Goal: Task Accomplishment & Management: Complete application form

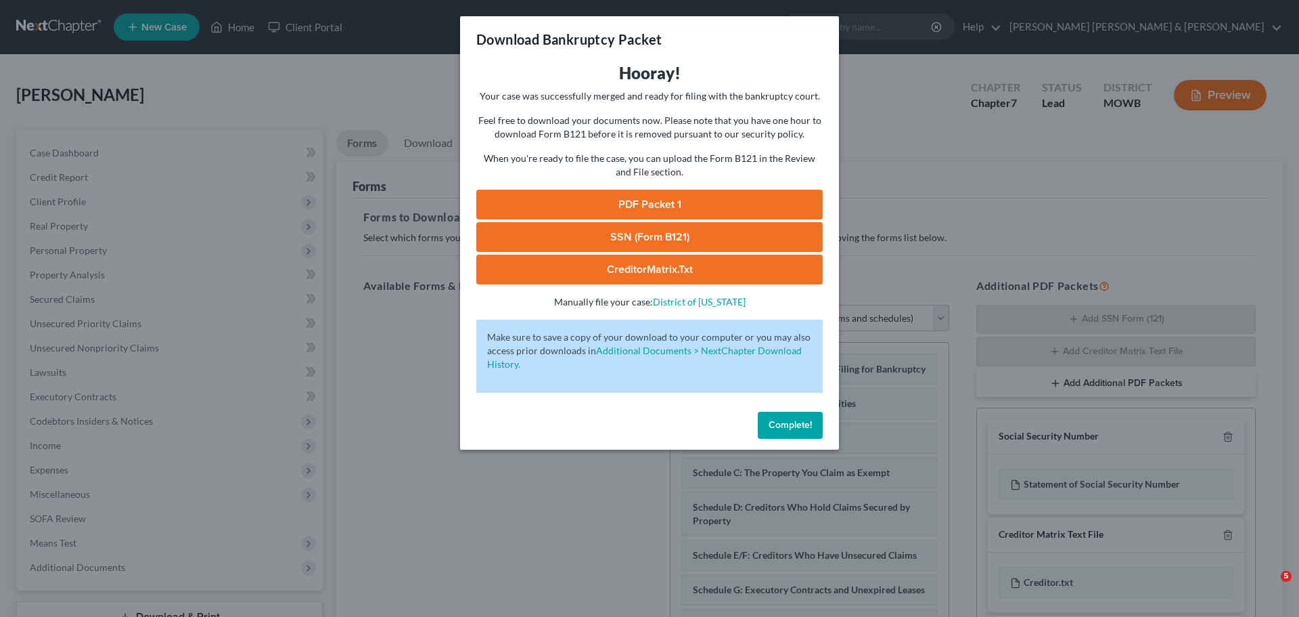
select select "0"
click at [881, 29] on div "Download Bankruptcy Packet Hooray! Your case was successfully merged and ready …" at bounding box center [649, 308] width 1299 height 617
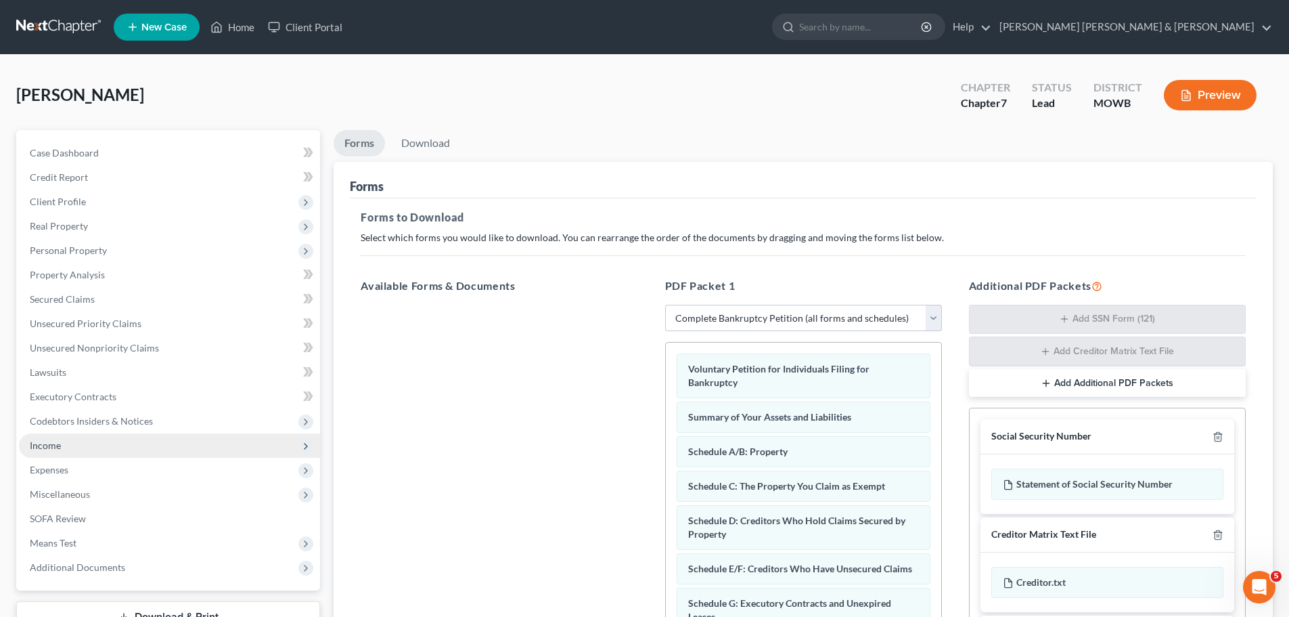
click at [77, 444] on span "Income" at bounding box center [169, 445] width 301 height 24
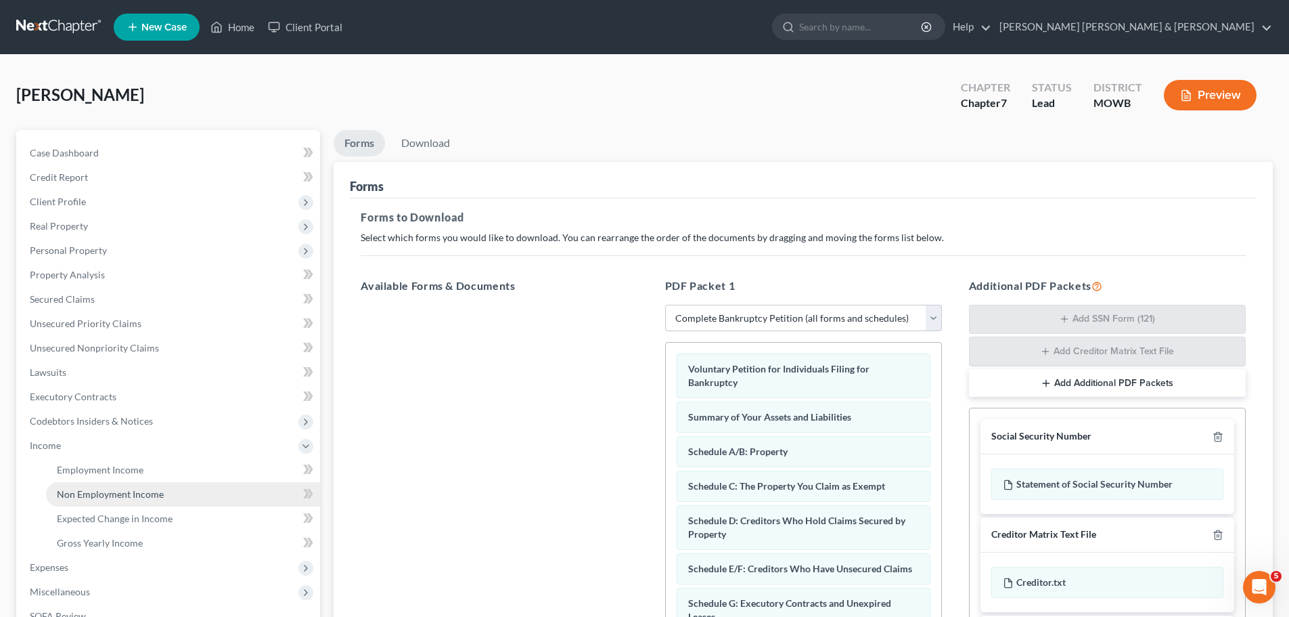
click at [179, 491] on link "Non Employment Income" at bounding box center [183, 494] width 274 height 24
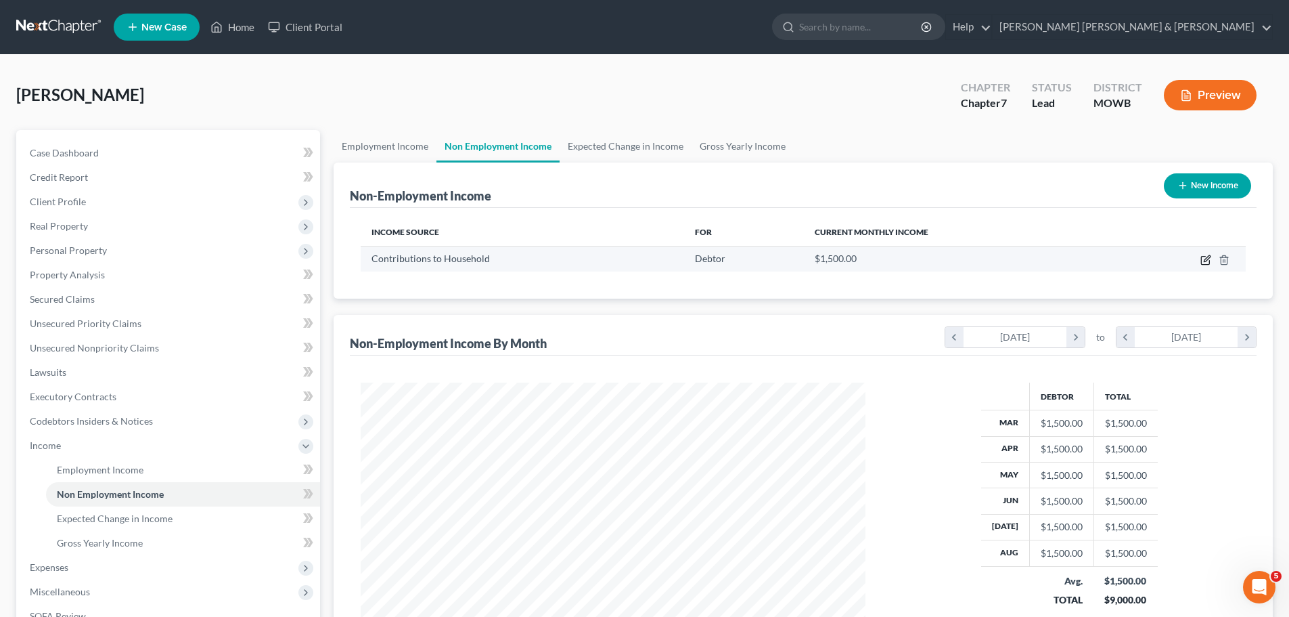
click at [1203, 258] on icon "button" at bounding box center [1206, 259] width 11 height 11
select select "8"
select select "0"
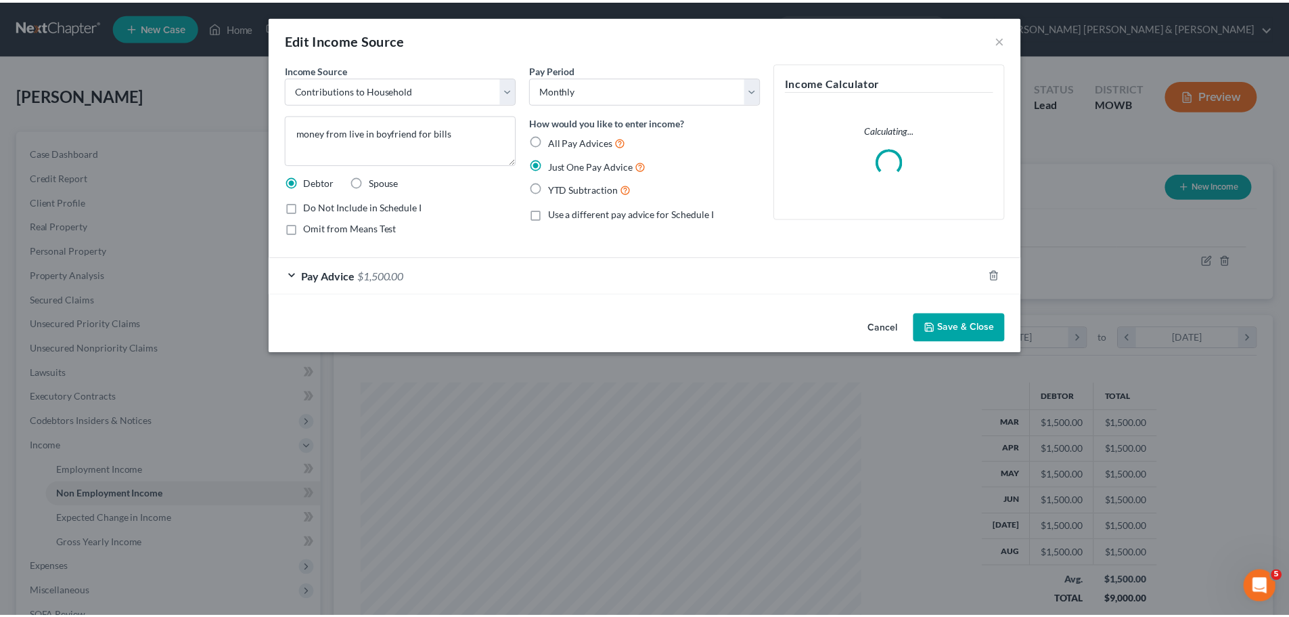
scroll to position [254, 537]
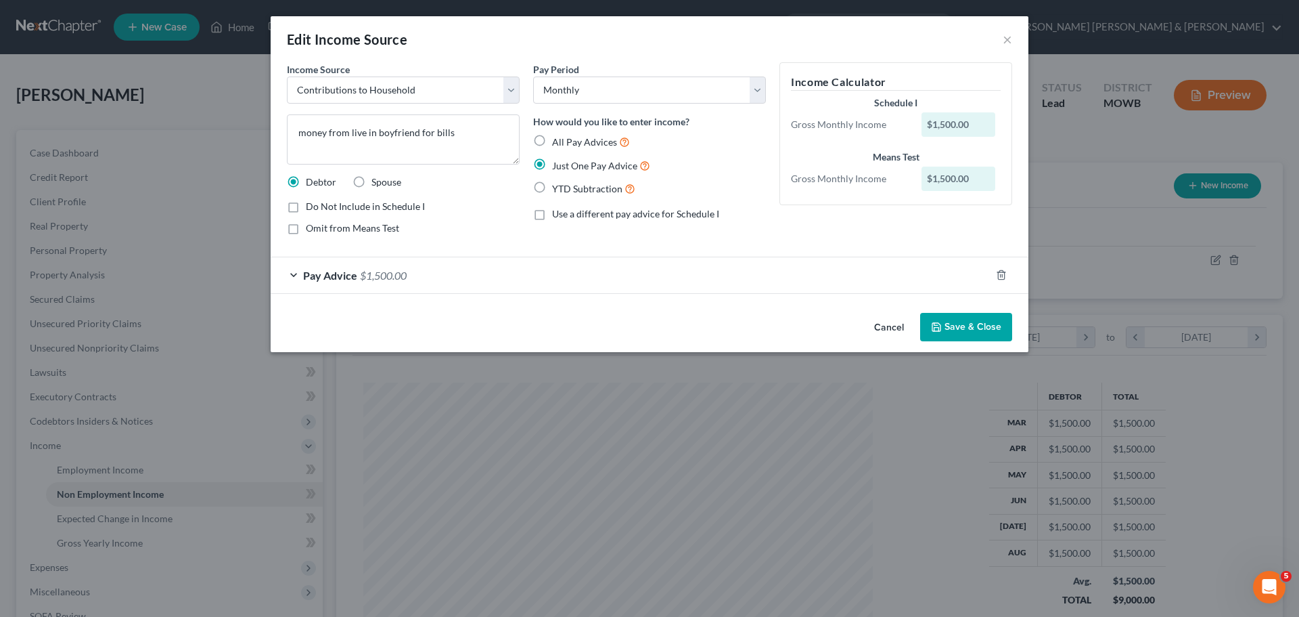
click at [974, 123] on div "$1,500.00" at bounding box center [959, 124] width 74 height 24
click at [347, 275] on span "Pay Advice" at bounding box center [330, 275] width 54 height 13
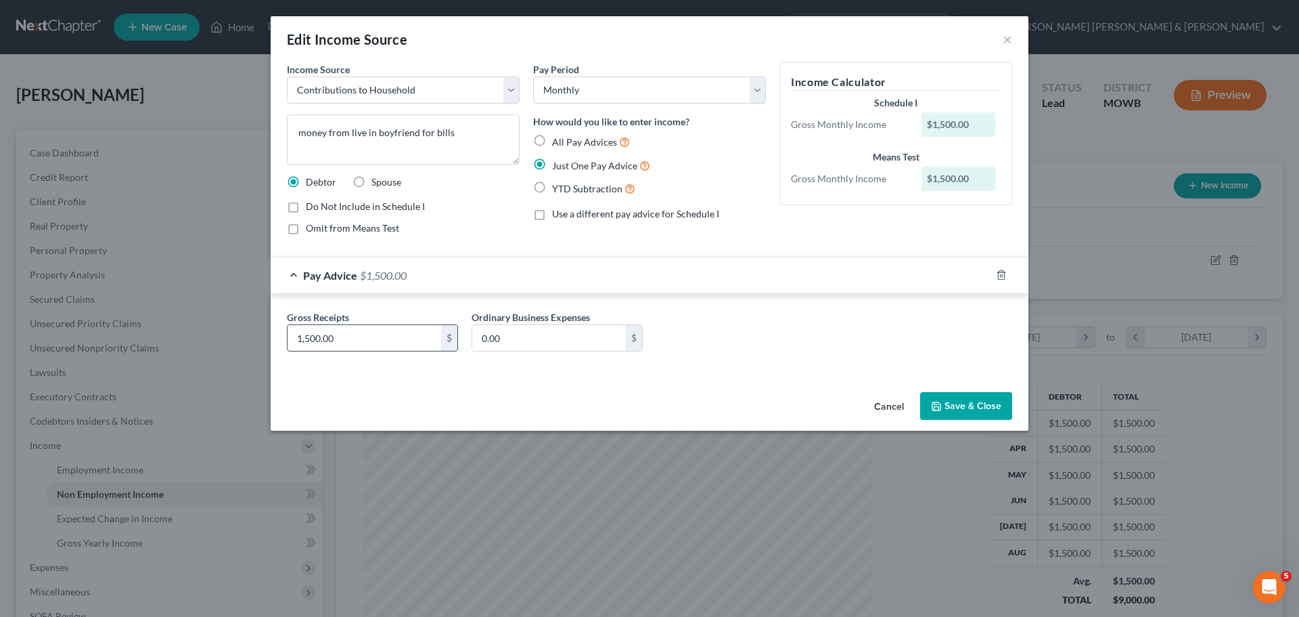
click at [316, 339] on input "1,500.00" at bounding box center [365, 338] width 154 height 26
type input "1,750.00"
click at [724, 343] on div "Gross Receipts 1,750.00 $ Ordinary Business Expenses 0.00 $" at bounding box center [649, 336] width 739 height 52
click at [955, 402] on button "Save & Close" at bounding box center [966, 406] width 92 height 28
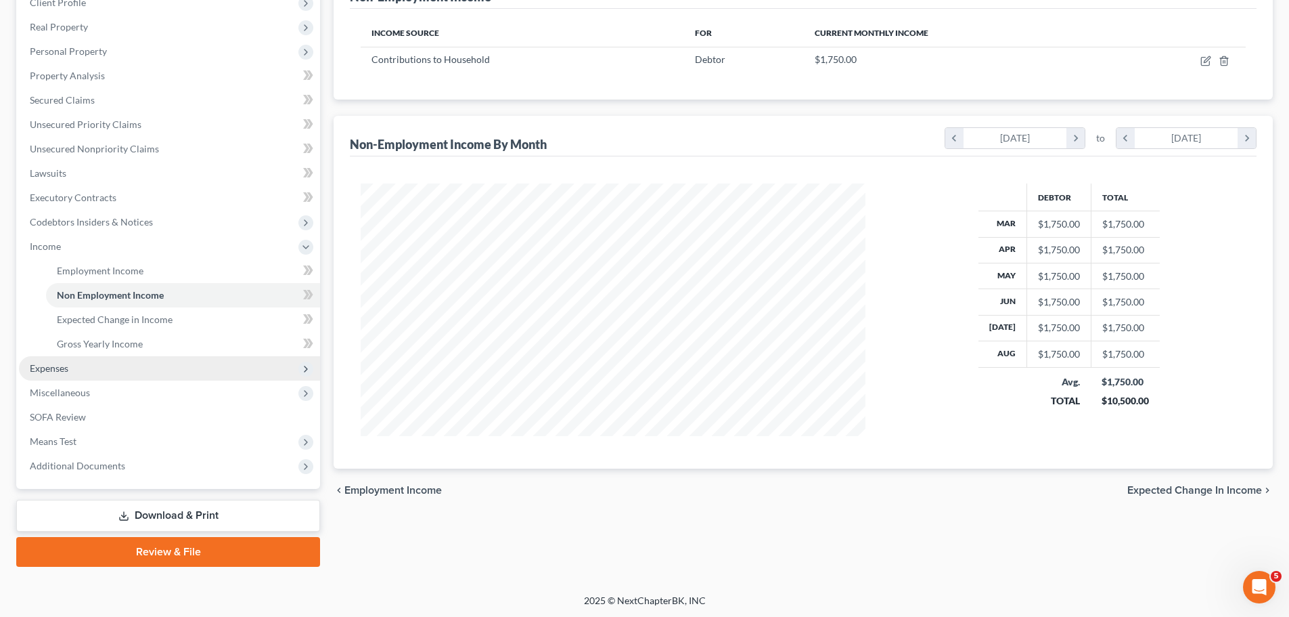
scroll to position [200, 0]
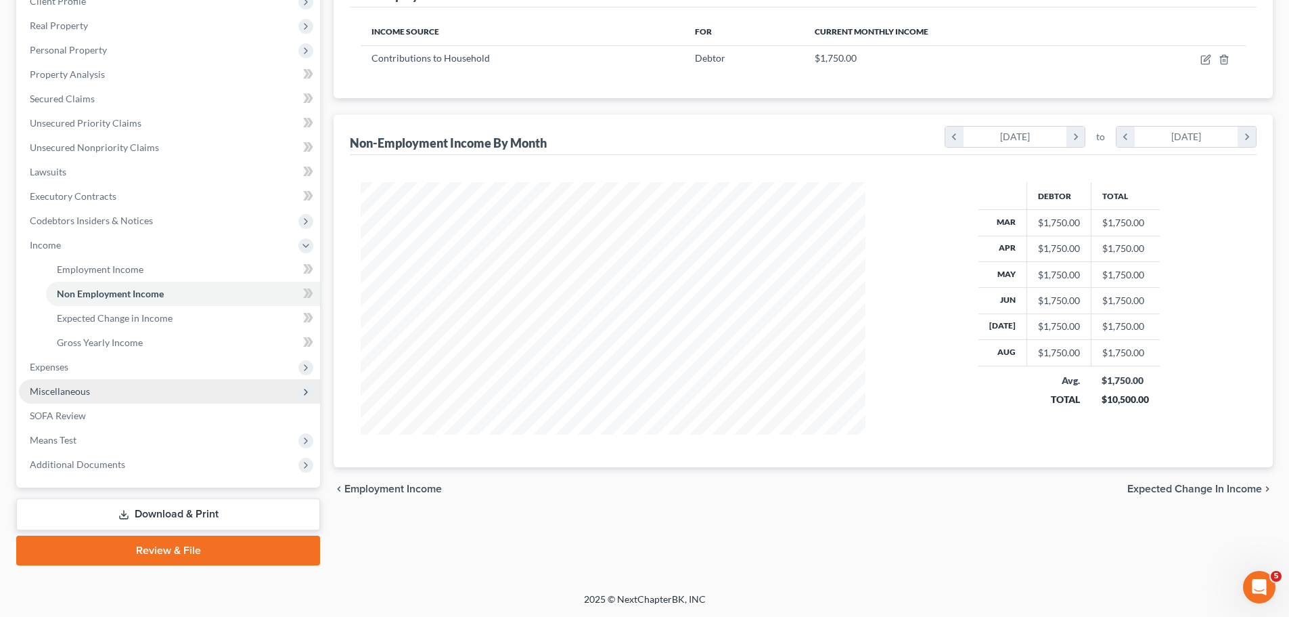
click at [76, 393] on span "Miscellaneous" at bounding box center [60, 391] width 60 height 12
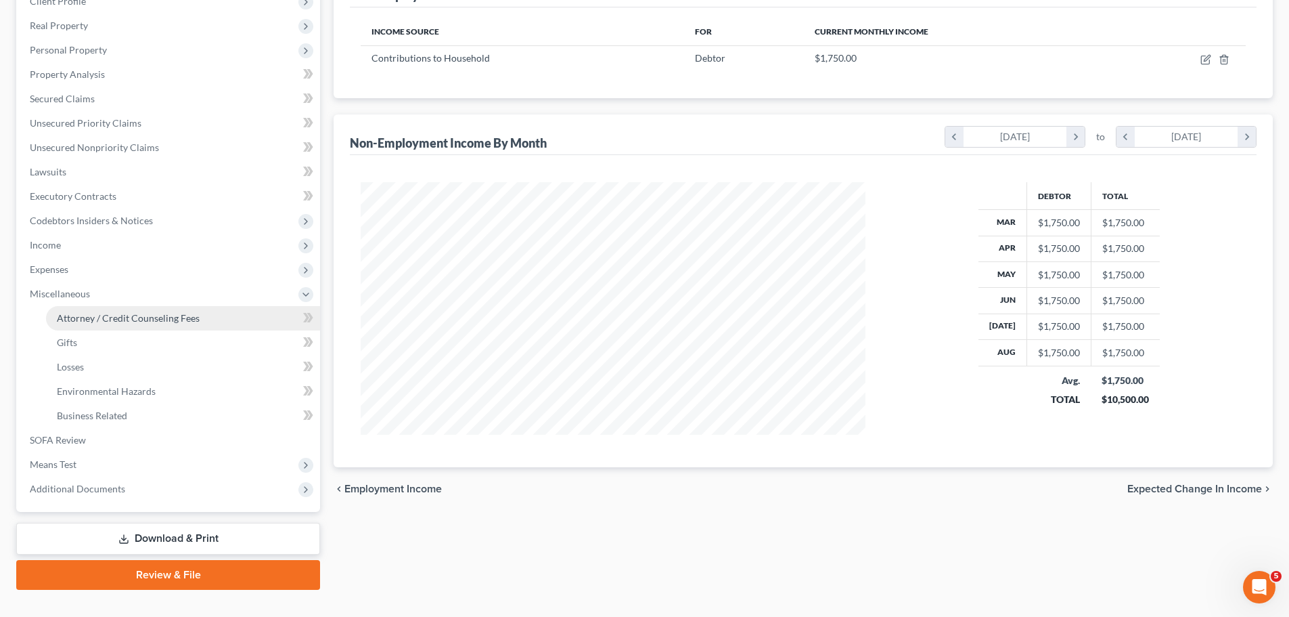
click at [104, 315] on span "Attorney / Credit Counseling Fees" at bounding box center [128, 318] width 143 height 12
select select "0"
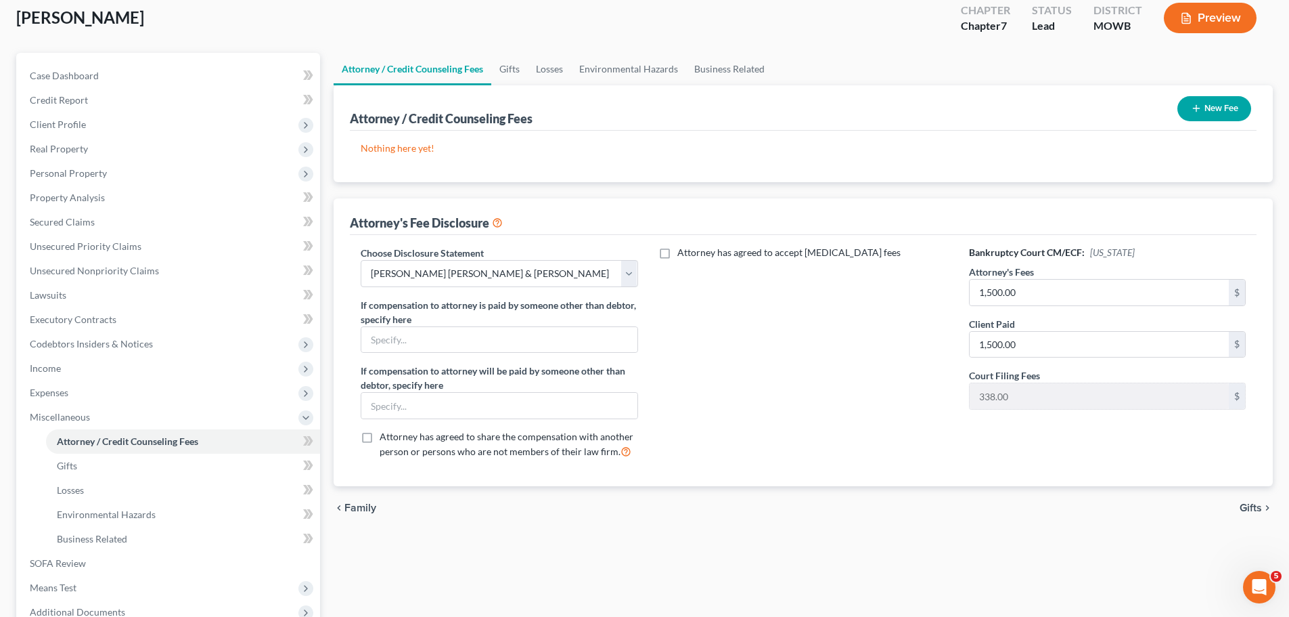
scroll to position [22, 0]
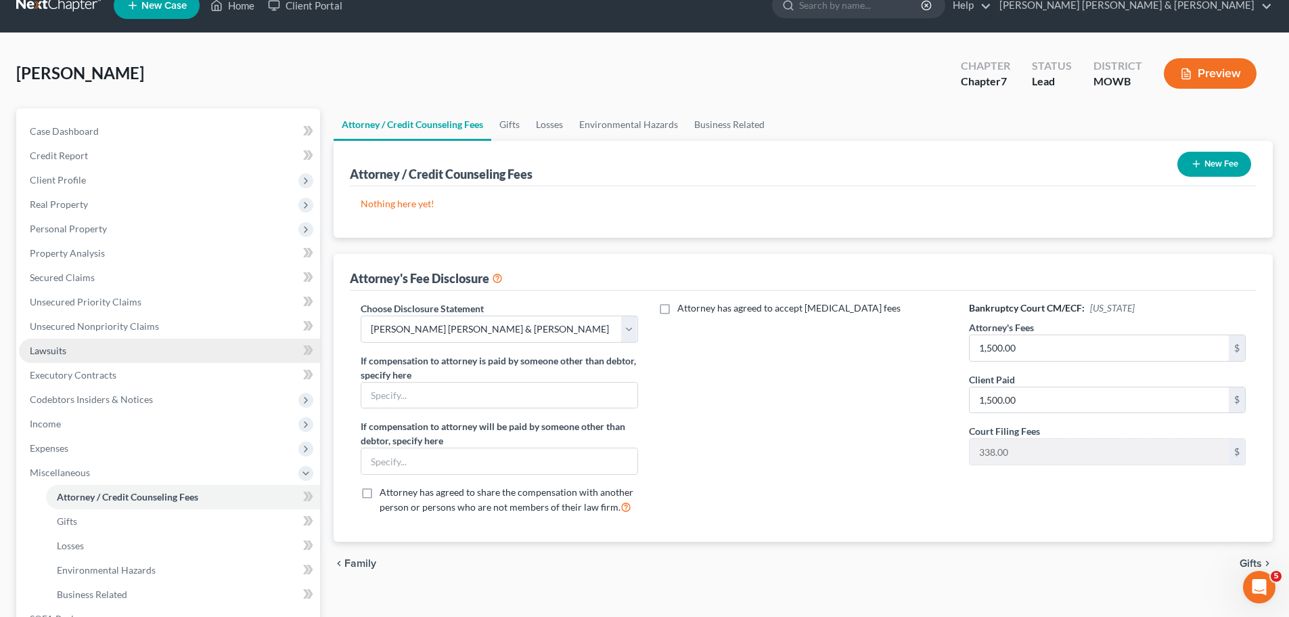
click at [64, 355] on span "Lawsuits" at bounding box center [48, 350] width 37 height 12
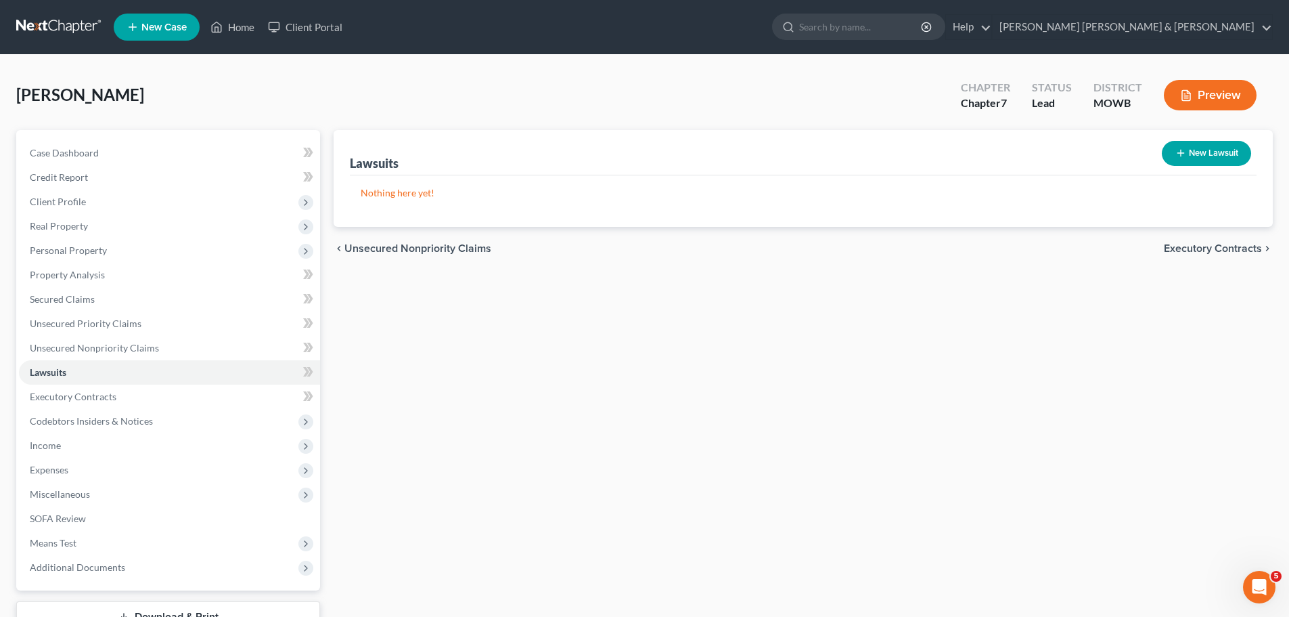
click at [1205, 248] on span "Executory Contracts" at bounding box center [1213, 248] width 98 height 11
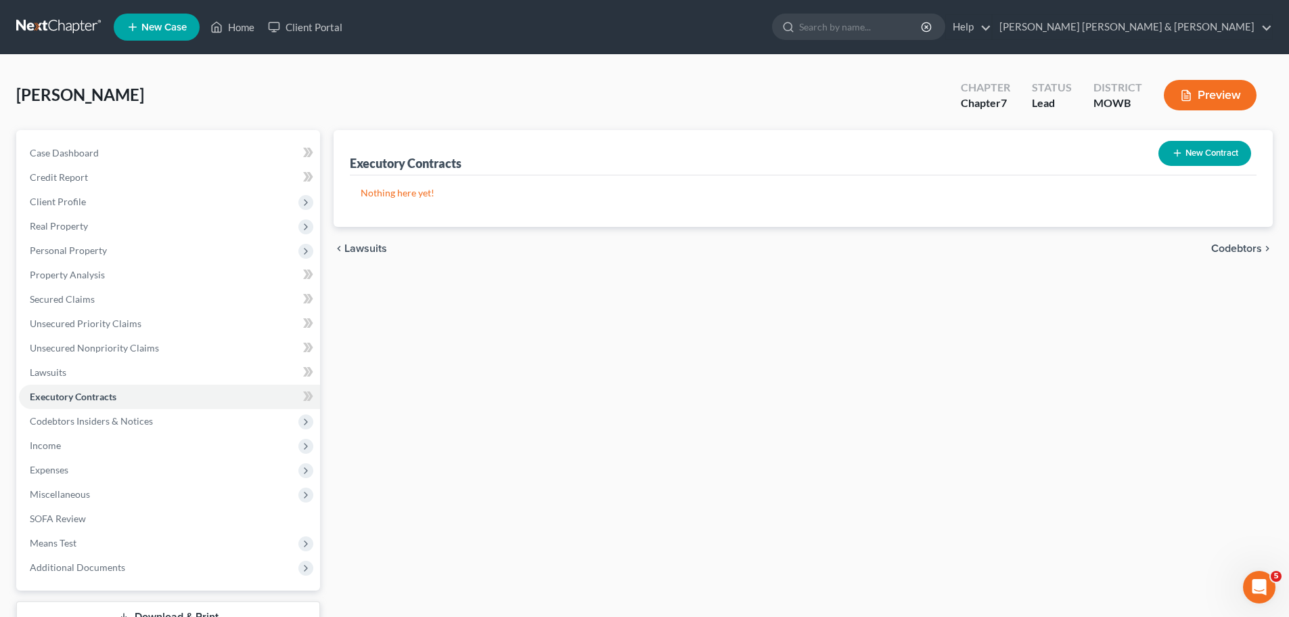
click at [1239, 246] on span "Codebtors" at bounding box center [1236, 248] width 51 height 11
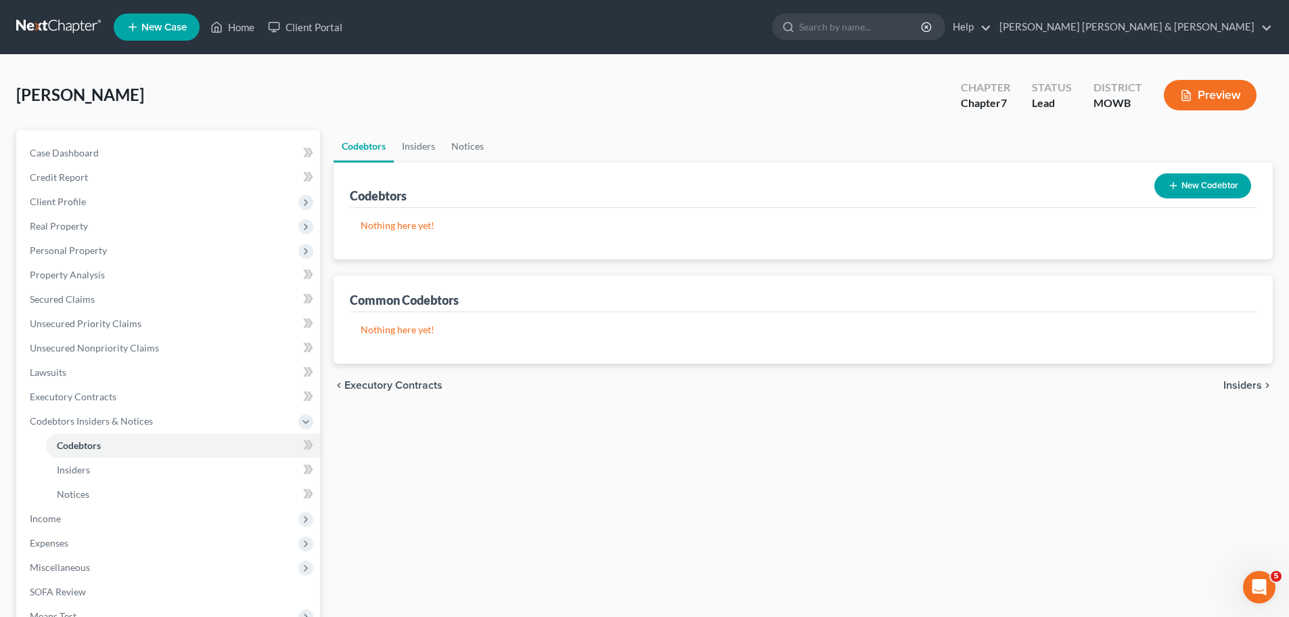
click at [1239, 388] on span "Insiders" at bounding box center [1243, 385] width 39 height 11
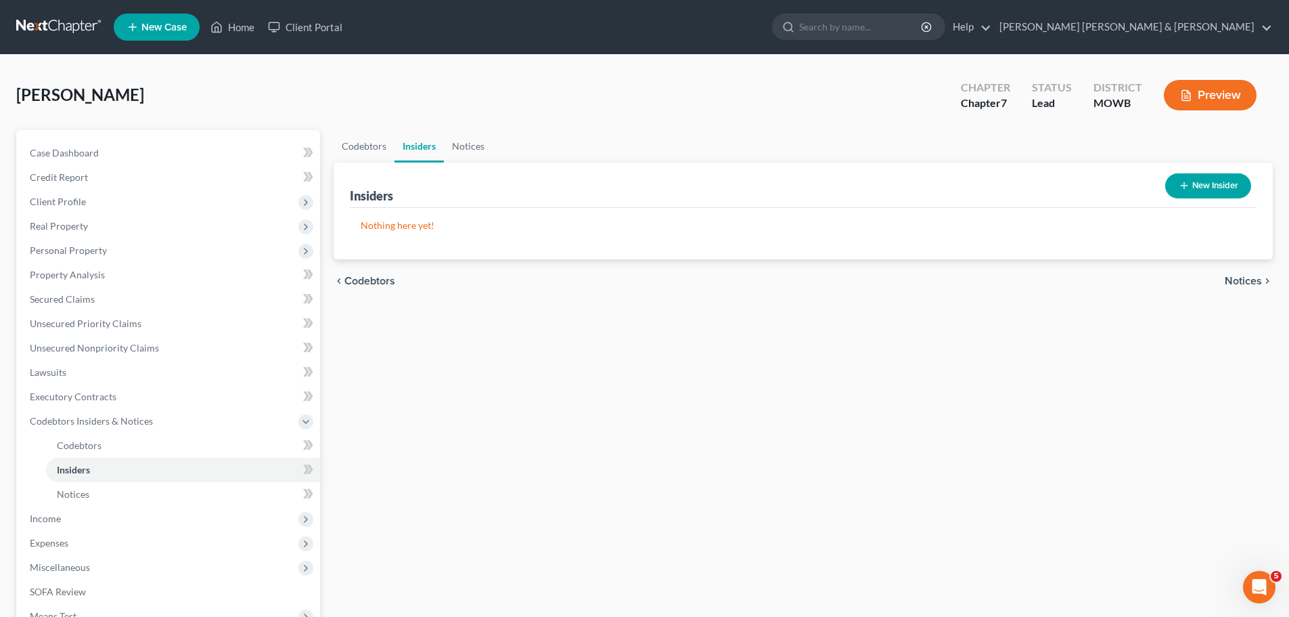
click at [1245, 279] on span "Notices" at bounding box center [1243, 280] width 37 height 11
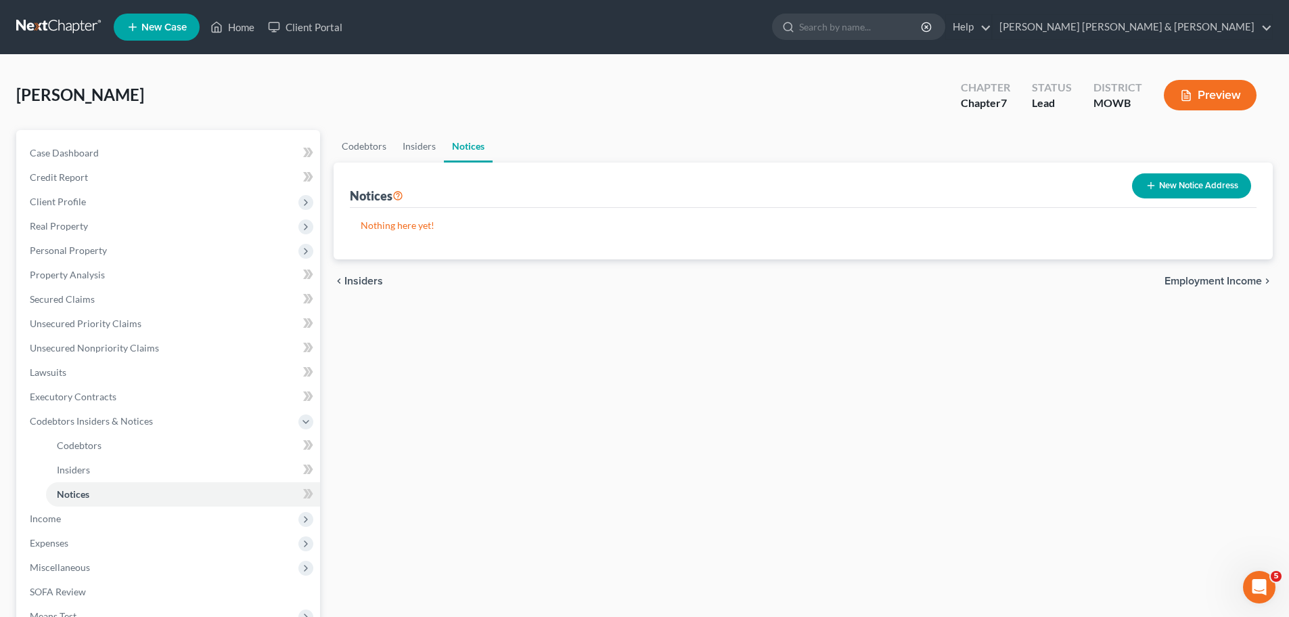
click at [1245, 279] on span "Employment Income" at bounding box center [1213, 280] width 97 height 11
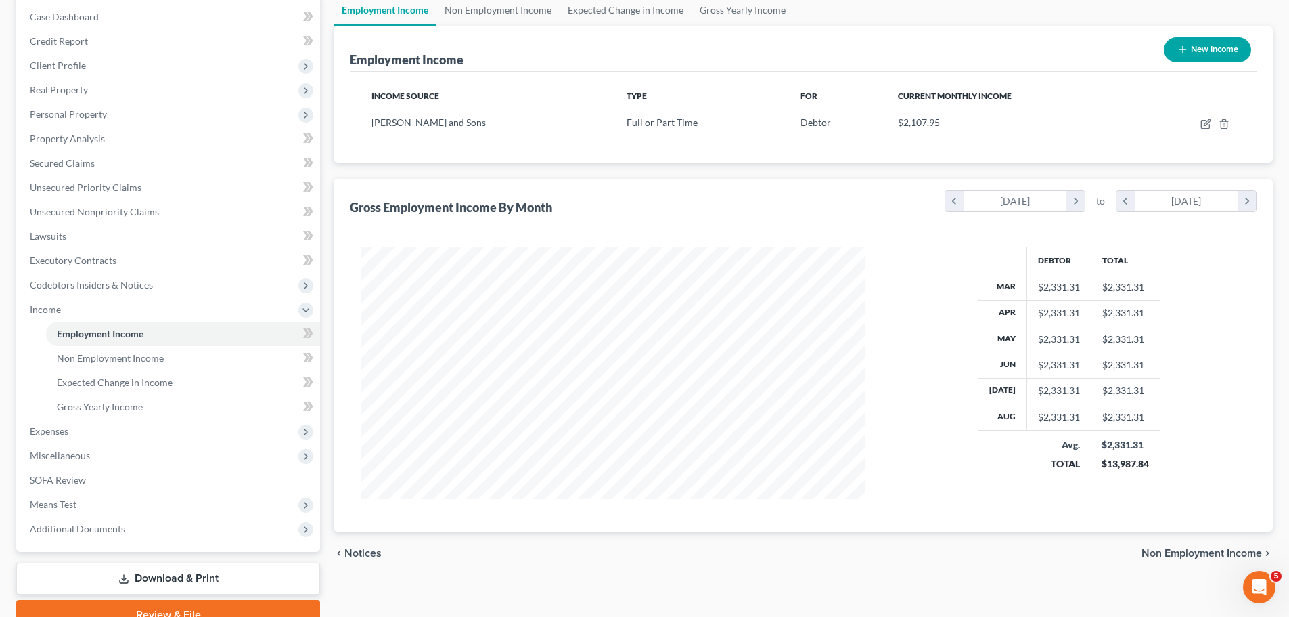
scroll to position [200, 0]
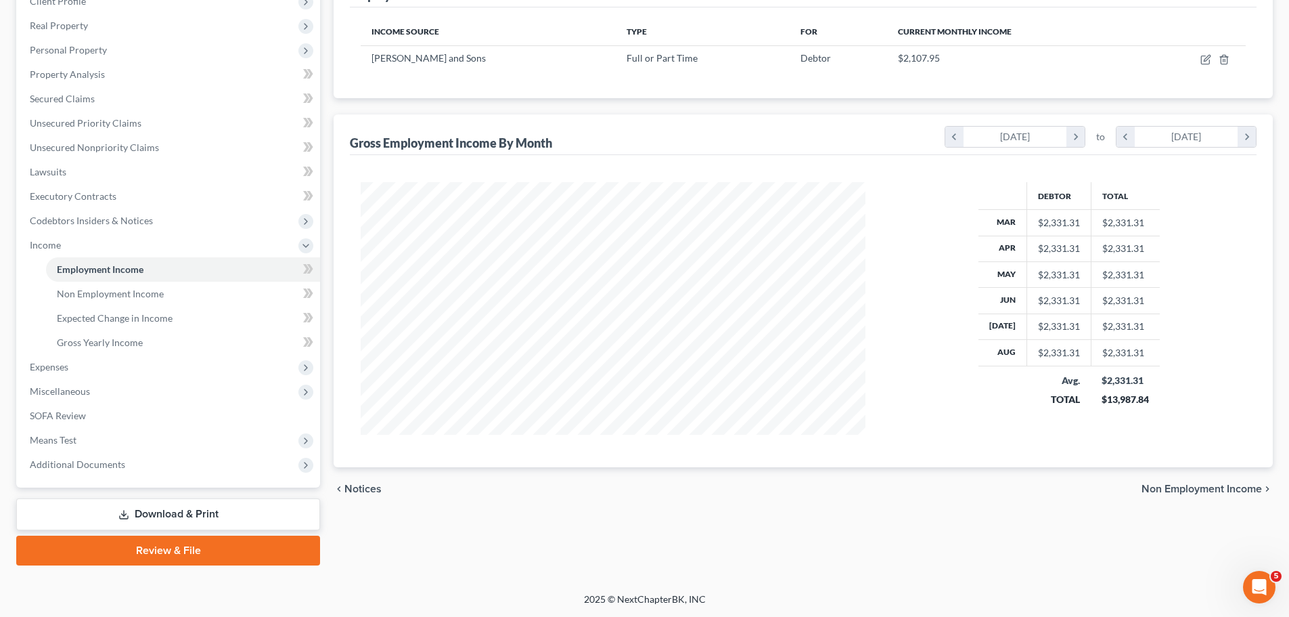
click at [1176, 487] on span "Non Employment Income" at bounding box center [1202, 488] width 120 height 11
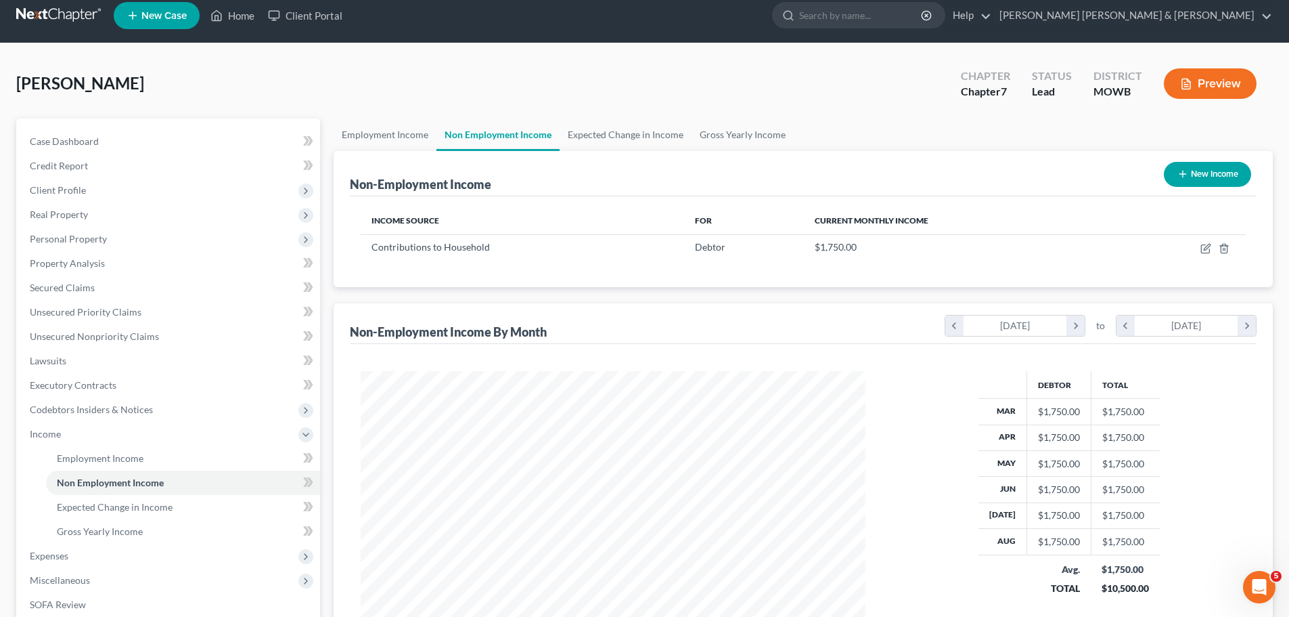
scroll to position [200, 0]
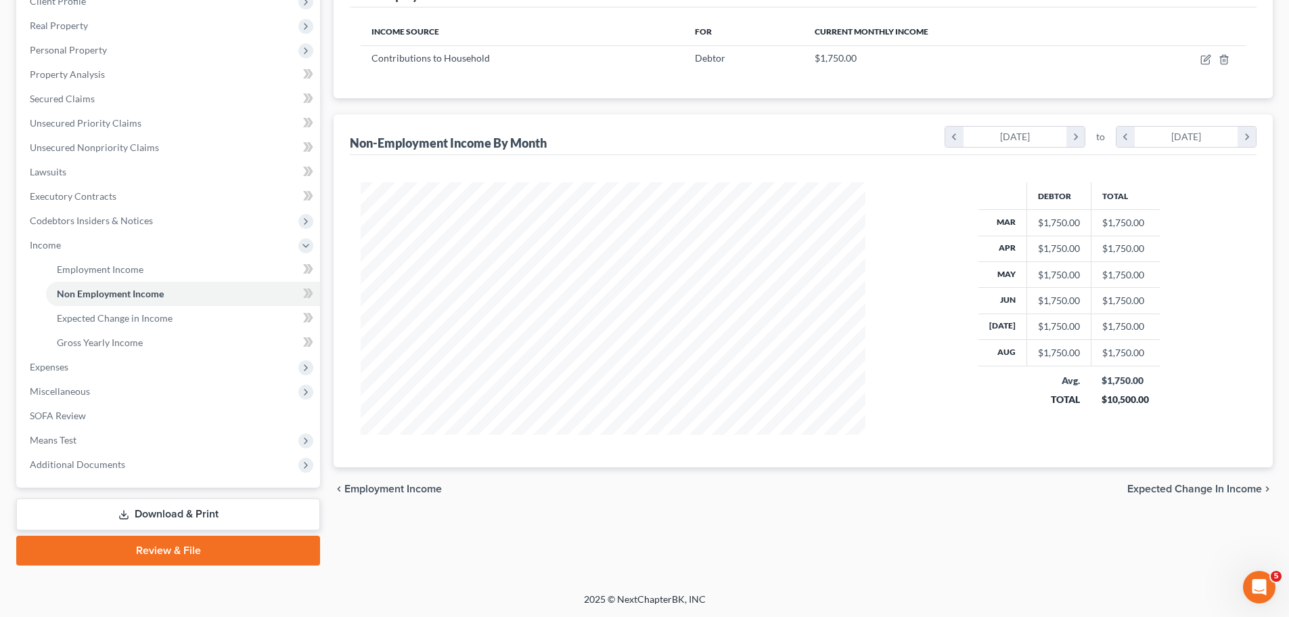
click at [1211, 489] on span "Expected Change in Income" at bounding box center [1195, 488] width 135 height 11
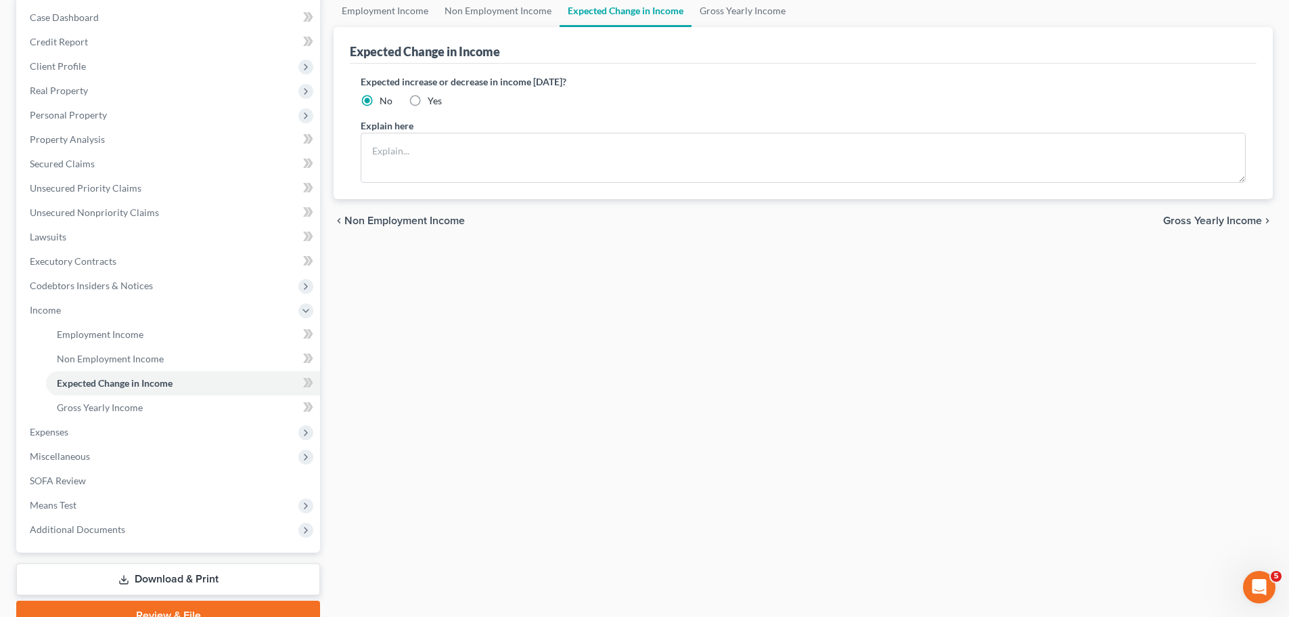
click at [1238, 219] on span "Gross Yearly Income" at bounding box center [1212, 220] width 99 height 11
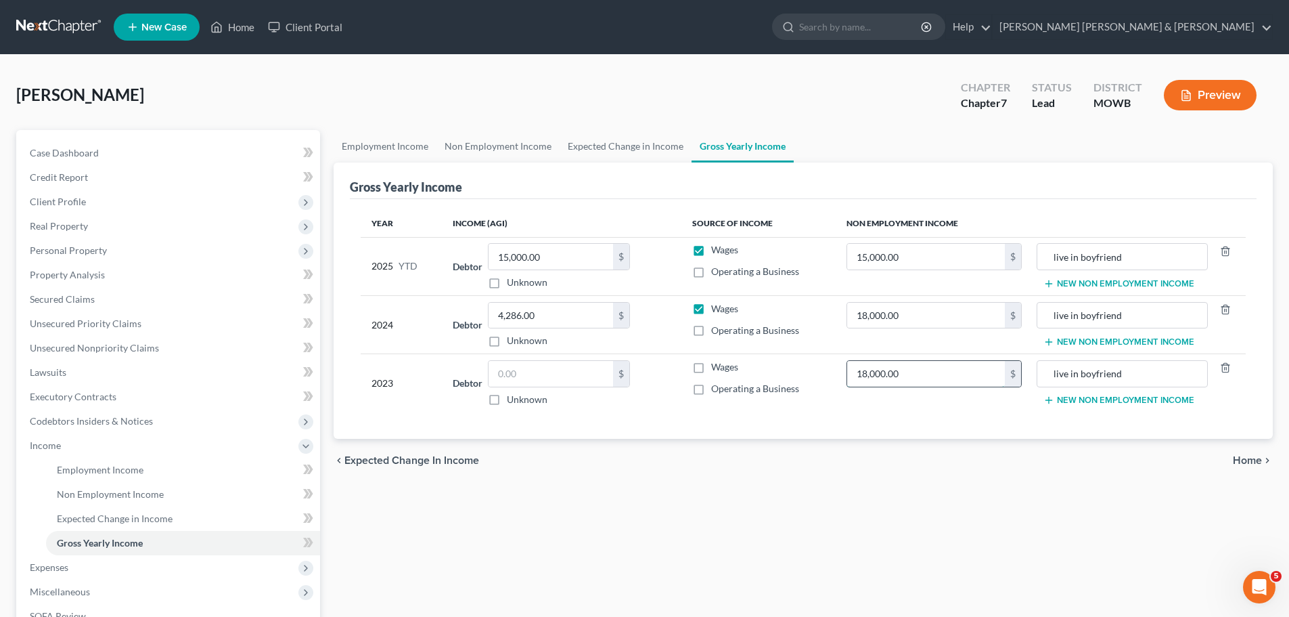
click at [922, 380] on input "18,000.00" at bounding box center [926, 374] width 158 height 26
type input "10,000"
type input "12,000"
click at [896, 253] on input "15,000.00" at bounding box center [926, 257] width 158 height 26
type input "15,750.00"
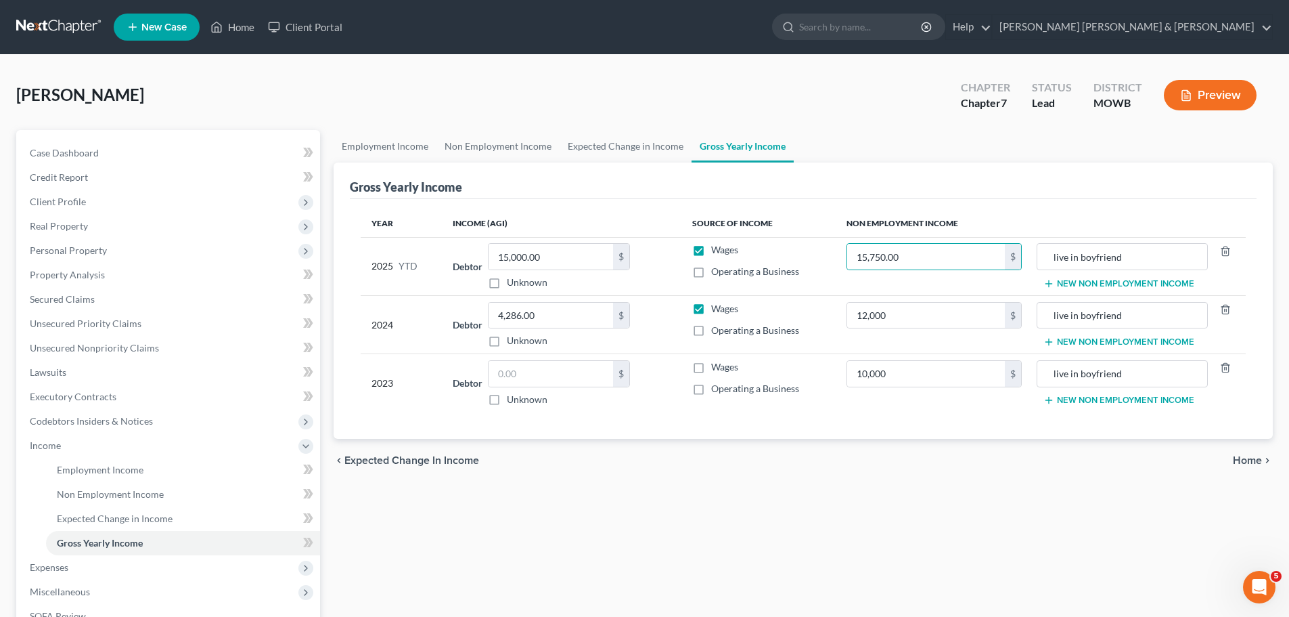
click at [931, 189] on div "Gross Yearly Income" at bounding box center [803, 180] width 907 height 37
click at [1255, 462] on span "Home" at bounding box center [1247, 460] width 29 height 11
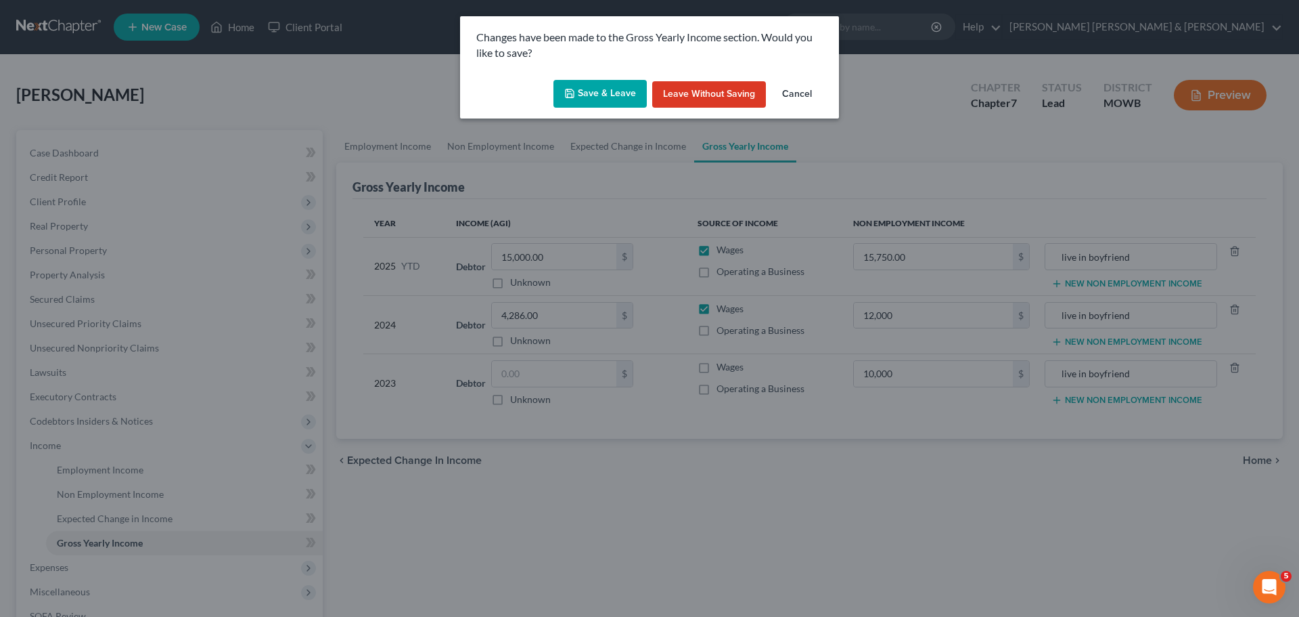
click at [592, 95] on button "Save & Leave" at bounding box center [600, 94] width 93 height 28
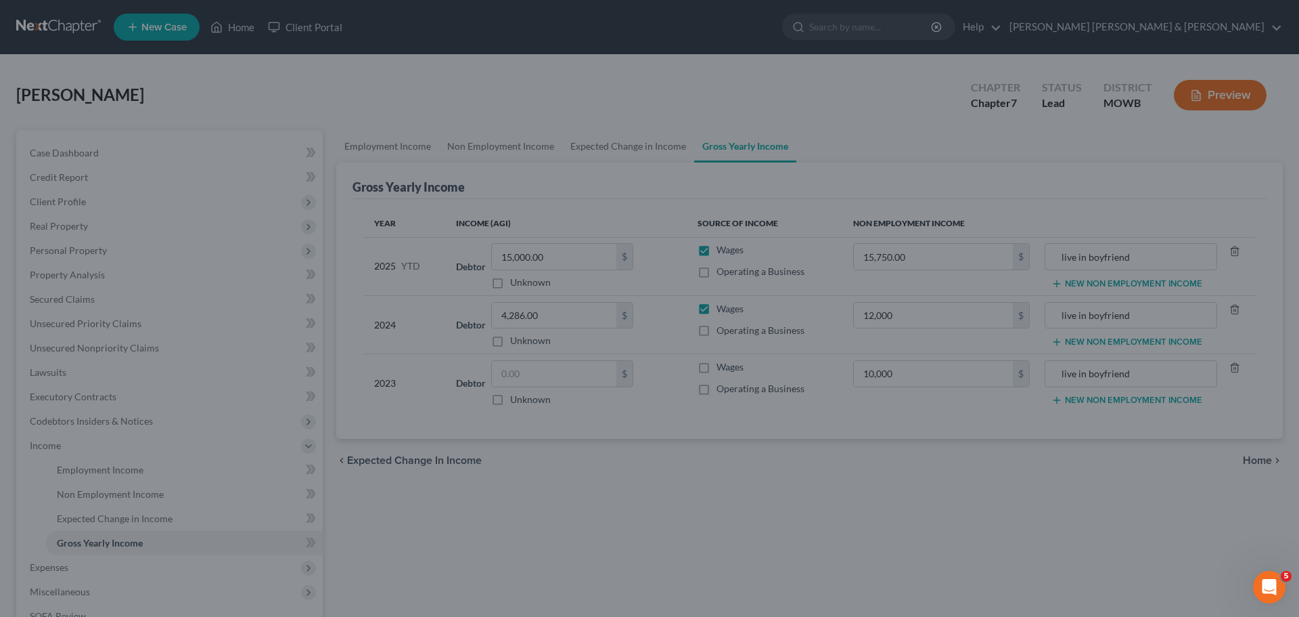
type input "10,000.00"
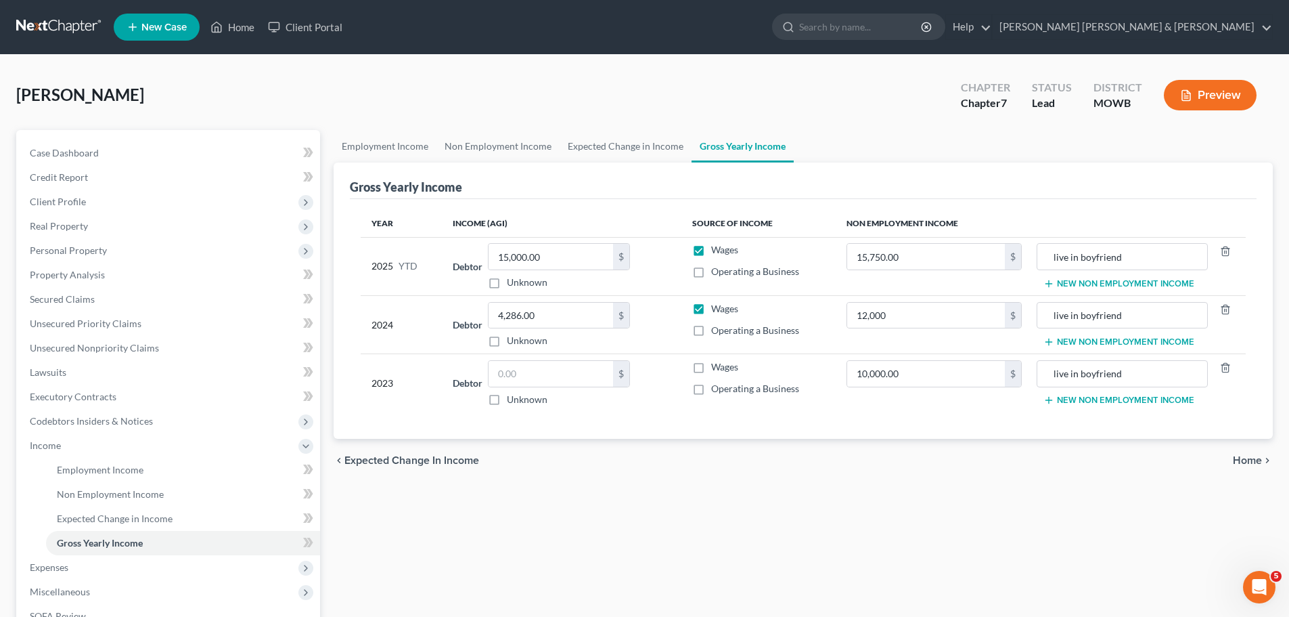
type input "12,000.00"
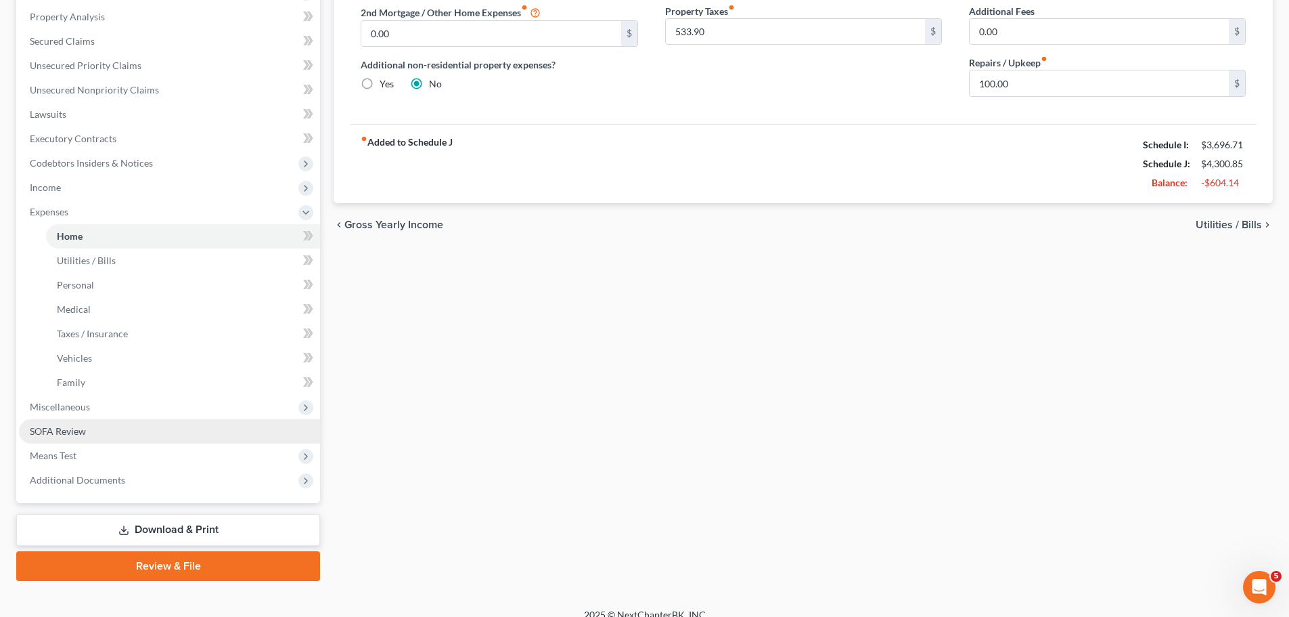
scroll to position [271, 0]
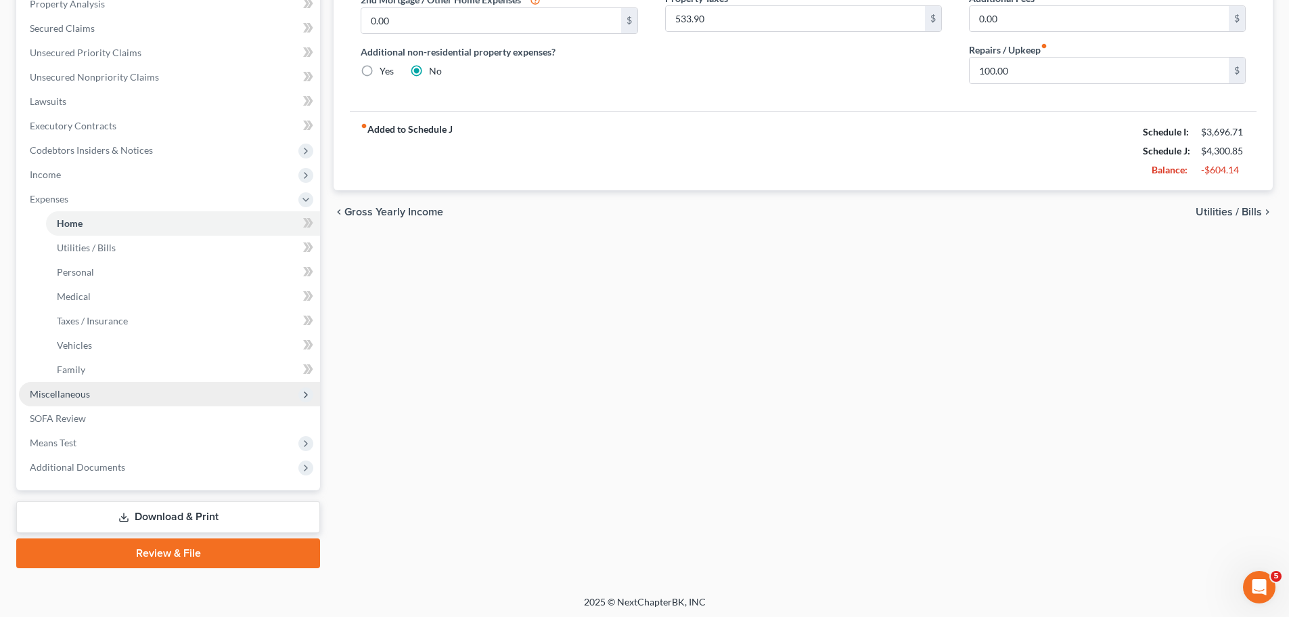
click at [89, 397] on span "Miscellaneous" at bounding box center [169, 394] width 301 height 24
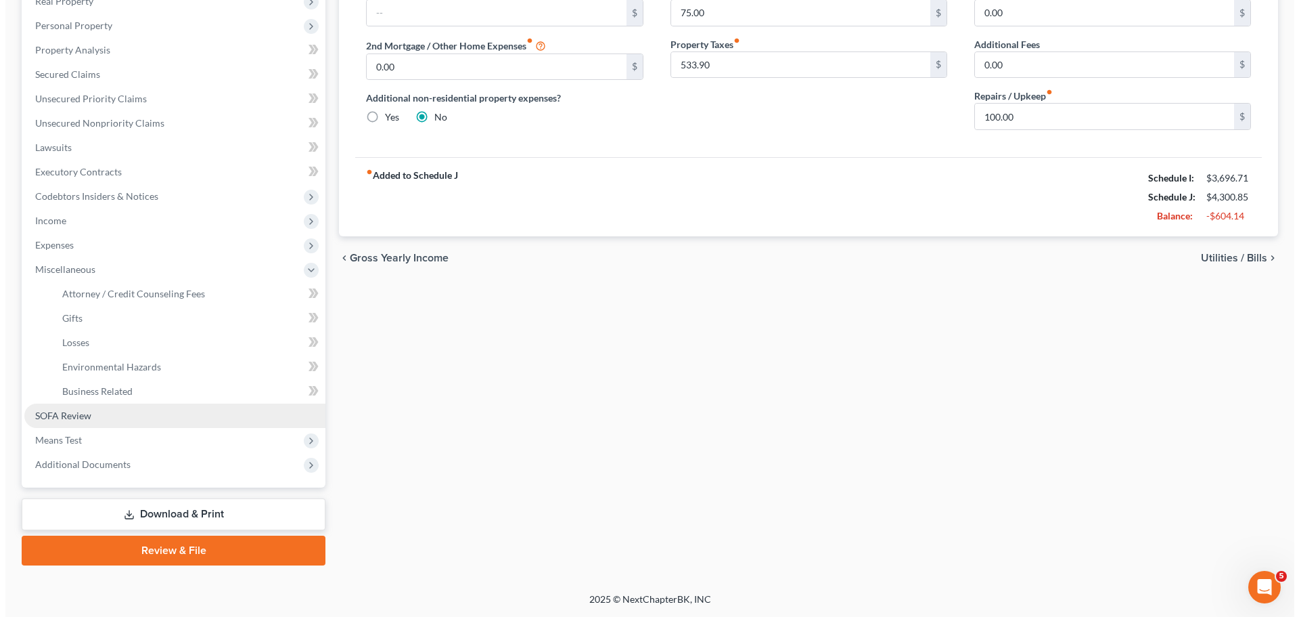
scroll to position [225, 0]
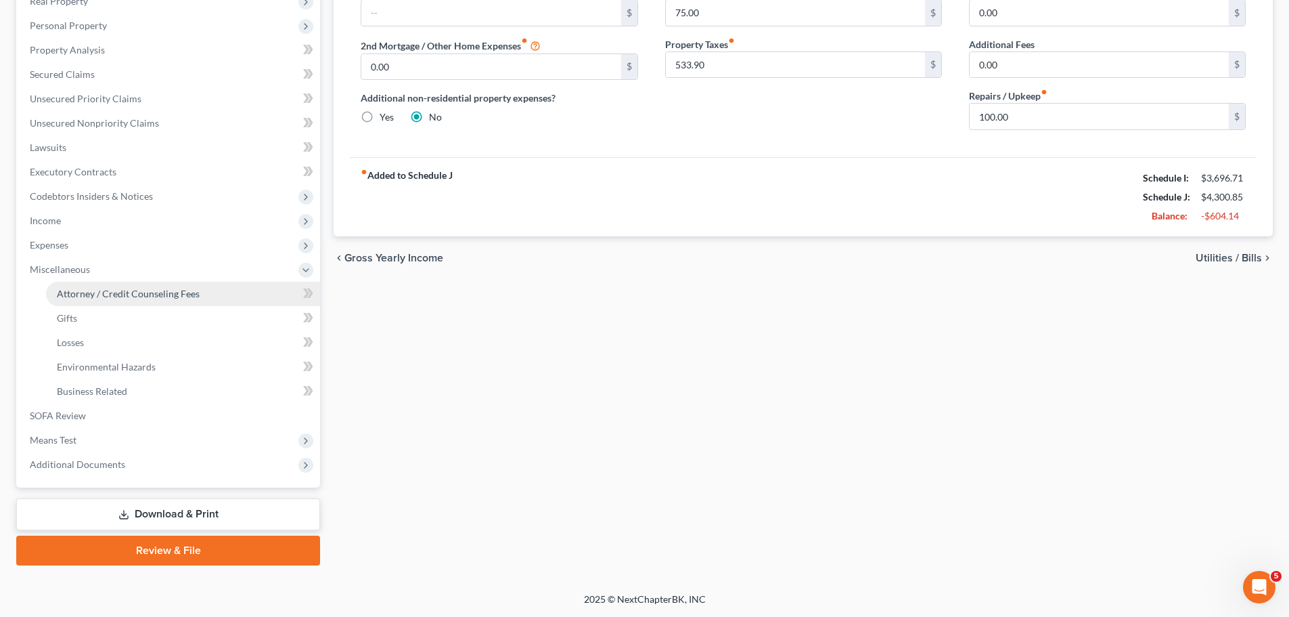
click at [116, 292] on span "Attorney / Credit Counseling Fees" at bounding box center [128, 294] width 143 height 12
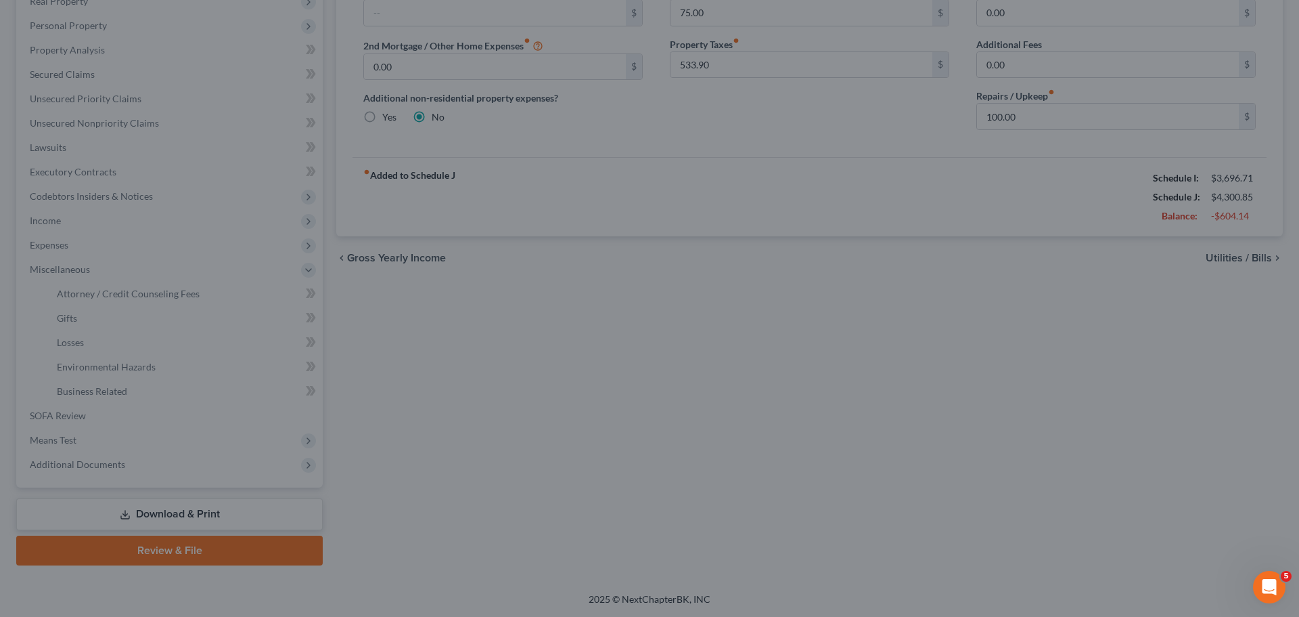
click at [817, 169] on div at bounding box center [649, 308] width 1299 height 617
click at [828, 343] on div at bounding box center [649, 308] width 1299 height 617
click at [717, 148] on div at bounding box center [649, 308] width 1299 height 617
click at [994, 247] on div at bounding box center [649, 308] width 1299 height 617
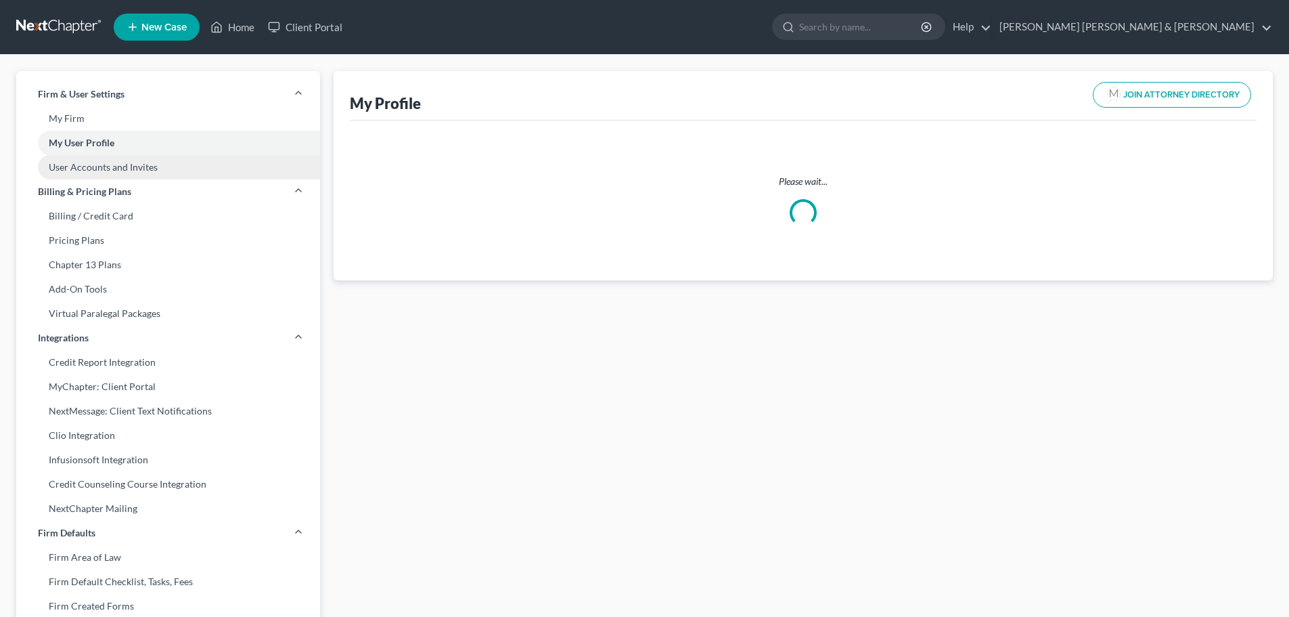
select select "29"
select select "attorney"
select select "0"
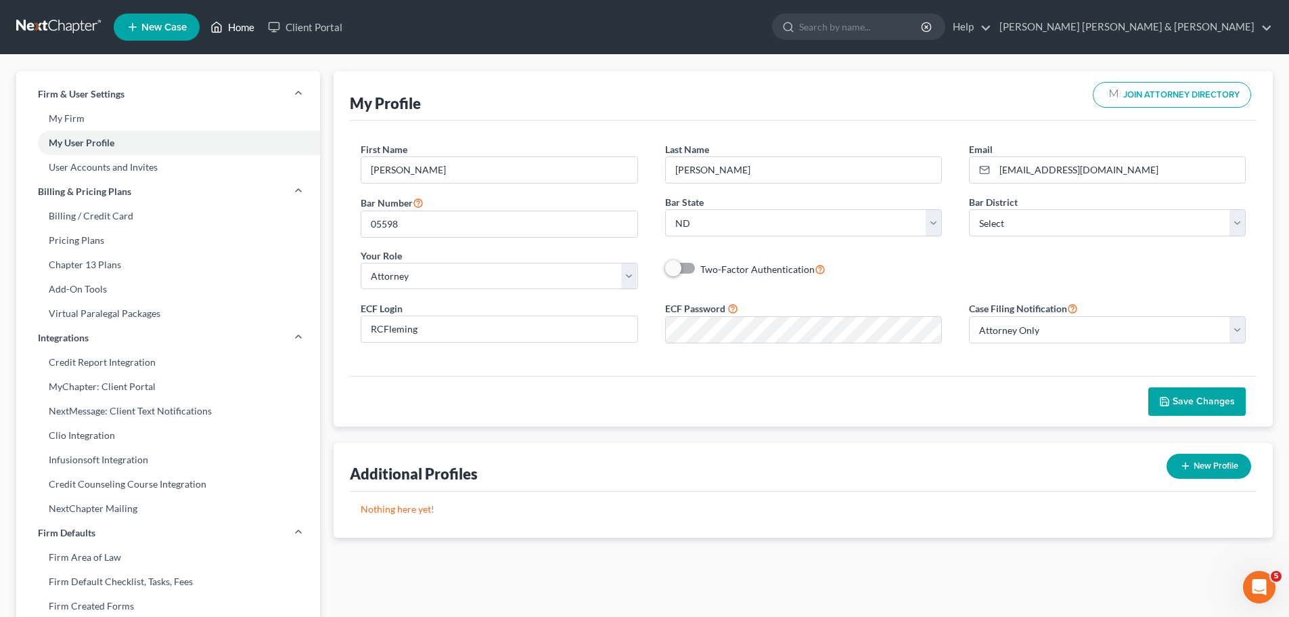
click at [238, 24] on link "Home" at bounding box center [233, 27] width 58 height 24
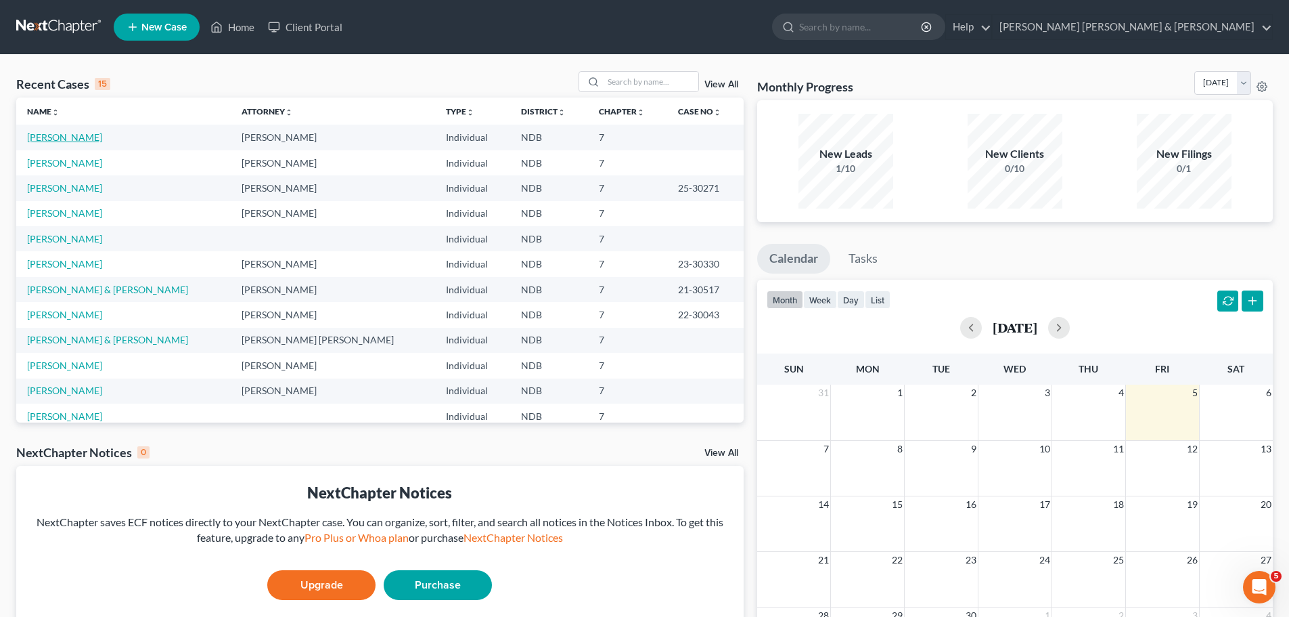
click at [88, 134] on link "[PERSON_NAME]" at bounding box center [64, 137] width 75 height 12
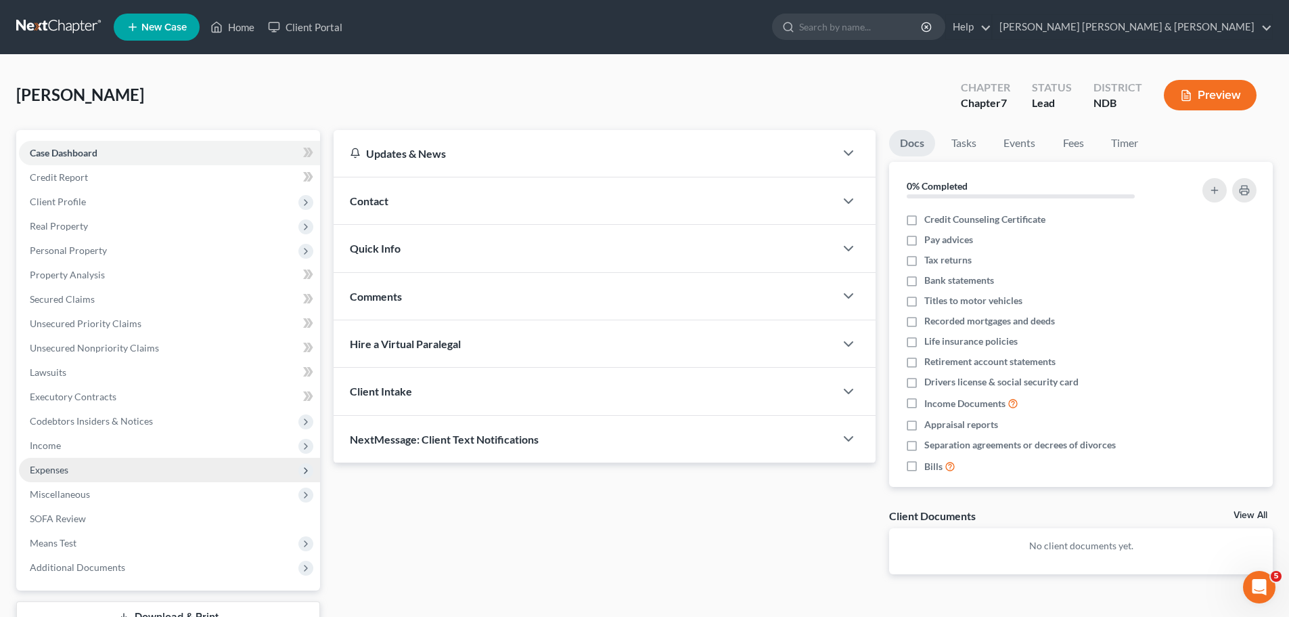
click at [58, 467] on span "Expenses" at bounding box center [49, 470] width 39 height 12
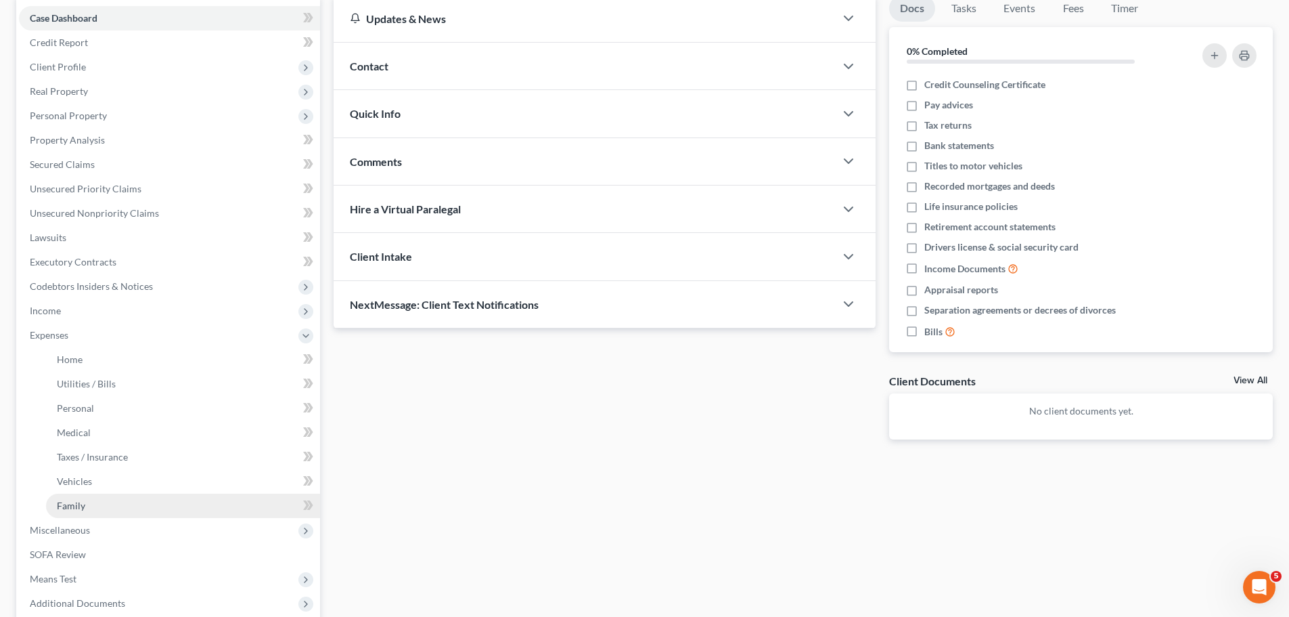
scroll to position [135, 0]
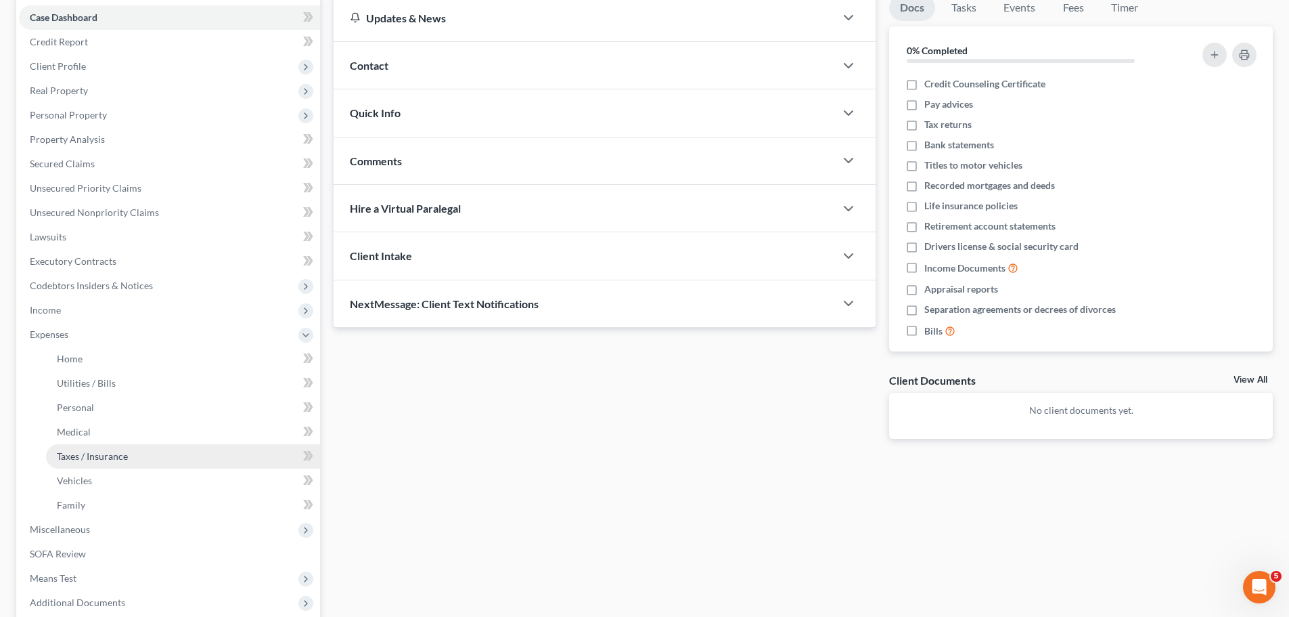
click at [106, 453] on span "Taxes / Insurance" at bounding box center [92, 456] width 71 height 12
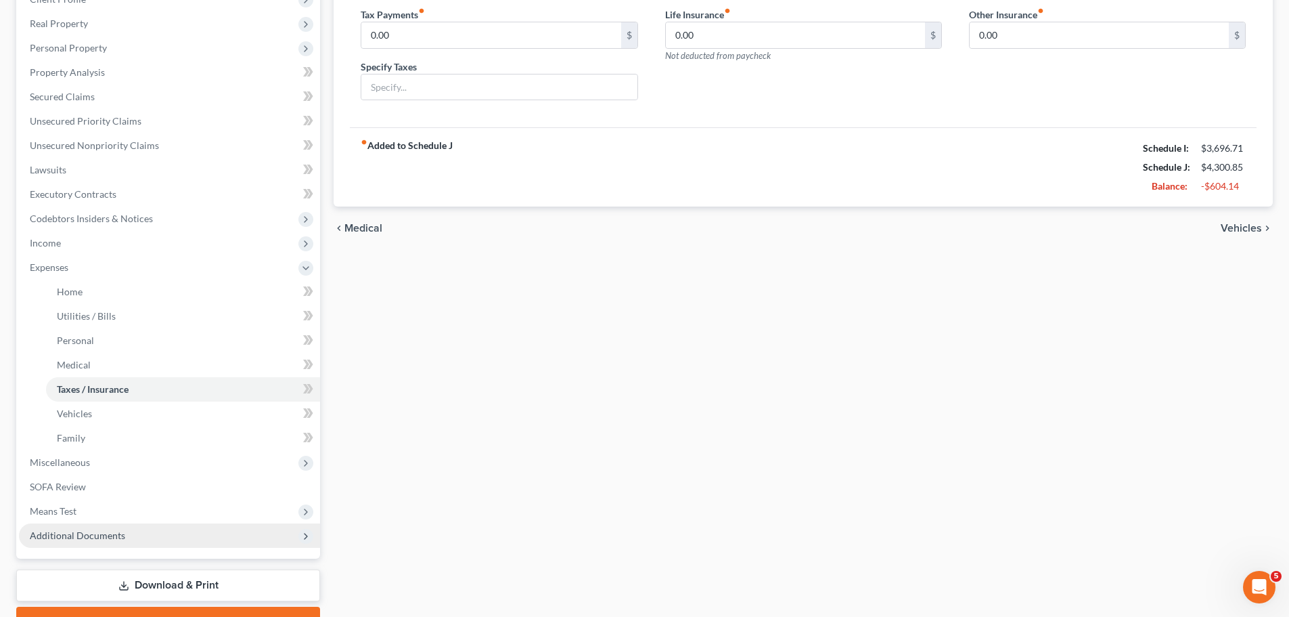
scroll to position [203, 0]
click at [103, 309] on span "Utilities / Bills" at bounding box center [86, 315] width 59 height 12
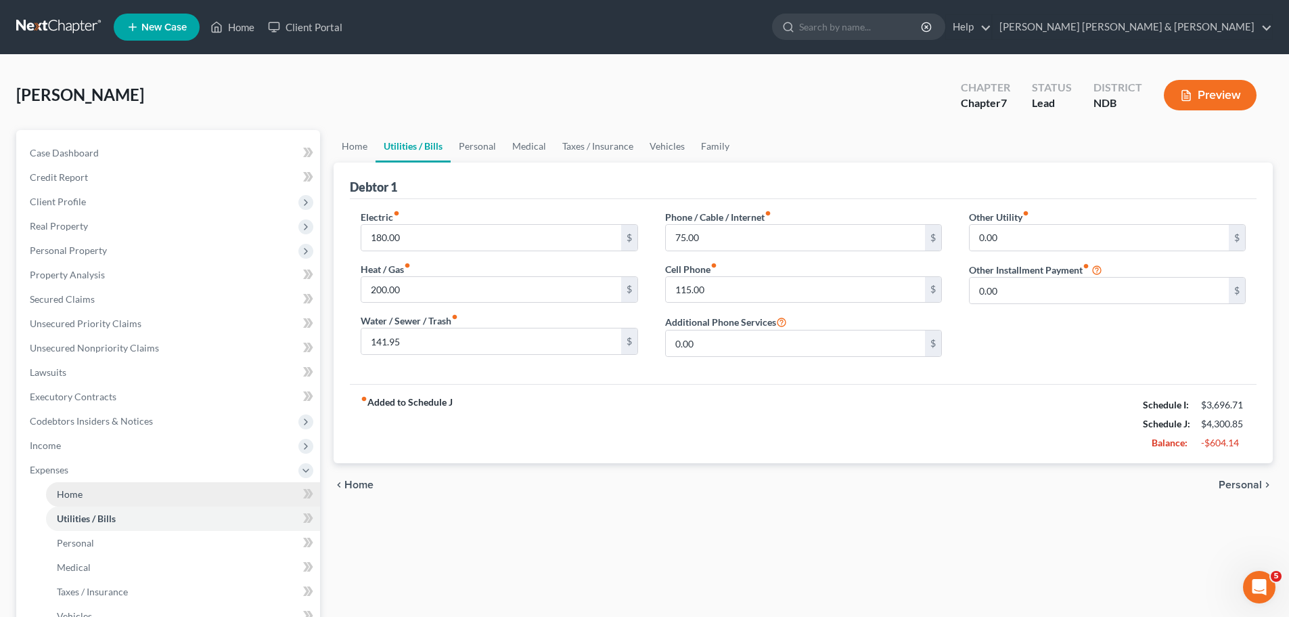
click at [104, 495] on link "Home" at bounding box center [183, 494] width 274 height 24
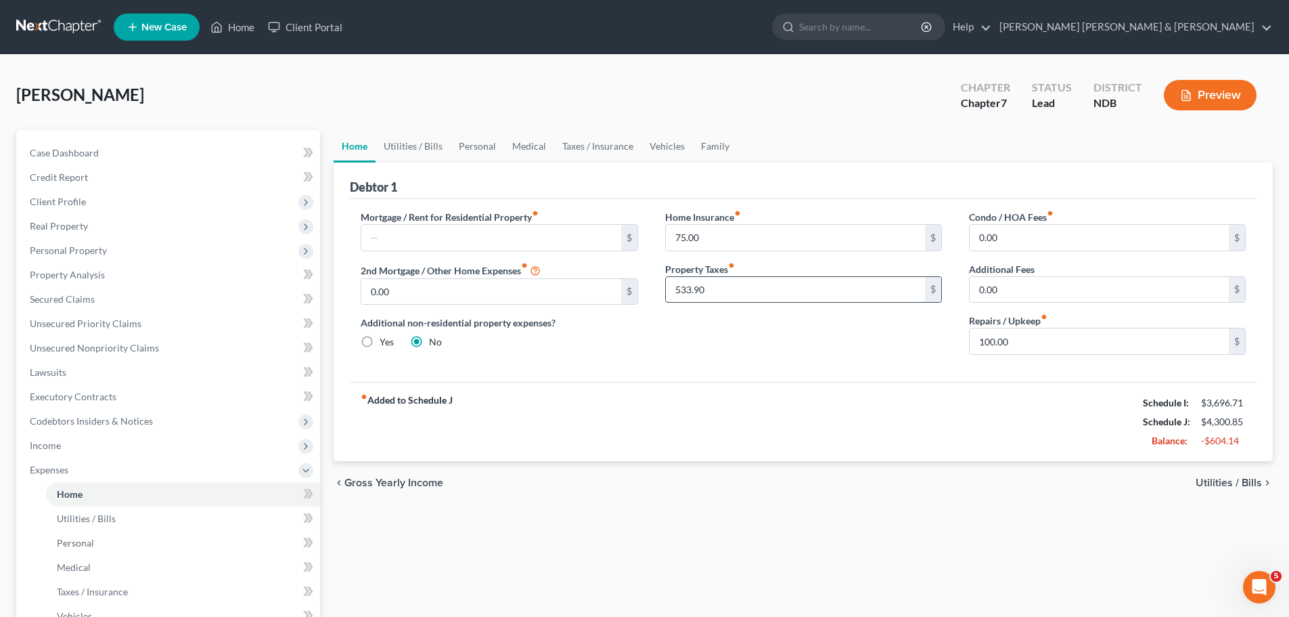
click at [730, 286] on input "533.90" at bounding box center [795, 290] width 259 height 26
type input "45.00"
click at [1004, 282] on input "0.00" at bounding box center [1099, 290] width 259 height 26
click at [1235, 481] on span "Utilities / Bills" at bounding box center [1229, 482] width 66 height 11
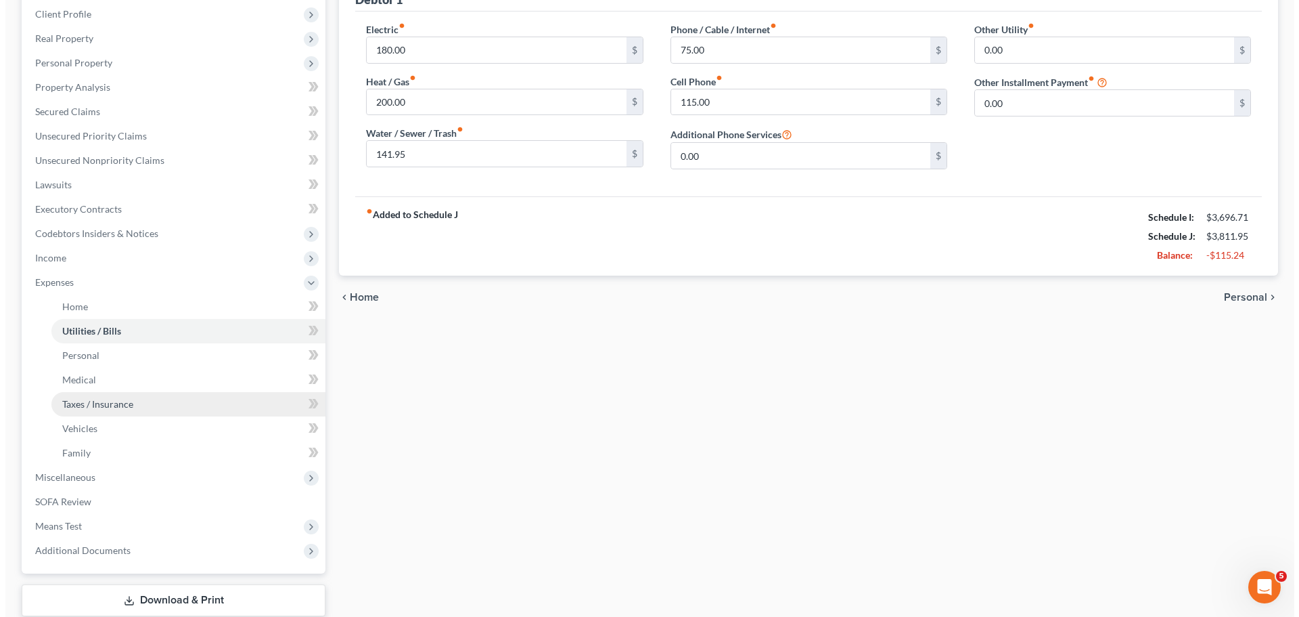
scroll to position [203, 0]
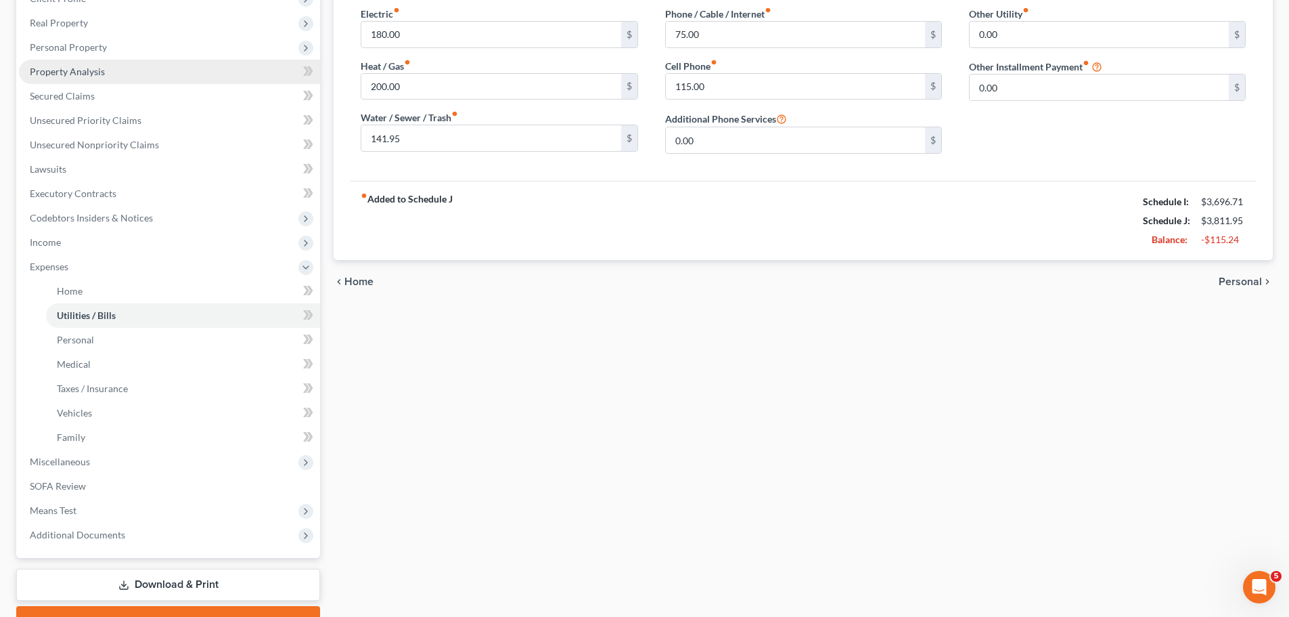
click at [60, 69] on span "Property Analysis" at bounding box center [67, 72] width 75 height 12
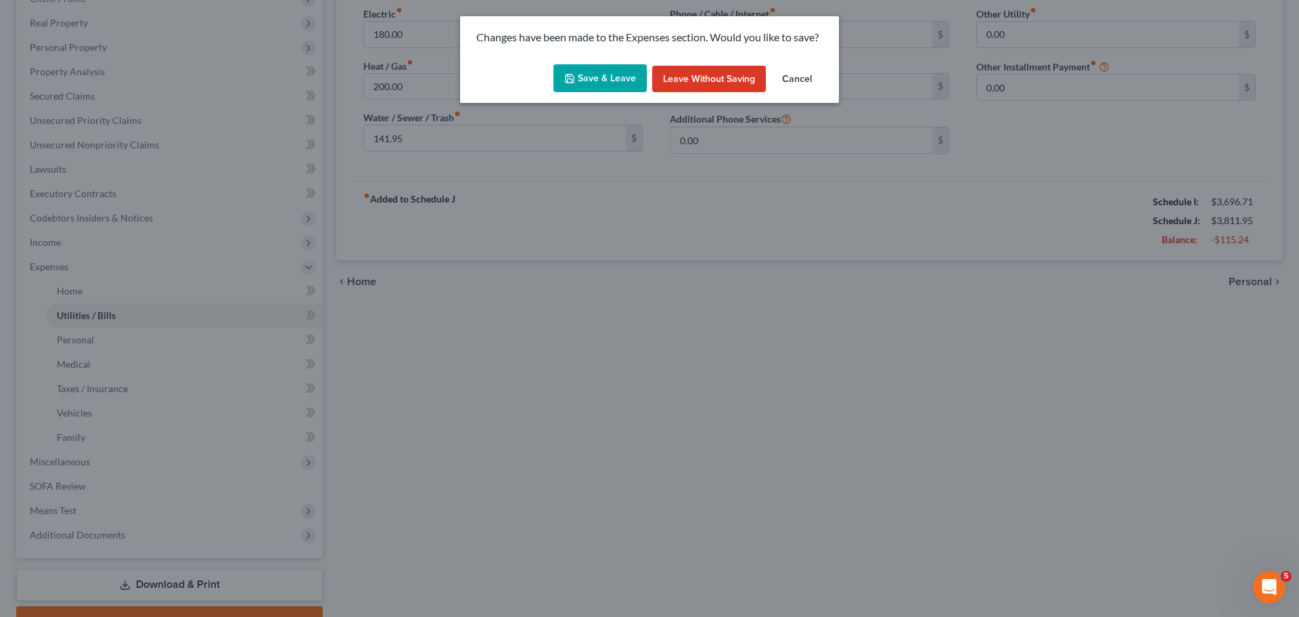
click at [615, 79] on button "Save & Leave" at bounding box center [600, 78] width 93 height 28
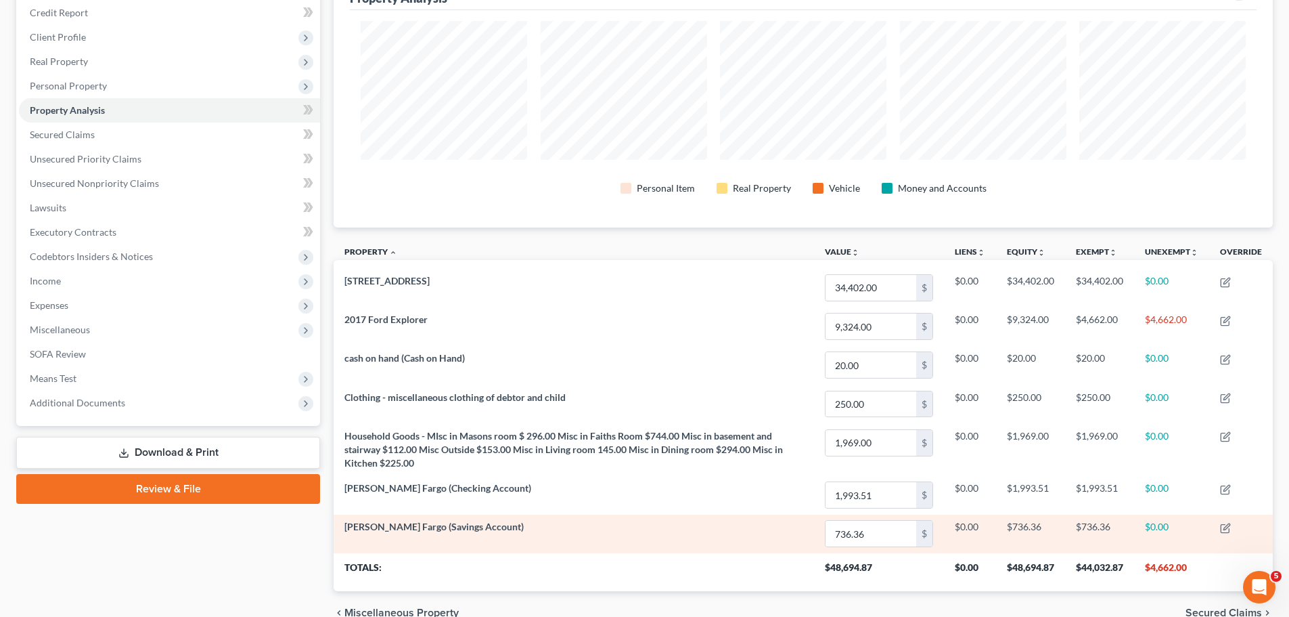
scroll to position [203, 0]
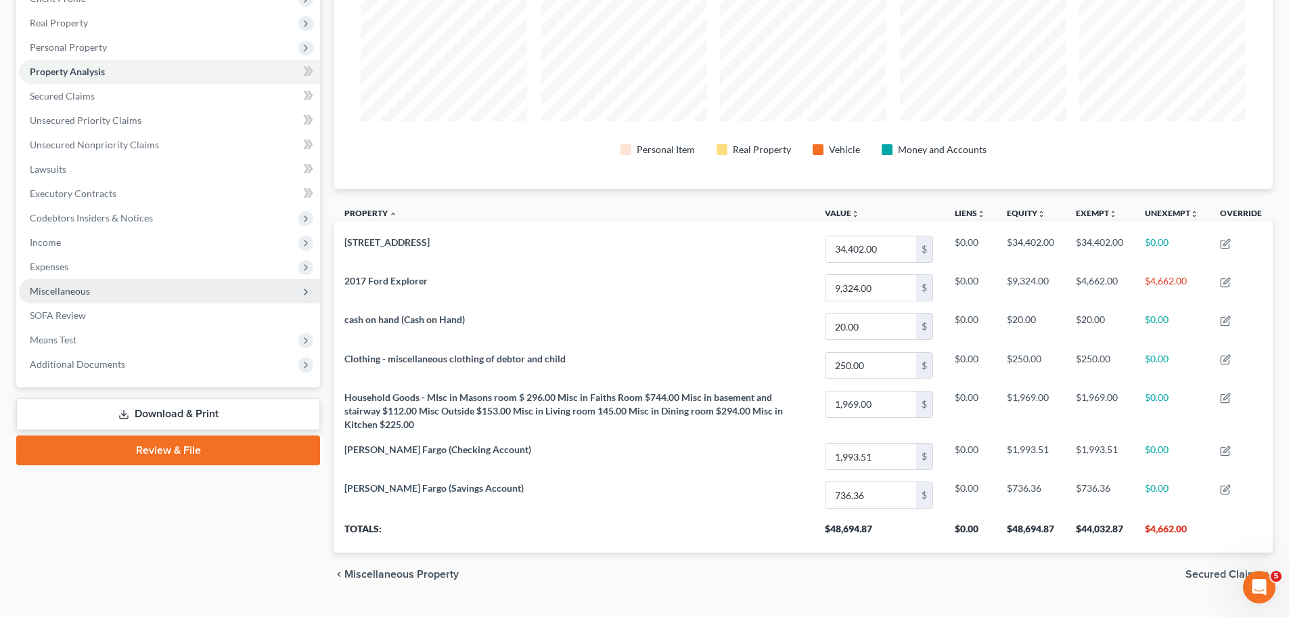
click at [53, 286] on span "Miscellaneous" at bounding box center [60, 291] width 60 height 12
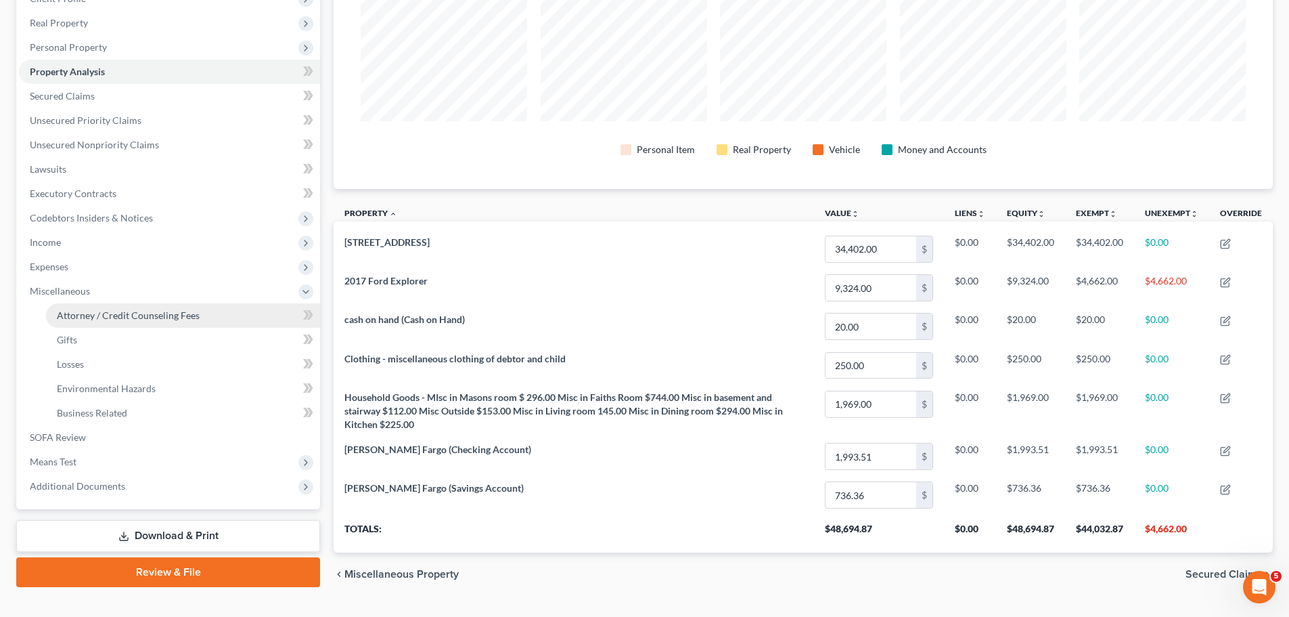
click at [97, 311] on span "Attorney / Credit Counseling Fees" at bounding box center [128, 315] width 143 height 12
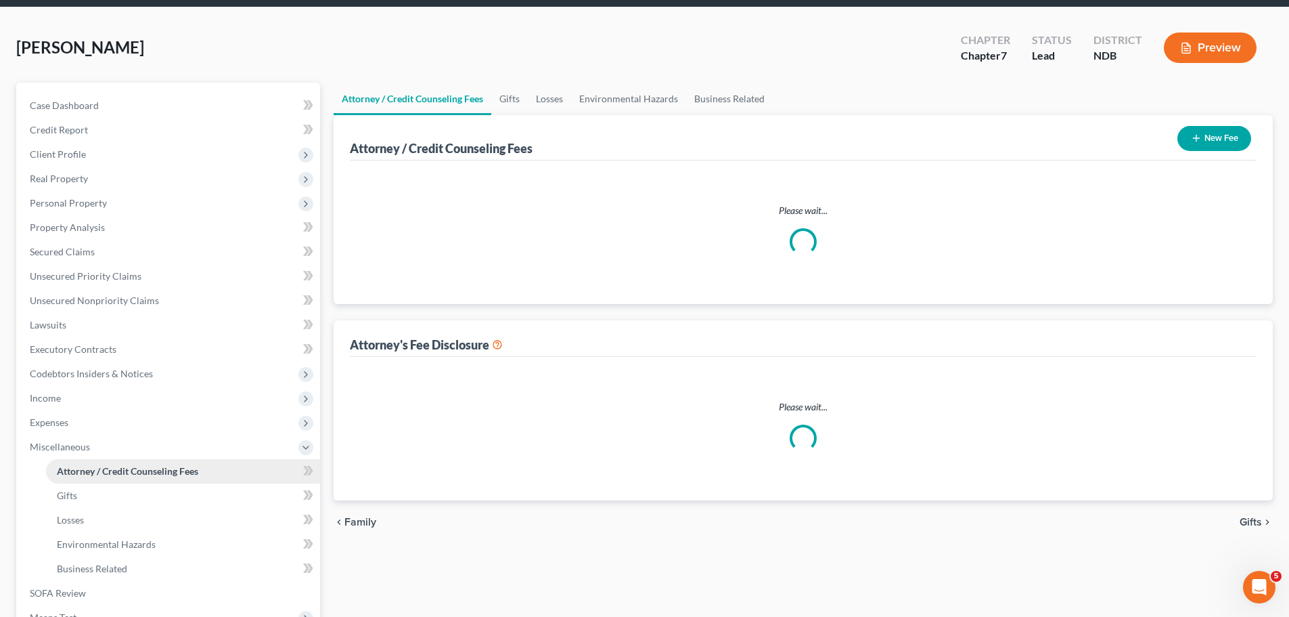
select select "0"
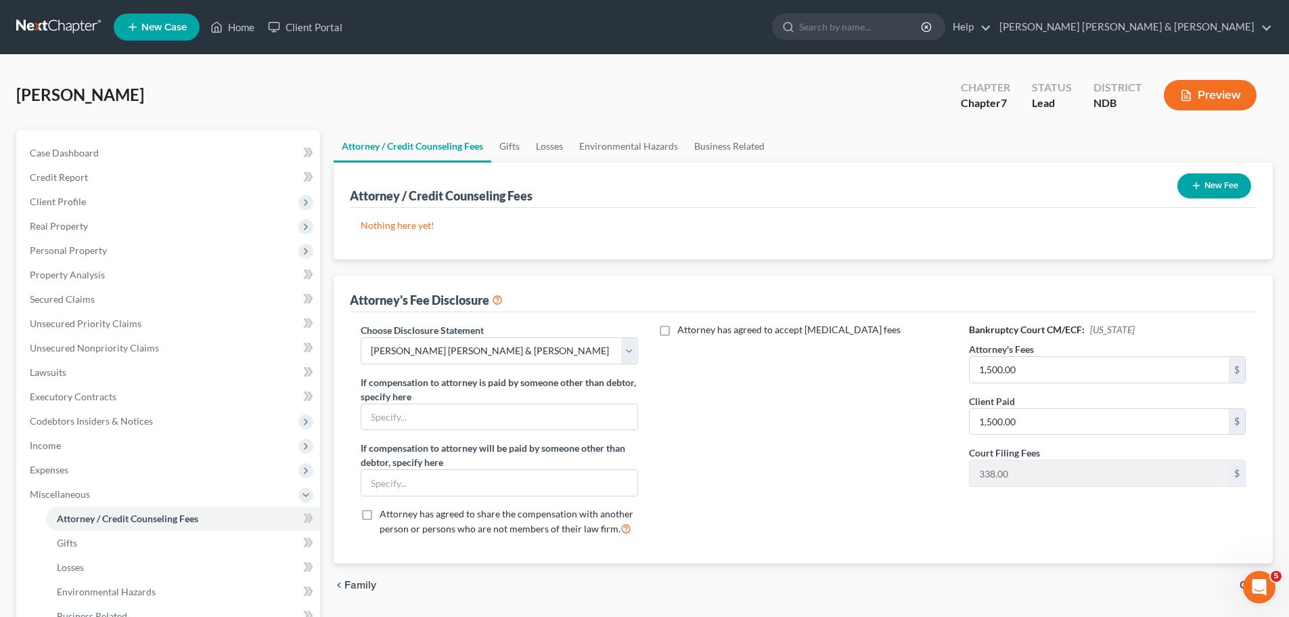
click at [1197, 181] on icon "button" at bounding box center [1196, 185] width 11 height 11
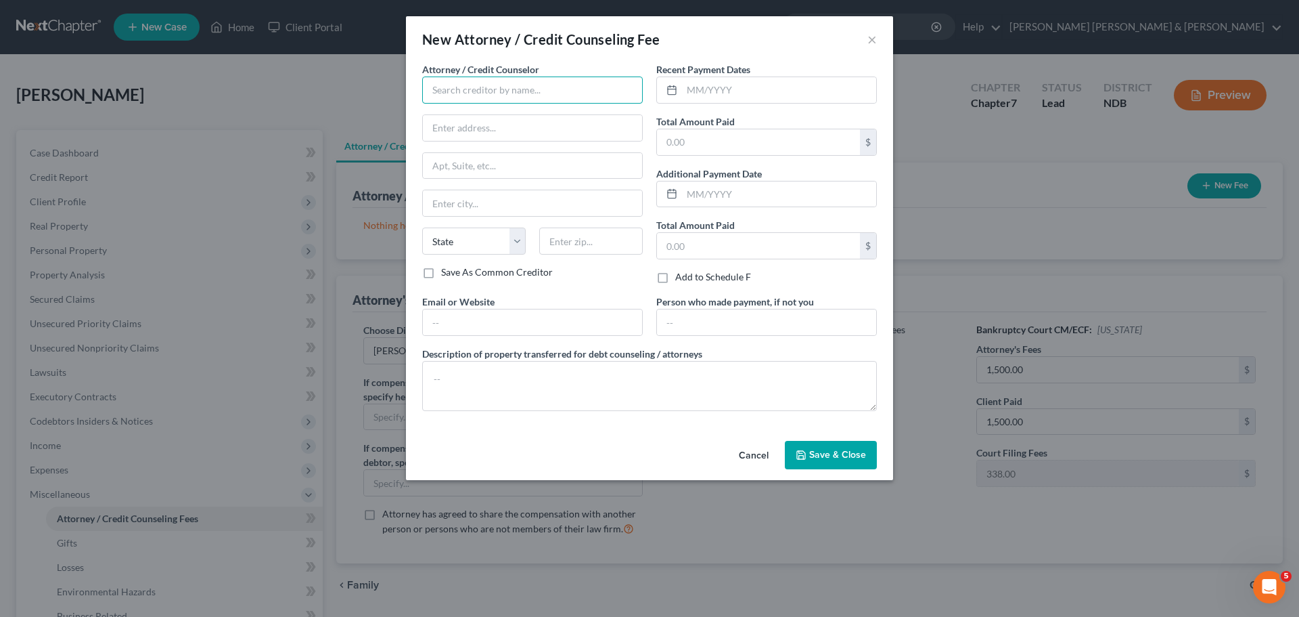
click at [573, 91] on input "text" at bounding box center [532, 89] width 221 height 27
type input "Fleming DuBois and Fleming"
click at [497, 126] on input "text" at bounding box center [532, 128] width 219 height 26
type input "PO BOx 633"
type input "Cavalier"
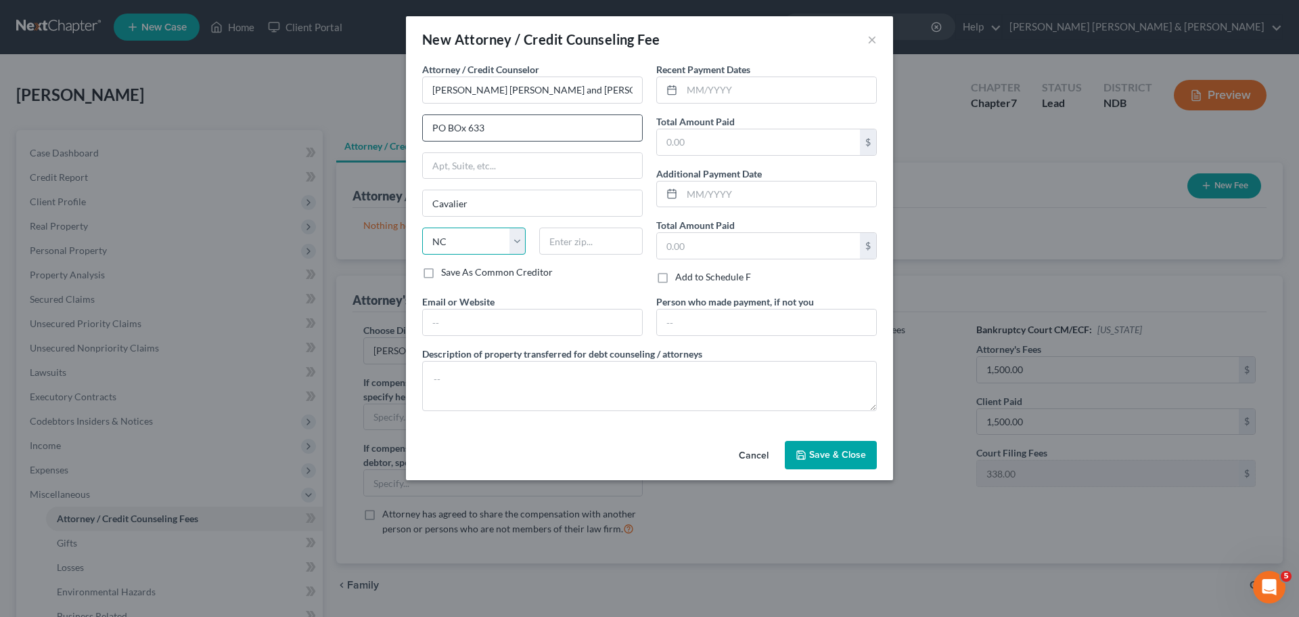
select select "29"
type input "58220"
click at [734, 91] on input "text" at bounding box center [779, 90] width 194 height 26
click at [707, 86] on input "text" at bounding box center [779, 90] width 194 height 26
click at [698, 86] on input "062025" at bounding box center [779, 90] width 194 height 26
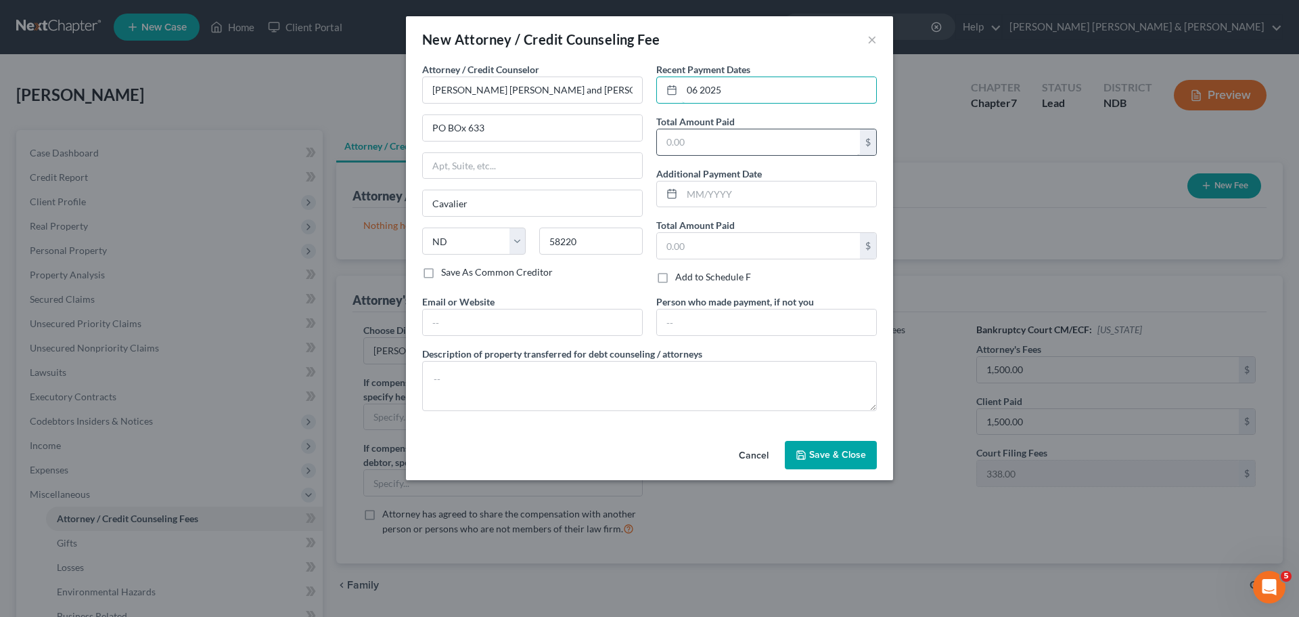
type input "06 2025"
click at [701, 134] on input "text" at bounding box center [758, 142] width 203 height 26
drag, startPoint x: 713, startPoint y: 139, endPoint x: 627, endPoint y: 138, distance: 85.3
click at [629, 138] on div "Attorney / Credit Counselor * Fleming DuBois and Fleming PO BOx 633 Cavalier St…" at bounding box center [650, 241] width 468 height 359
type input "1,800.00"
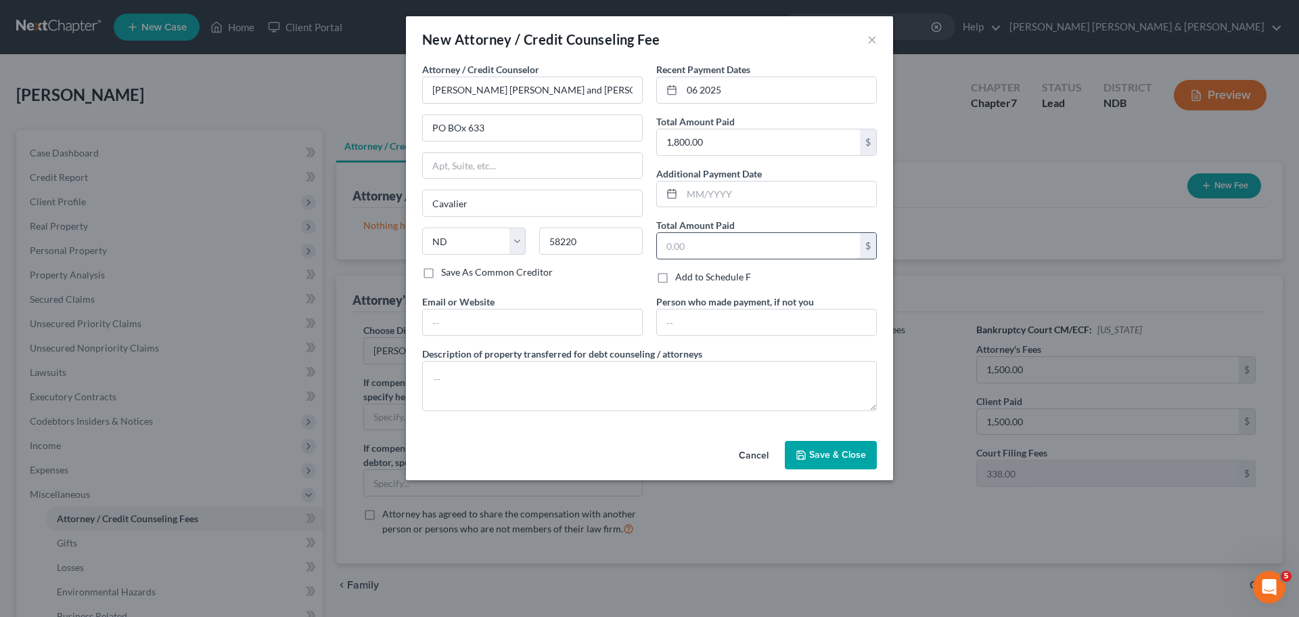
click at [715, 242] on input "text" at bounding box center [758, 246] width 203 height 26
type input "1,800.0"
click at [827, 451] on span "Save & Close" at bounding box center [837, 455] width 57 height 12
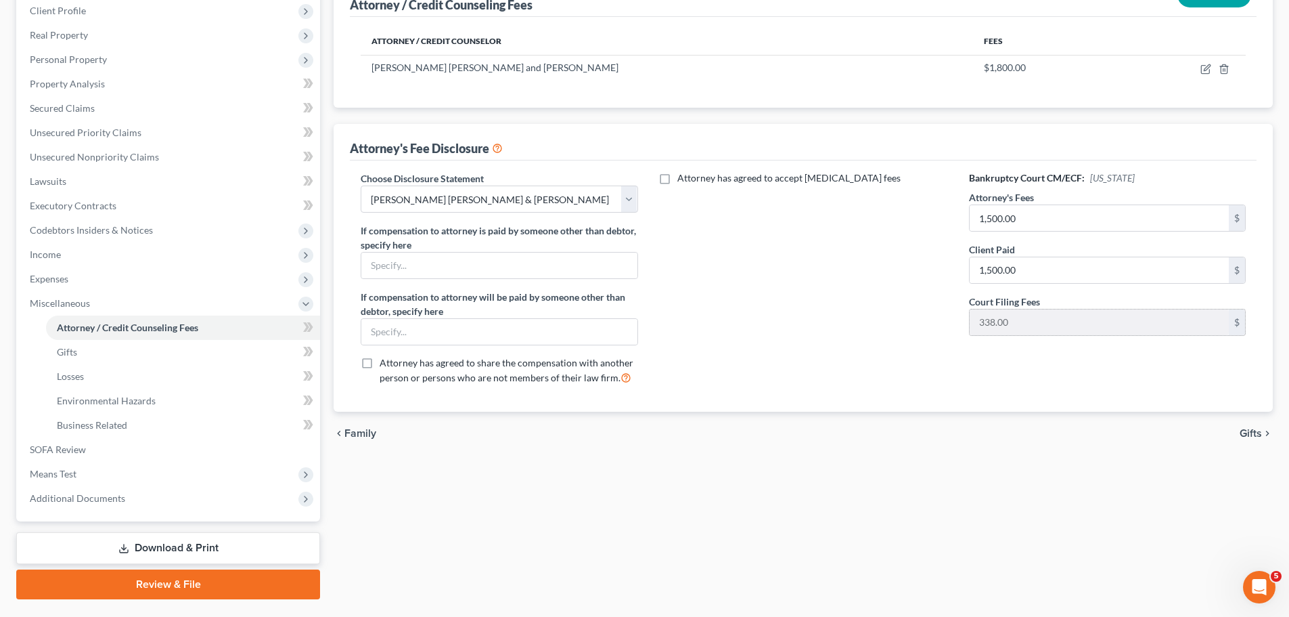
scroll to position [203, 0]
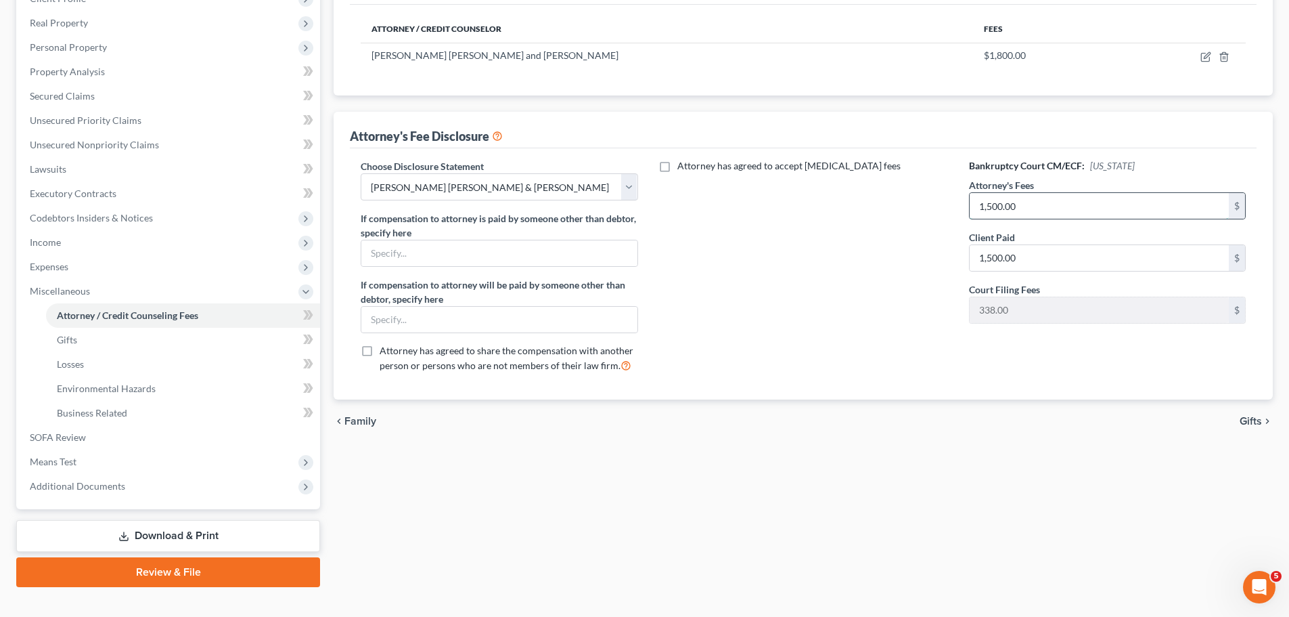
click at [1034, 201] on input "1,500.00" at bounding box center [1099, 206] width 259 height 26
type input "1,800"
click at [1045, 263] on input "1,500.00" at bounding box center [1099, 258] width 259 height 26
type input "1,800"
click at [1151, 352] on div "Bankruptcy Court CM/ECF: North Dakota Attorney's Fees 1,800 $ Client Paid 1,800…" at bounding box center [1108, 271] width 304 height 224
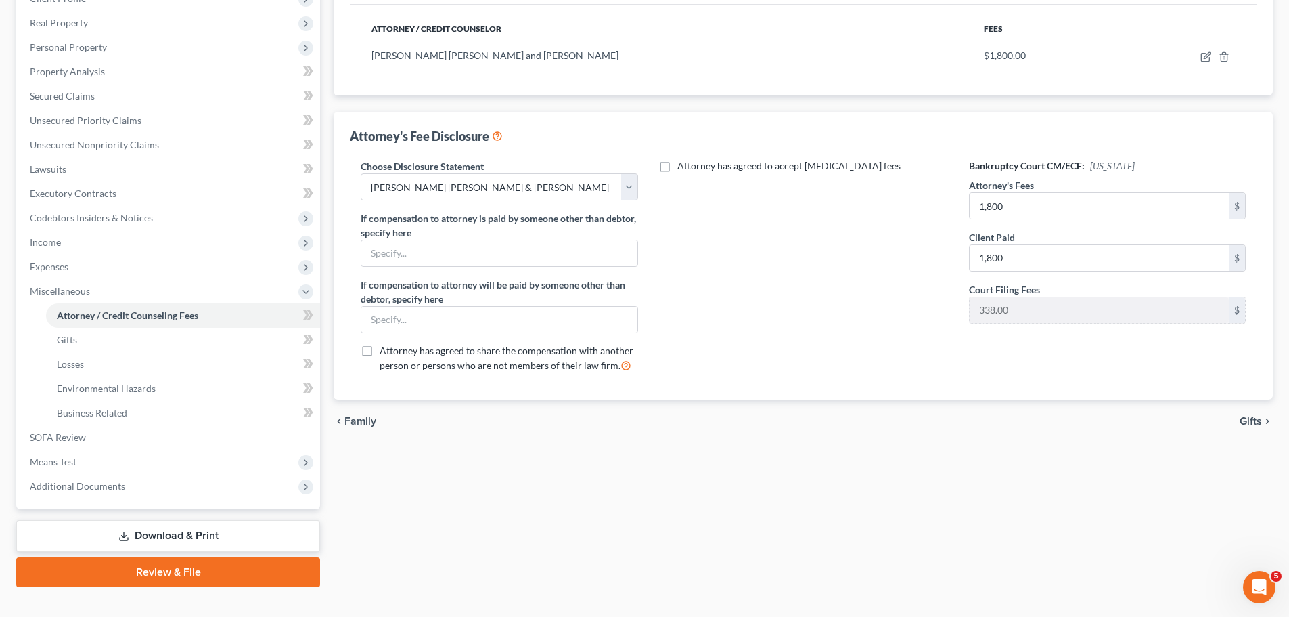
click at [1251, 424] on span "Gifts" at bounding box center [1251, 421] width 22 height 11
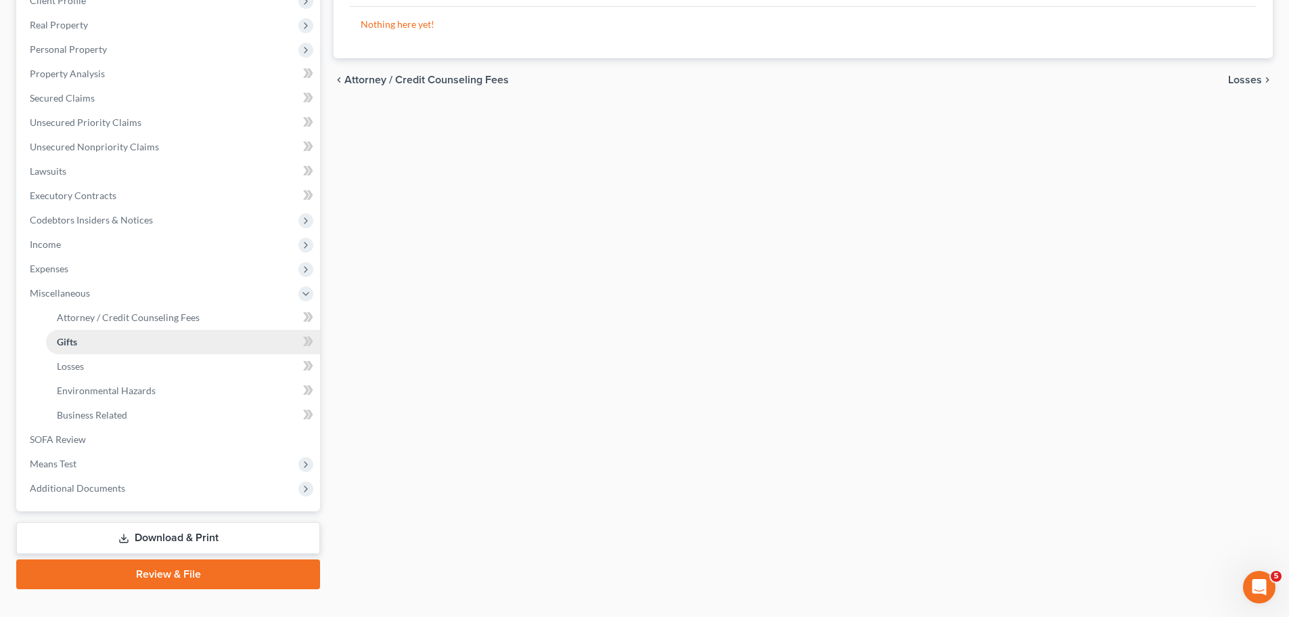
scroll to position [225, 0]
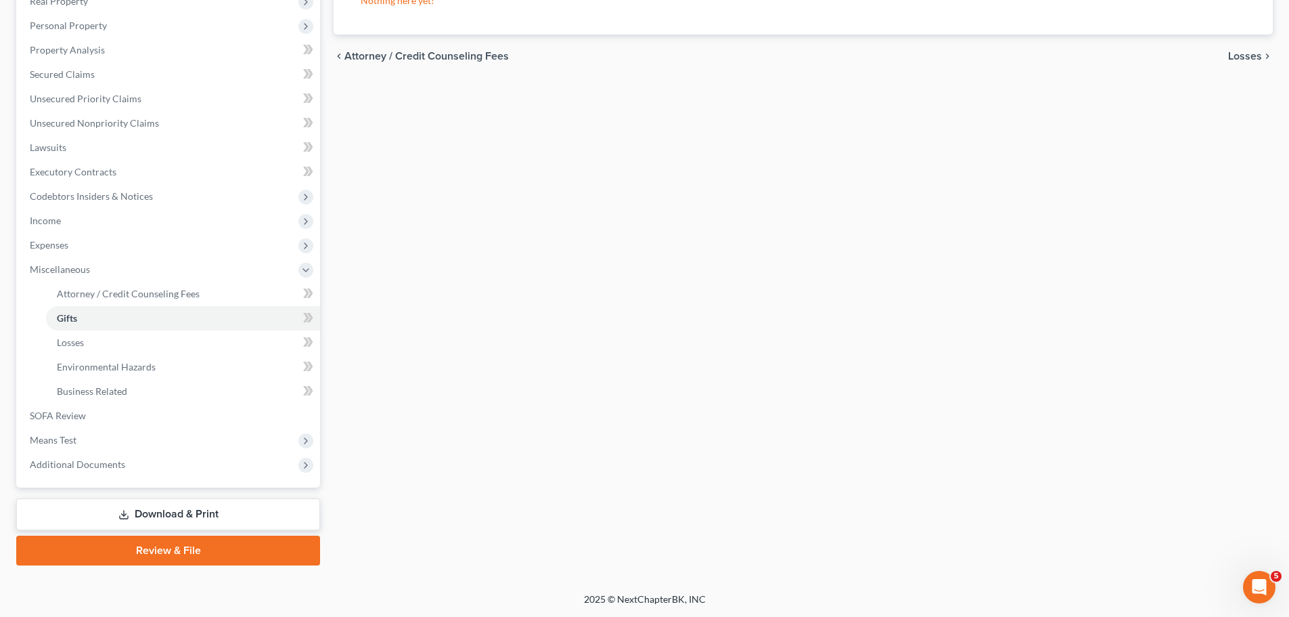
click at [146, 552] on link "Review & File" at bounding box center [168, 550] width 304 height 30
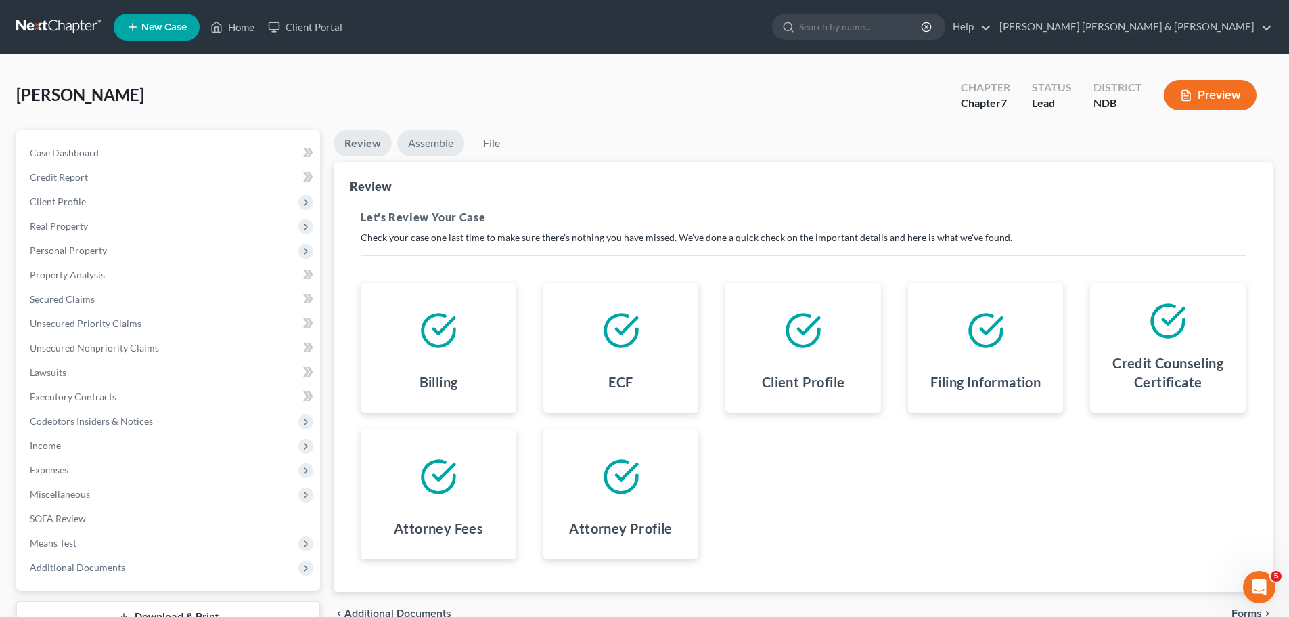
click at [428, 146] on link "Assemble" at bounding box center [430, 143] width 67 height 26
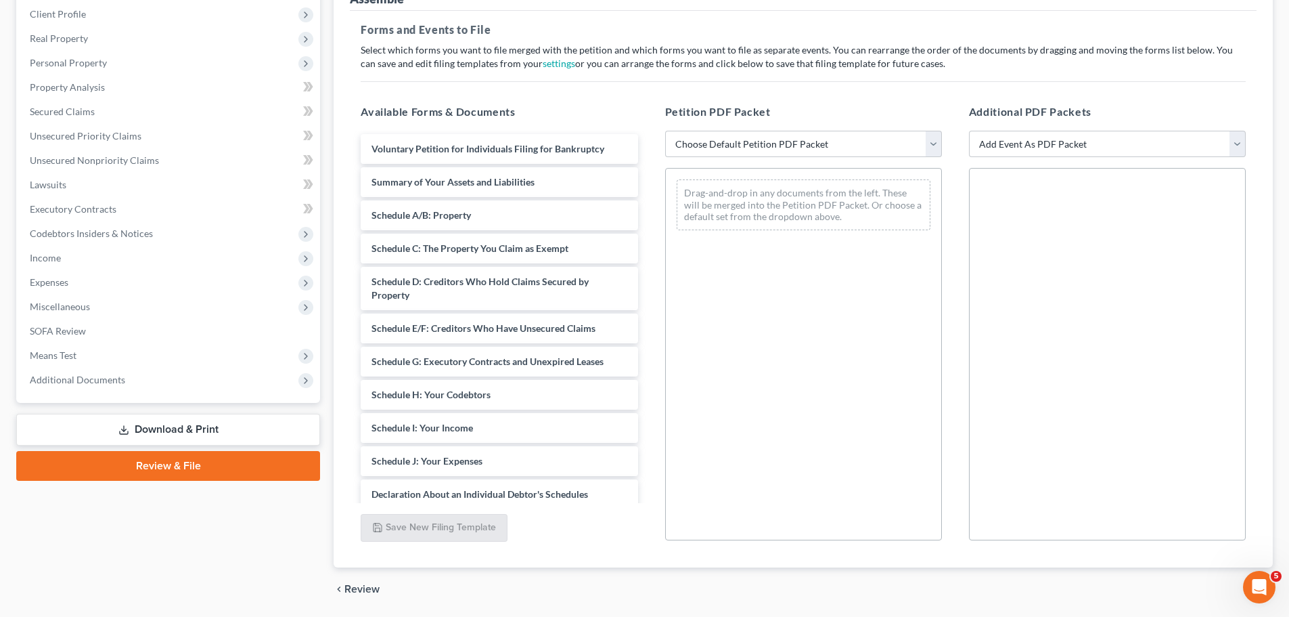
scroll to position [203, 0]
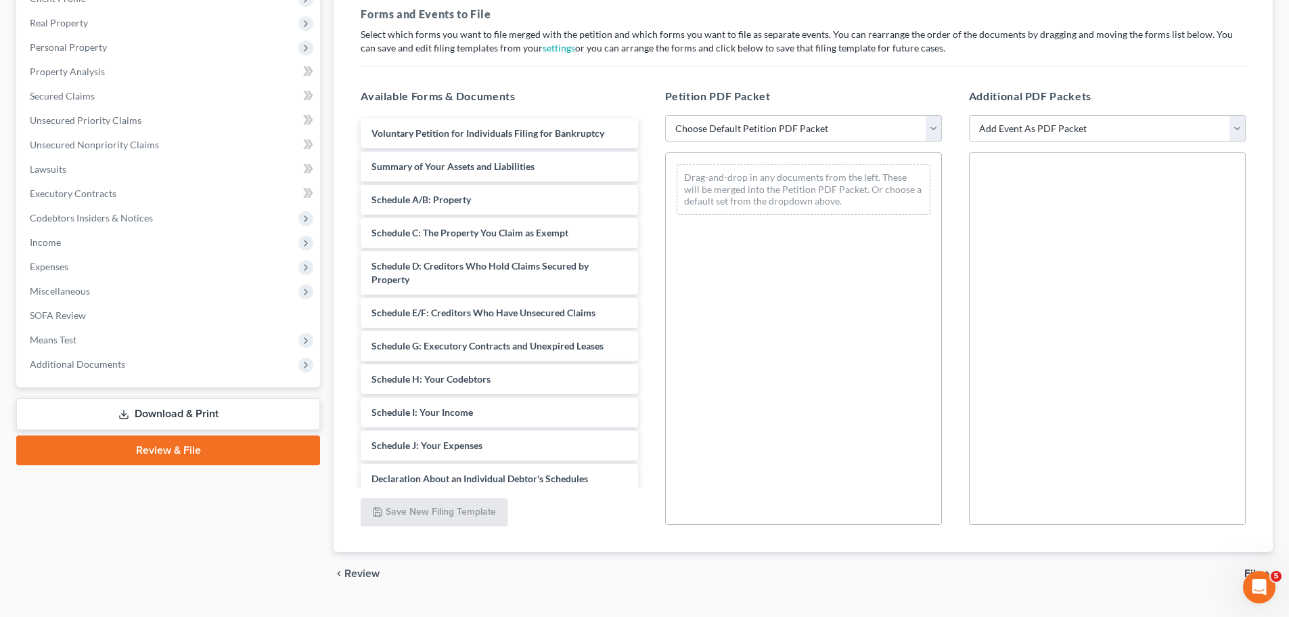
click at [715, 127] on select "Choose Default Petition PDF Packet Complete Bankruptcy Petition (all forms and …" at bounding box center [803, 128] width 277 height 27
select select "2"
click at [665, 115] on select "Choose Default Petition PDF Packet Complete Bankruptcy Petition (all forms and …" at bounding box center [803, 128] width 277 height 27
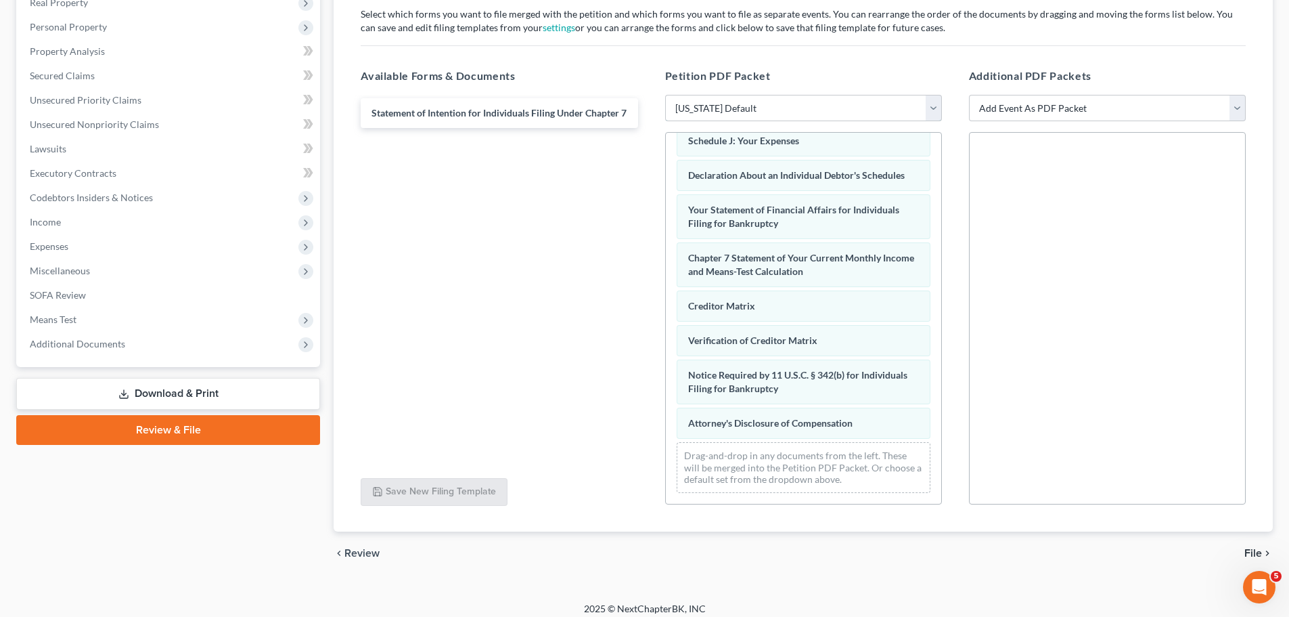
scroll to position [233, 0]
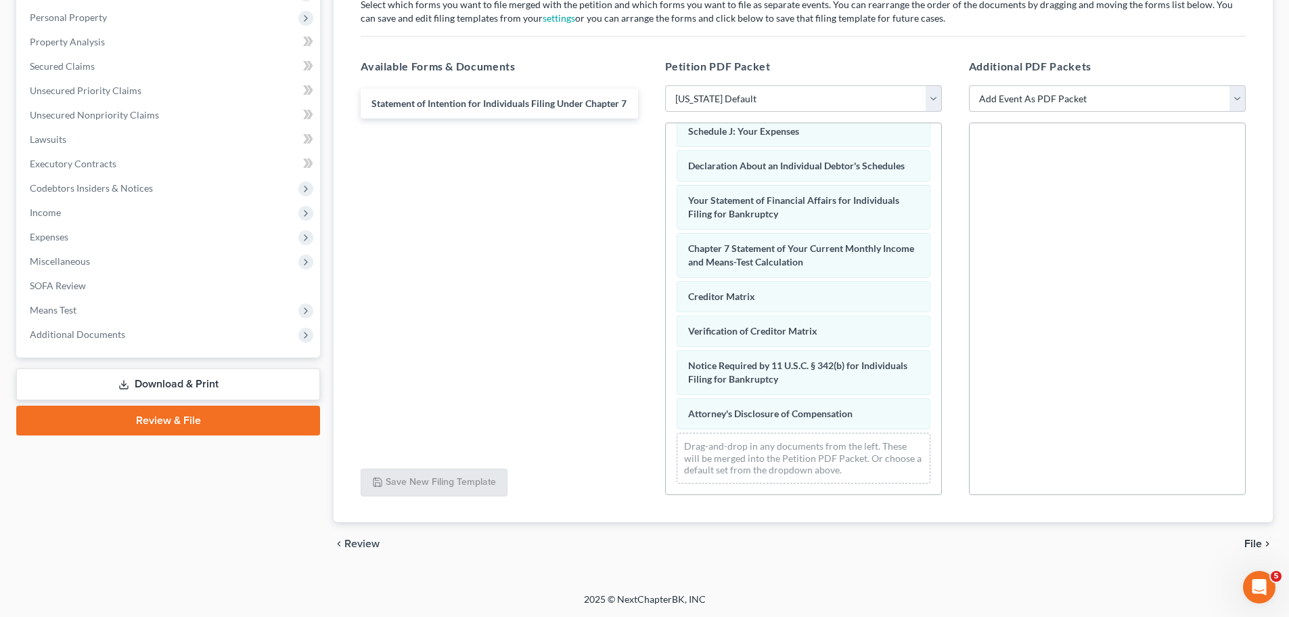
click at [1255, 541] on span "File" at bounding box center [1254, 543] width 18 height 11
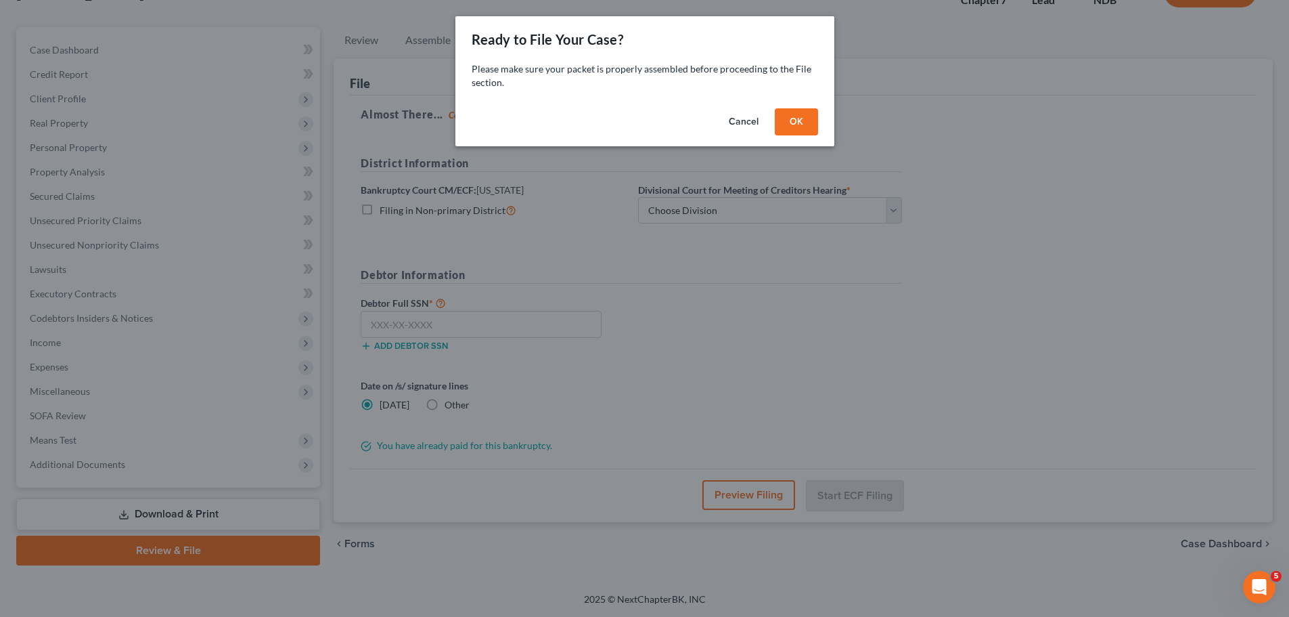
scroll to position [103, 0]
click at [806, 120] on button "OK" at bounding box center [801, 121] width 43 height 27
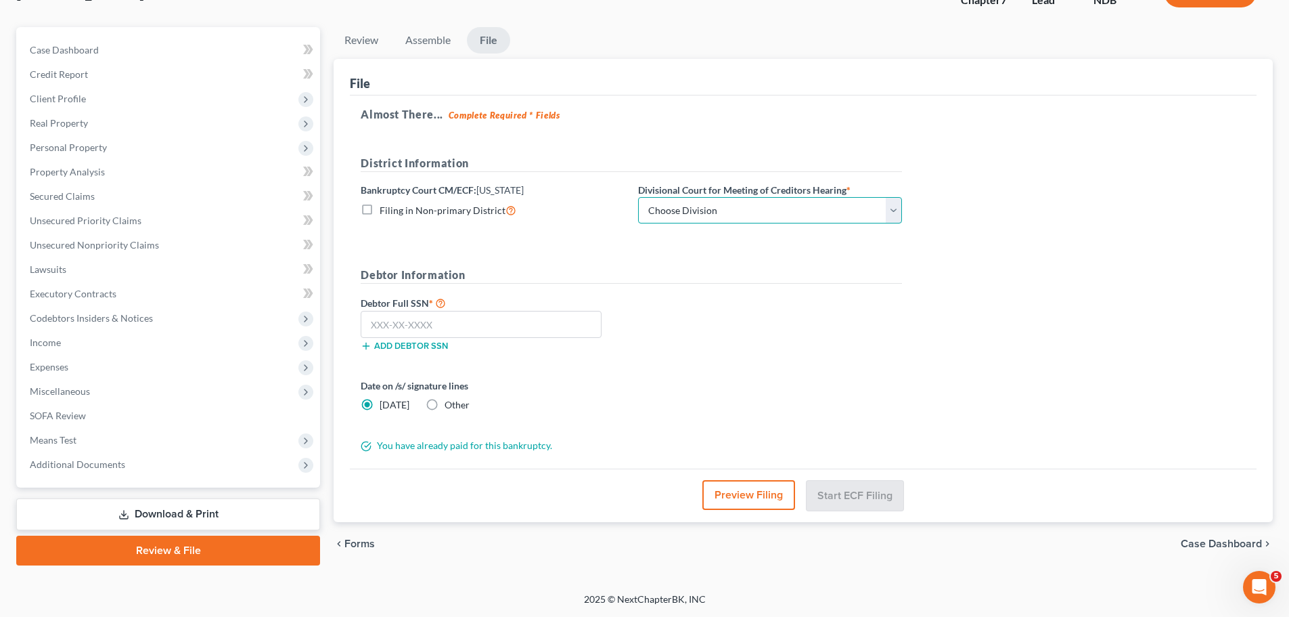
click at [659, 211] on select "Choose Division Fargo" at bounding box center [770, 210] width 264 height 27
select select "0"
click at [638, 197] on select "Choose Division Fargo" at bounding box center [770, 210] width 264 height 27
click at [458, 324] on input "text" at bounding box center [481, 324] width 241 height 27
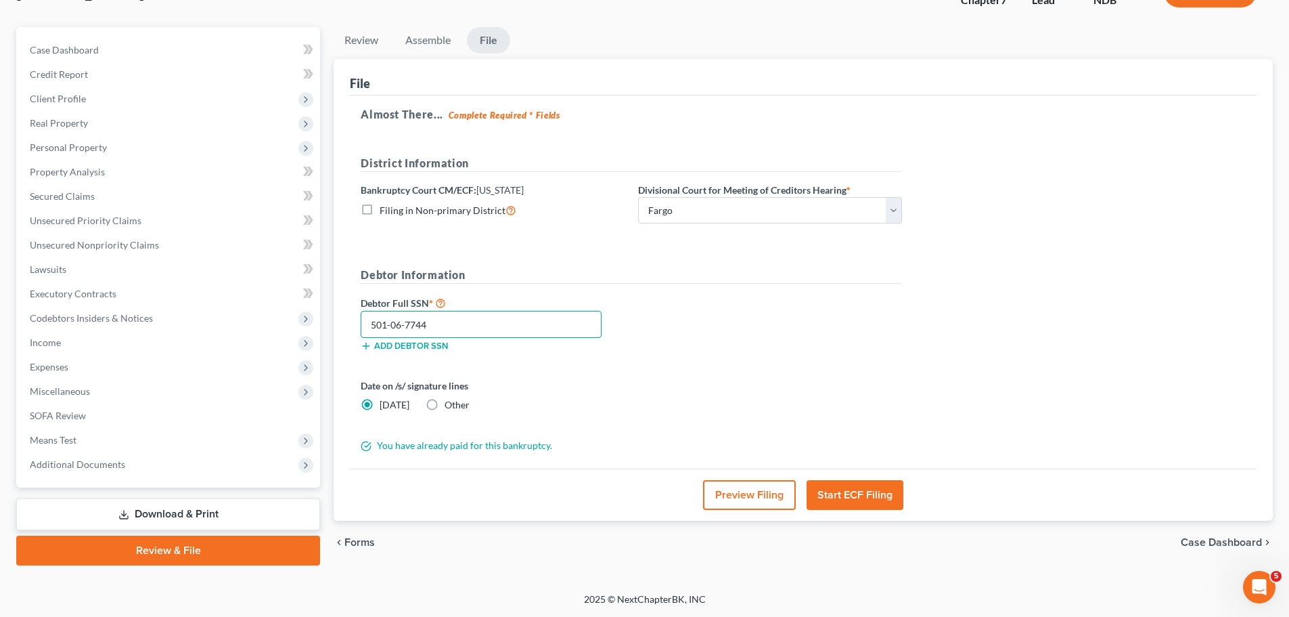
type input "501-06-7744"
click at [859, 498] on button "Start ECF Filing" at bounding box center [855, 495] width 97 height 30
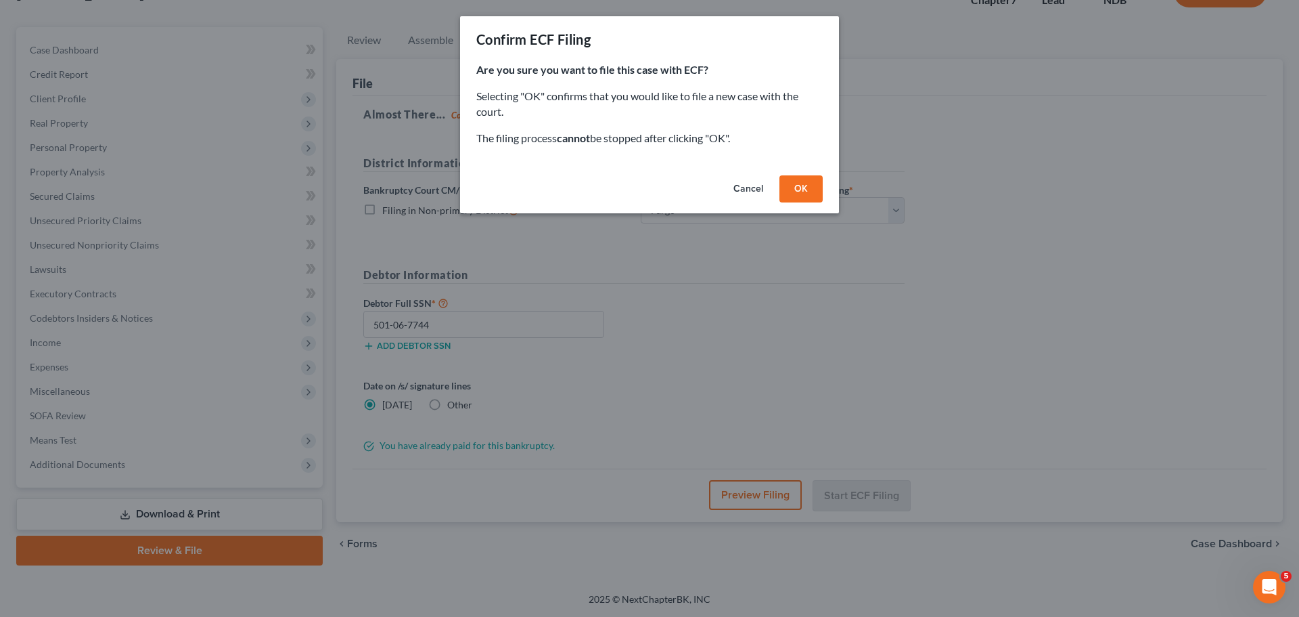
click at [799, 186] on button "OK" at bounding box center [801, 188] width 43 height 27
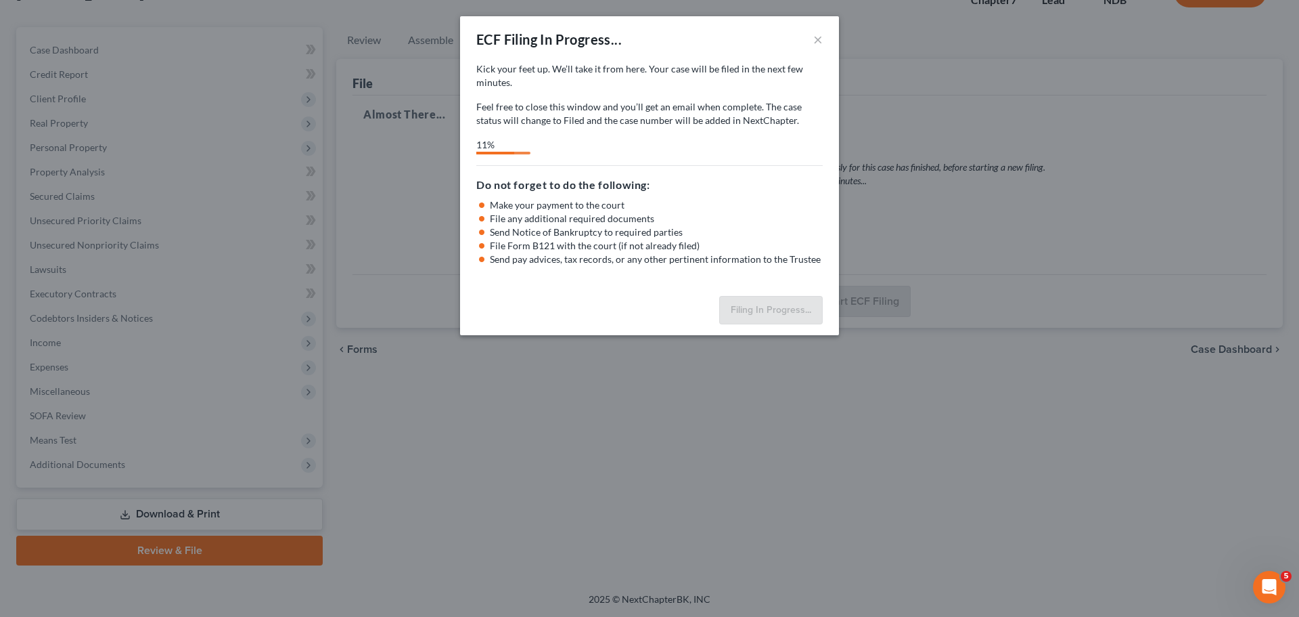
select select "0"
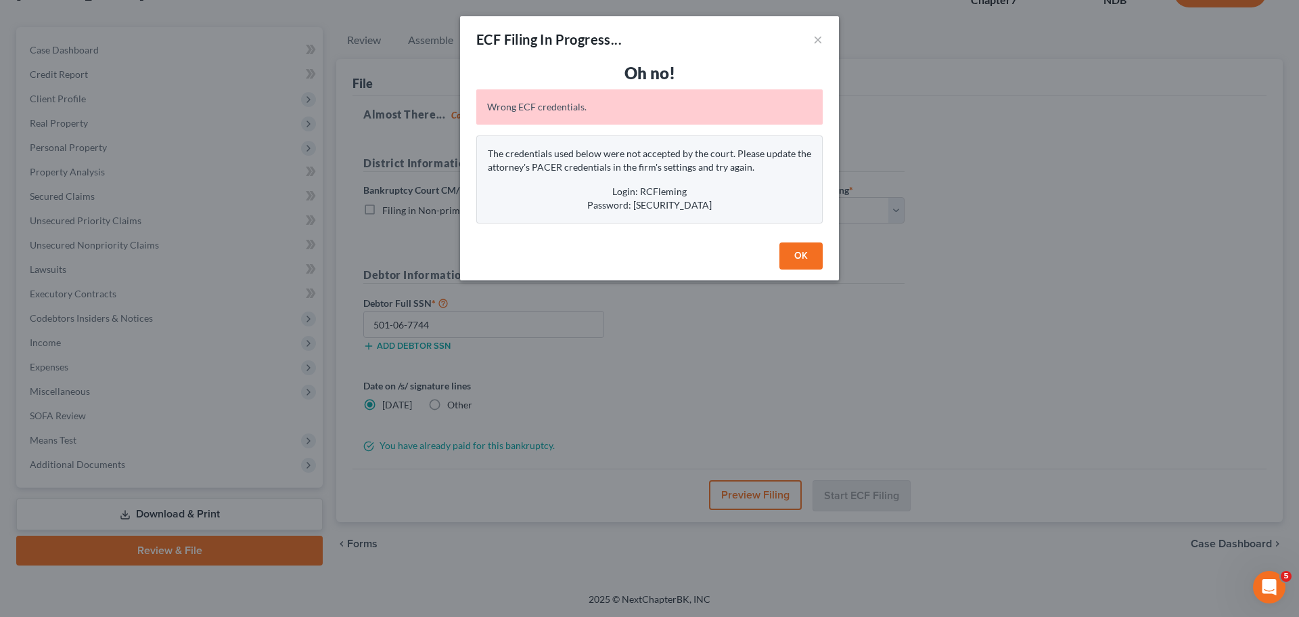
click at [791, 253] on button "OK" at bounding box center [801, 255] width 43 height 27
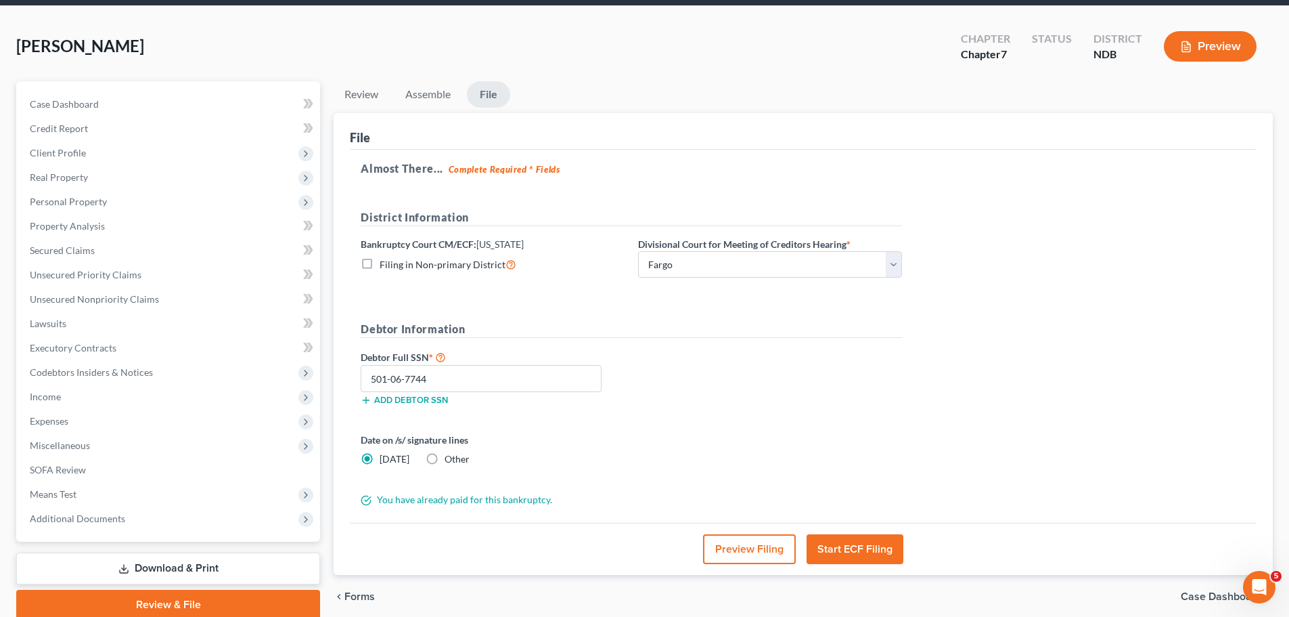
scroll to position [0, 0]
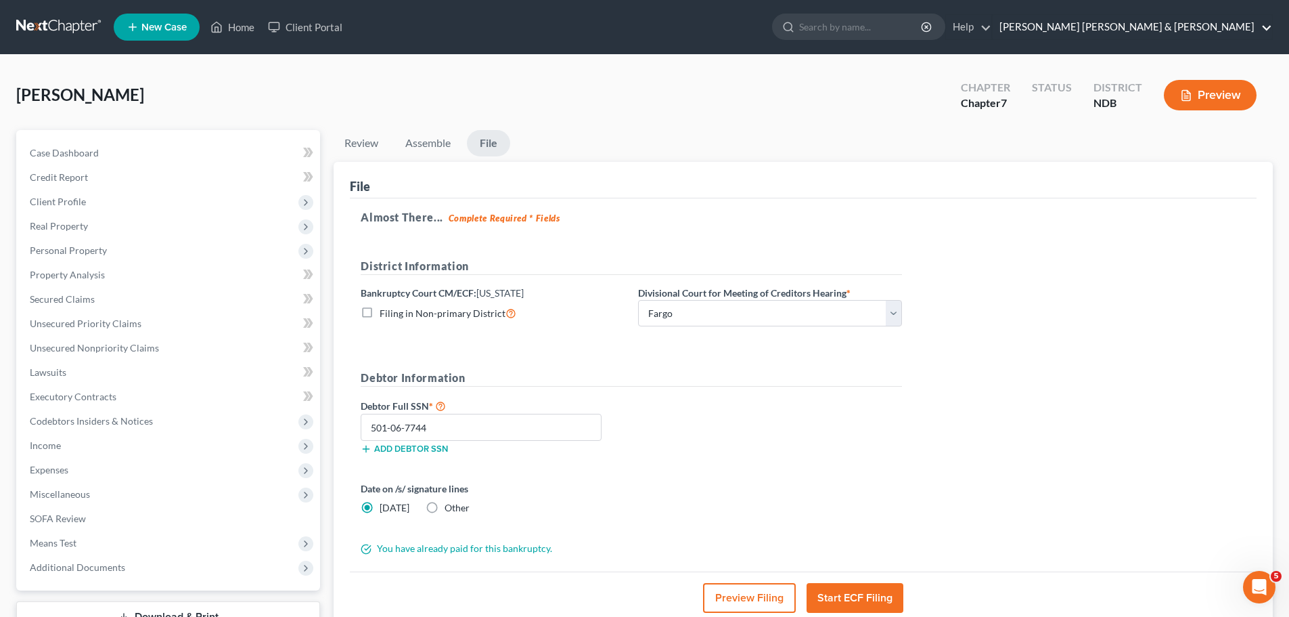
click at [1191, 24] on link "[PERSON_NAME] [PERSON_NAME] & [PERSON_NAME]" at bounding box center [1133, 27] width 280 height 24
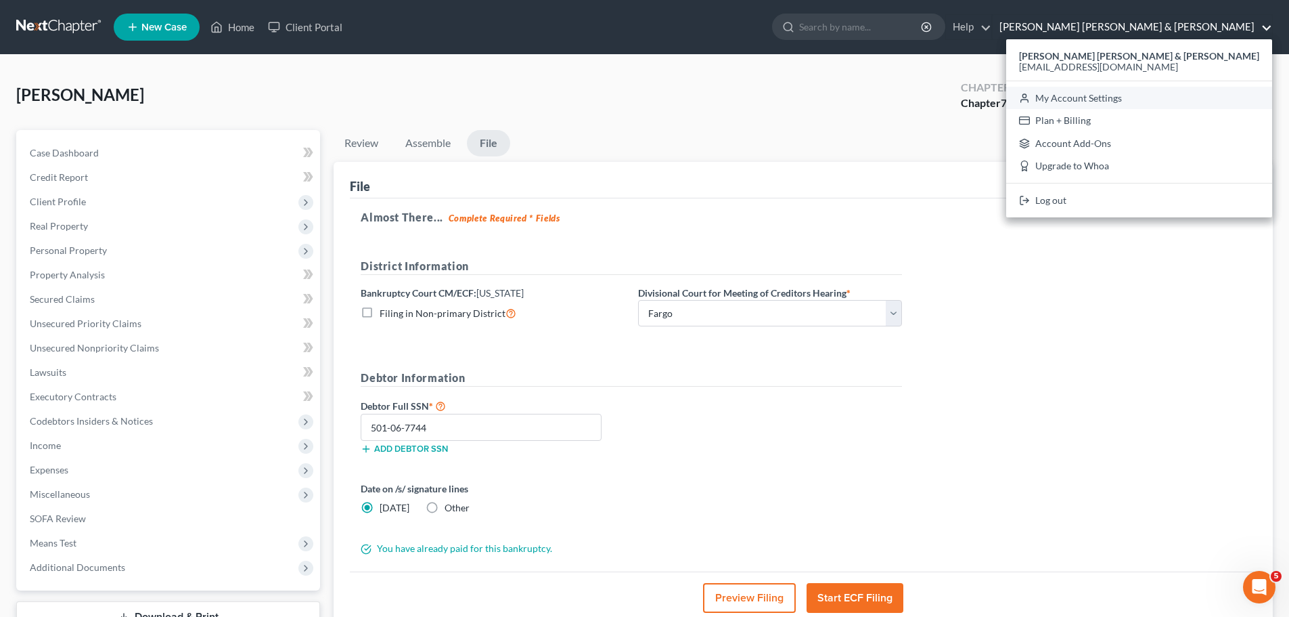
click at [1195, 95] on link "My Account Settings" at bounding box center [1139, 98] width 266 height 23
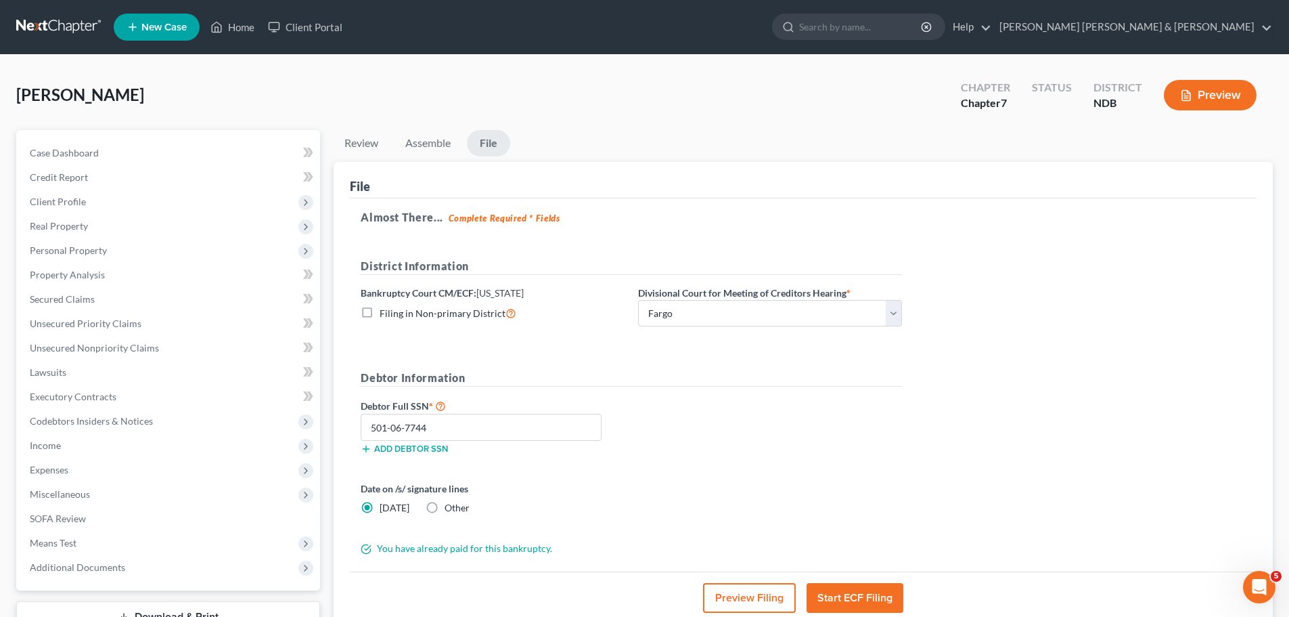
select select "60"
select select "23"
select select "29"
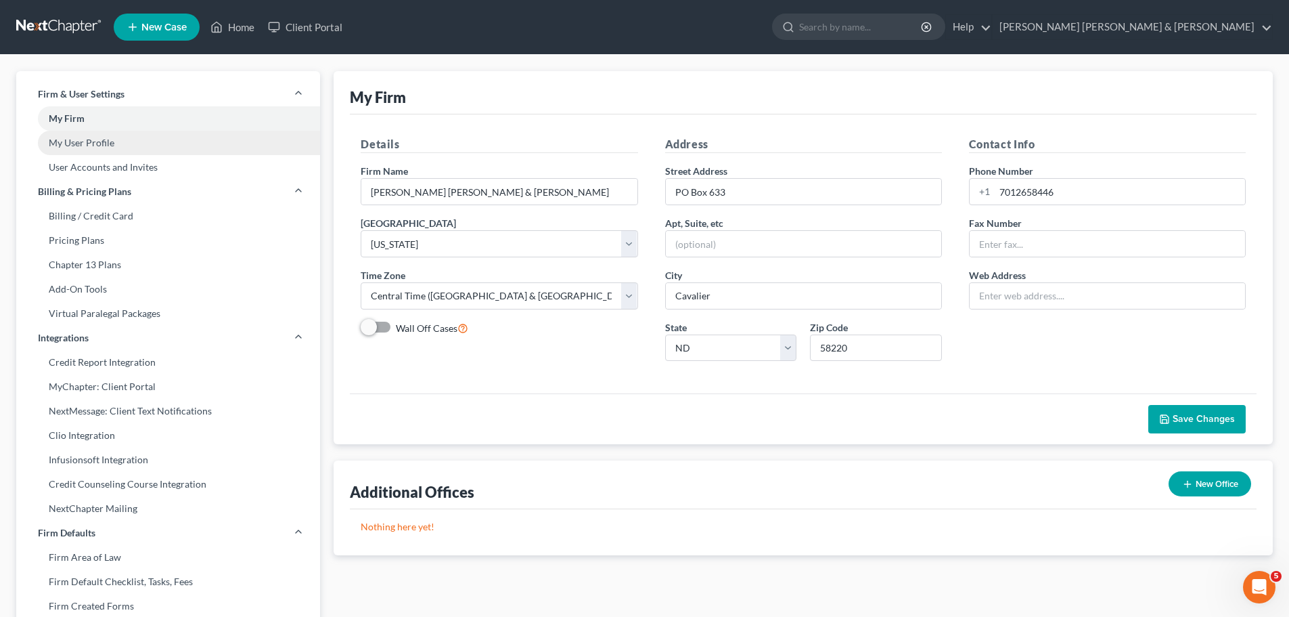
click at [100, 142] on link "My User Profile" at bounding box center [168, 143] width 304 height 24
select select "29"
select select "60"
select select "attorney"
select select "0"
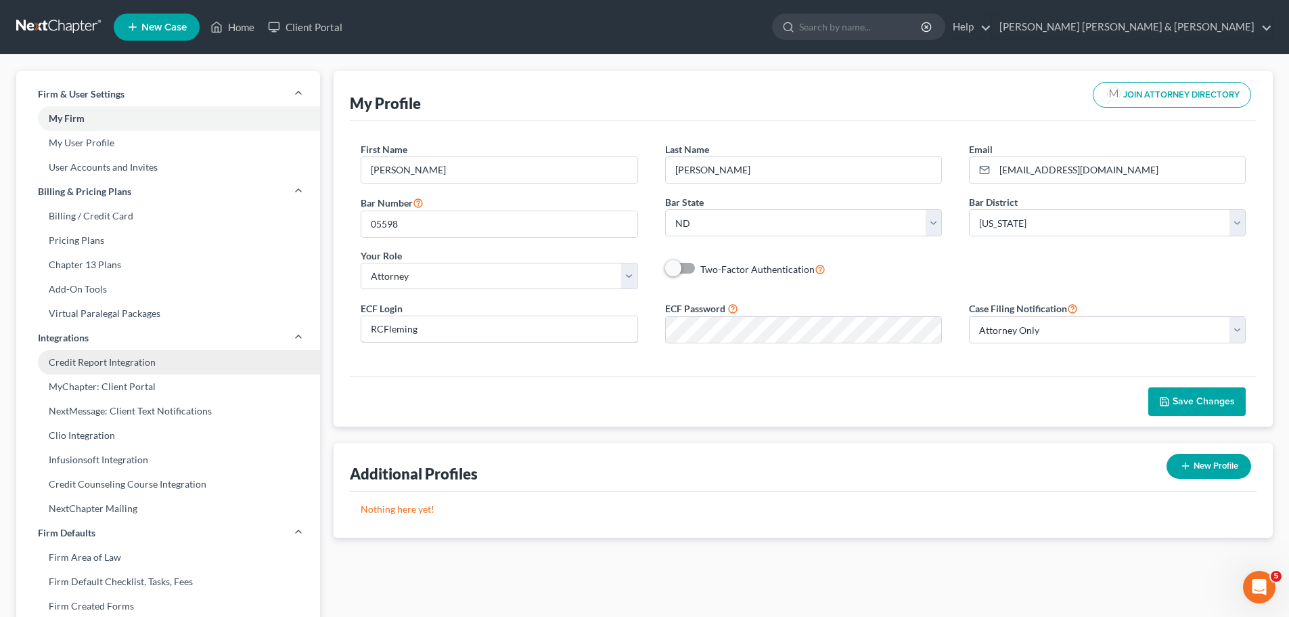
drag, startPoint x: 453, startPoint y: 330, endPoint x: 41, endPoint y: 354, distance: 412.9
click at [71, 357] on div "Firm & User Settings My Firm My User Profile User Accounts and Invites Billing …" at bounding box center [644, 516] width 1270 height 891
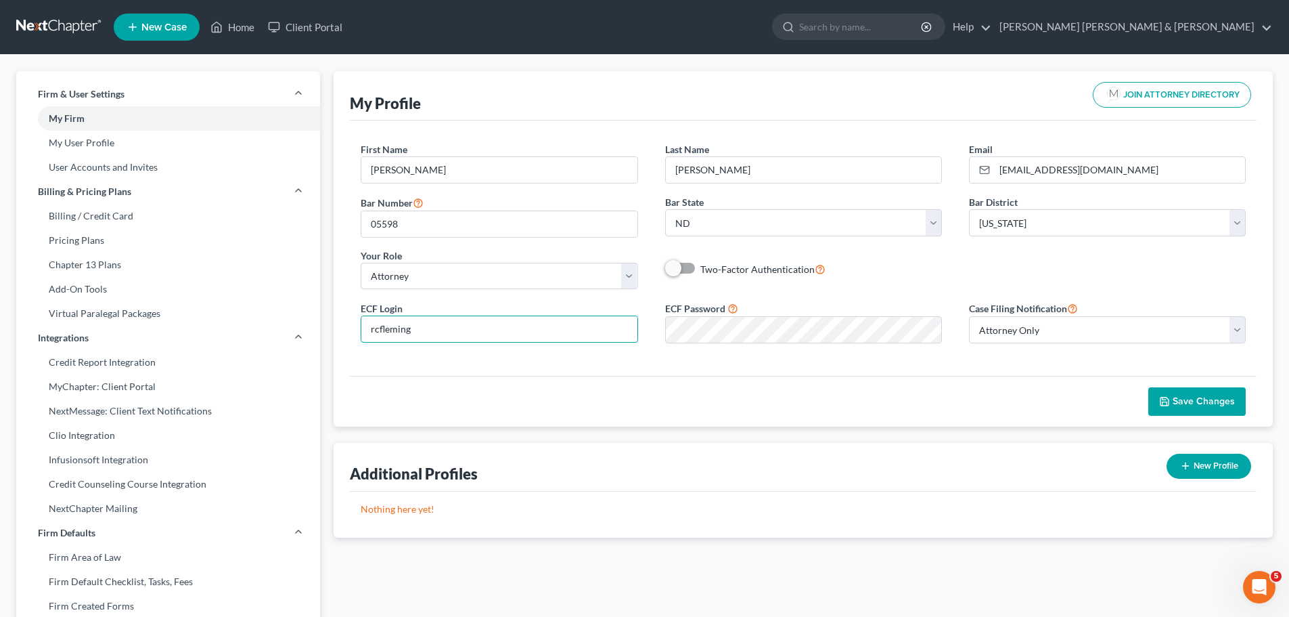
type input "rcfleming"
click at [439, 326] on div "ECF Login rcfleming ECF Password Case Filing Notification Select Attorney Only …" at bounding box center [803, 327] width 912 height 54
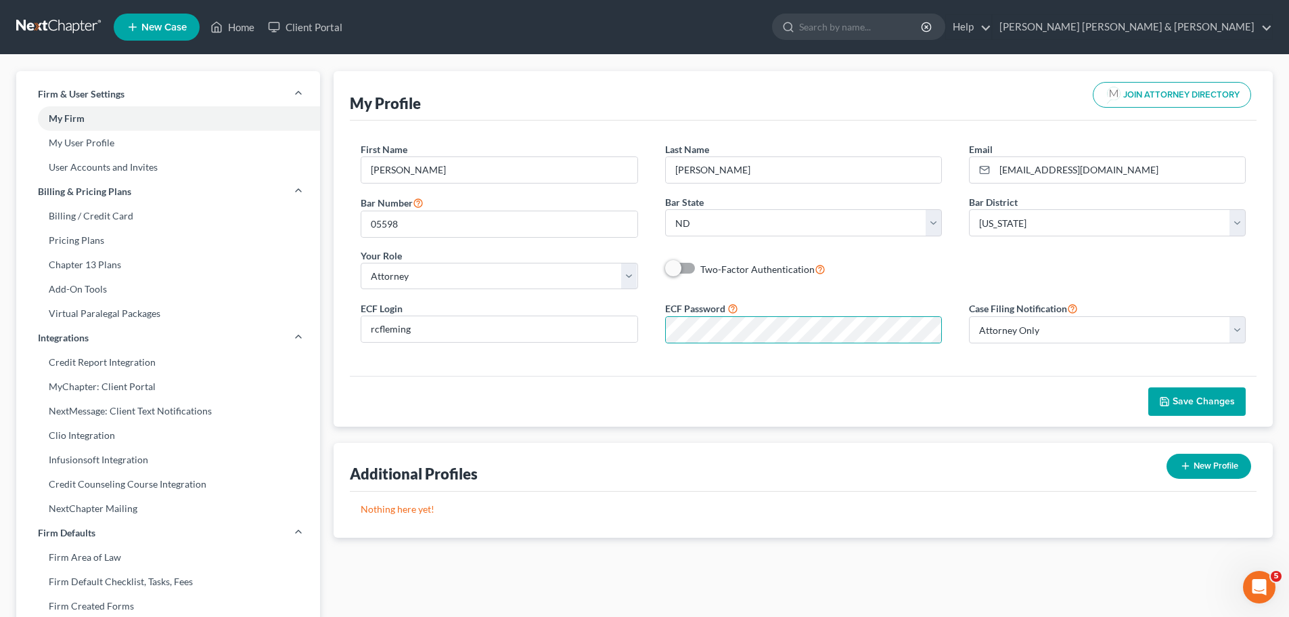
click at [1184, 402] on span "Save Changes" at bounding box center [1204, 401] width 62 height 12
click at [238, 24] on link "Home" at bounding box center [233, 27] width 58 height 24
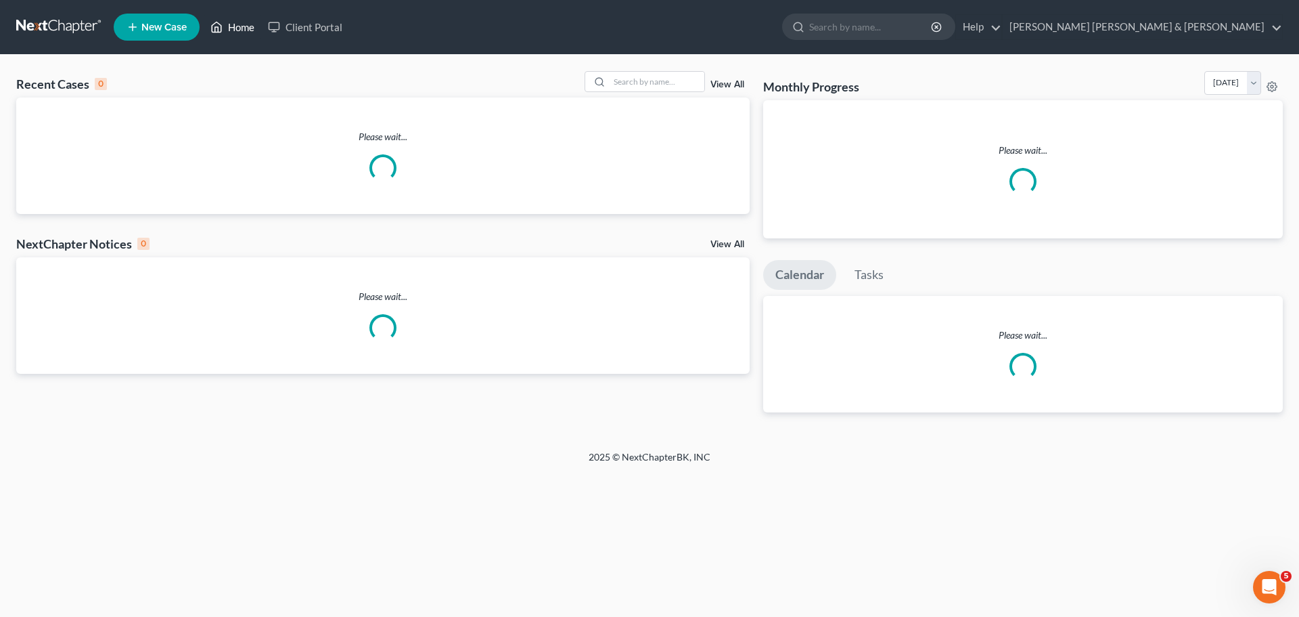
click at [233, 28] on link "Home" at bounding box center [233, 27] width 58 height 24
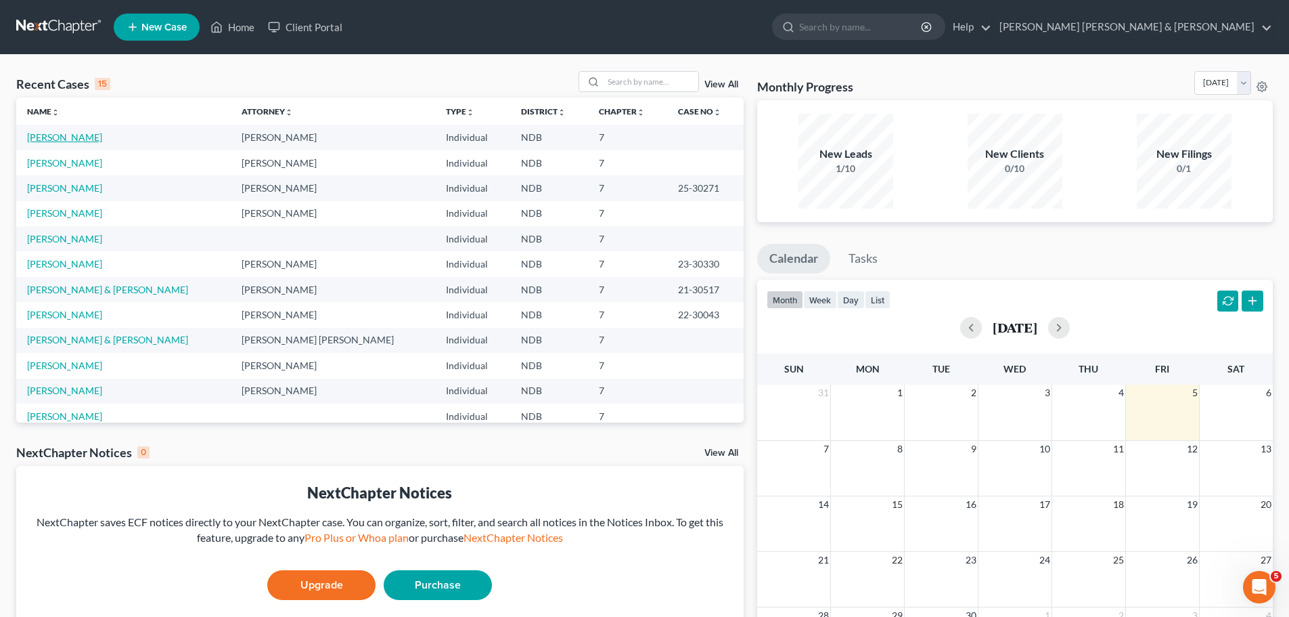
click at [37, 139] on link "[PERSON_NAME]" at bounding box center [64, 137] width 75 height 12
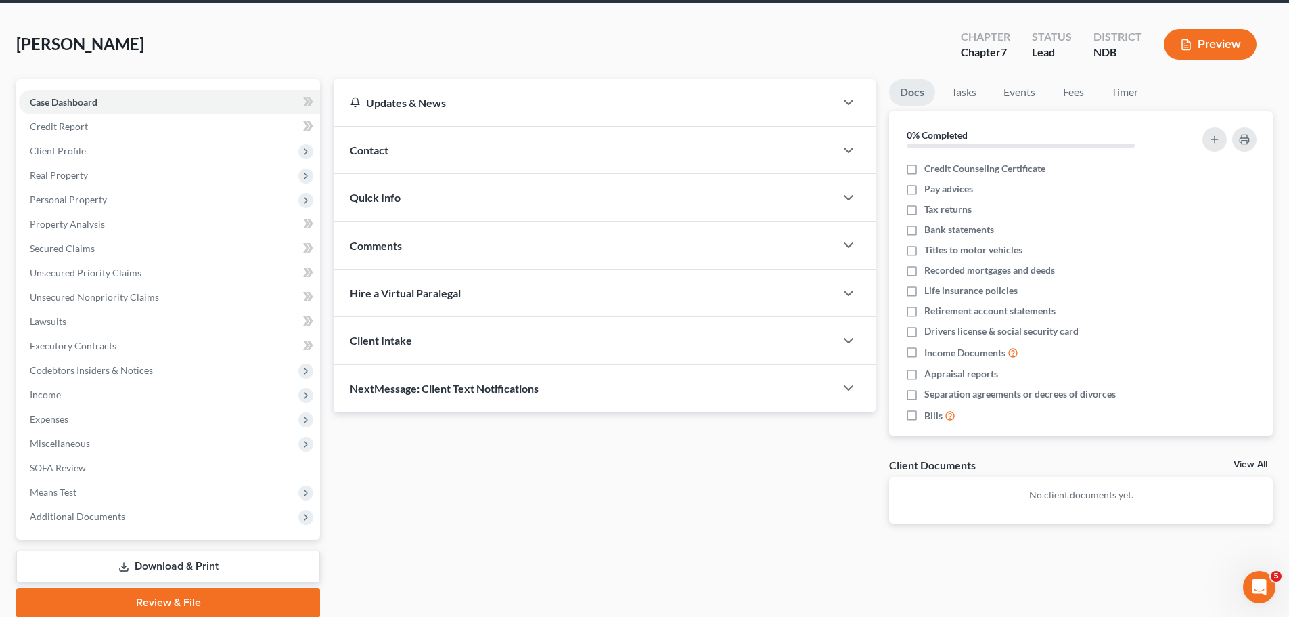
scroll to position [103, 0]
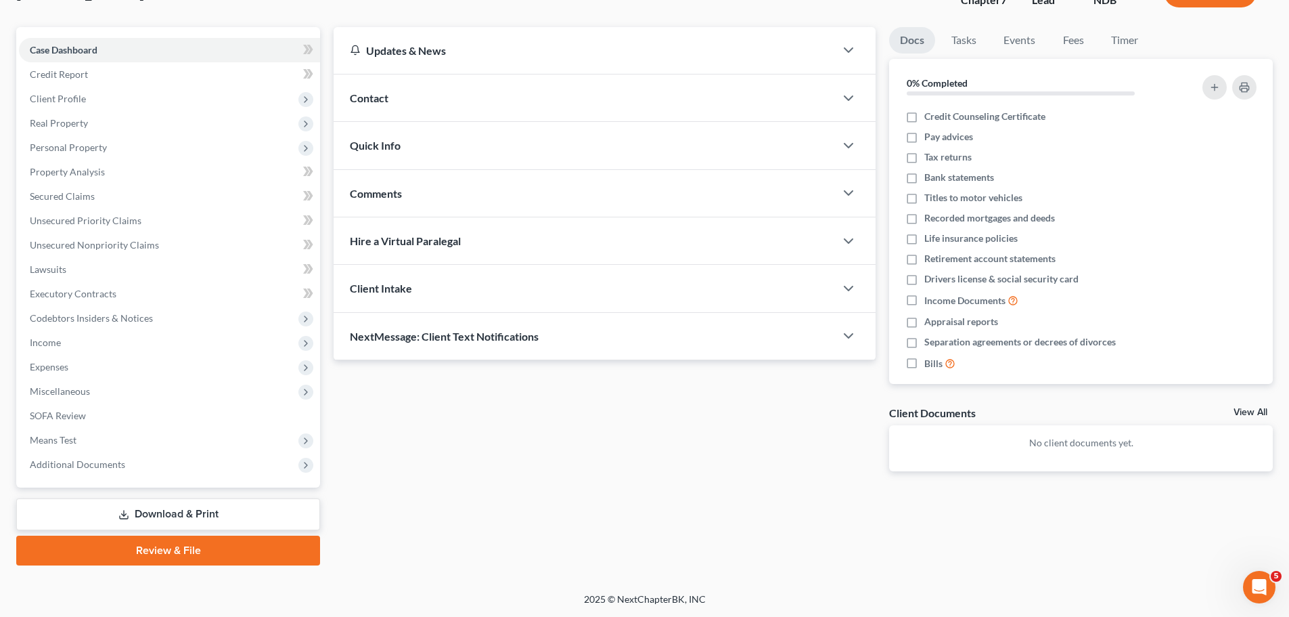
click at [171, 552] on link "Review & File" at bounding box center [168, 550] width 304 height 30
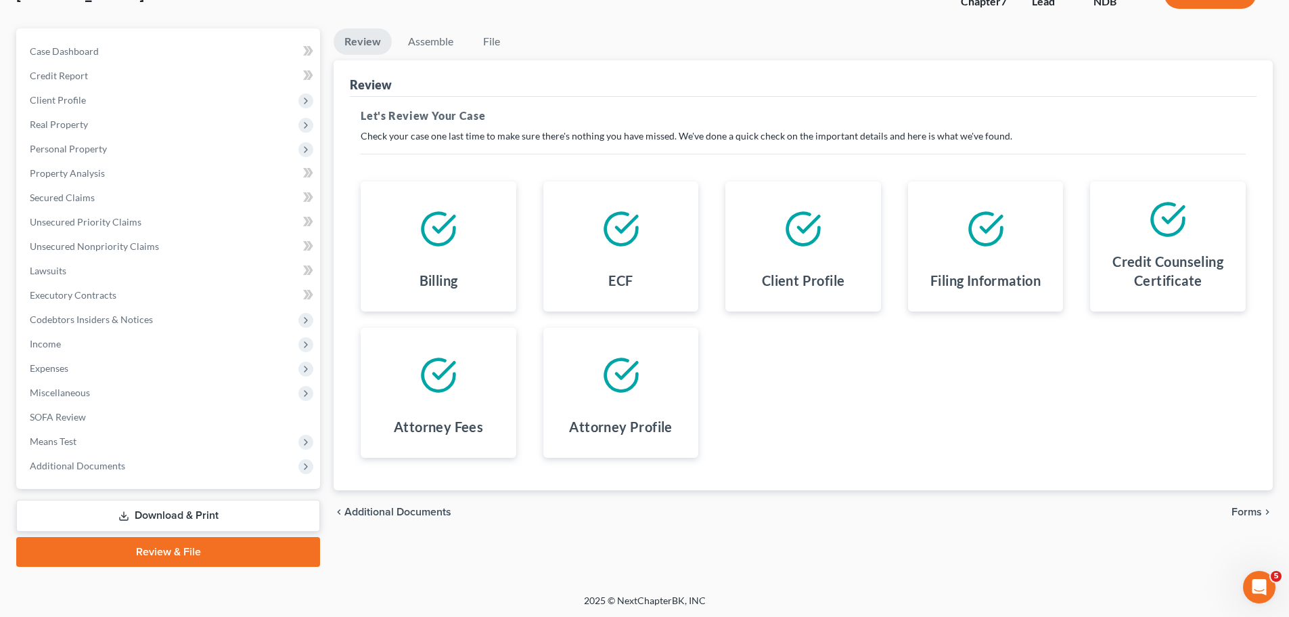
scroll to position [103, 0]
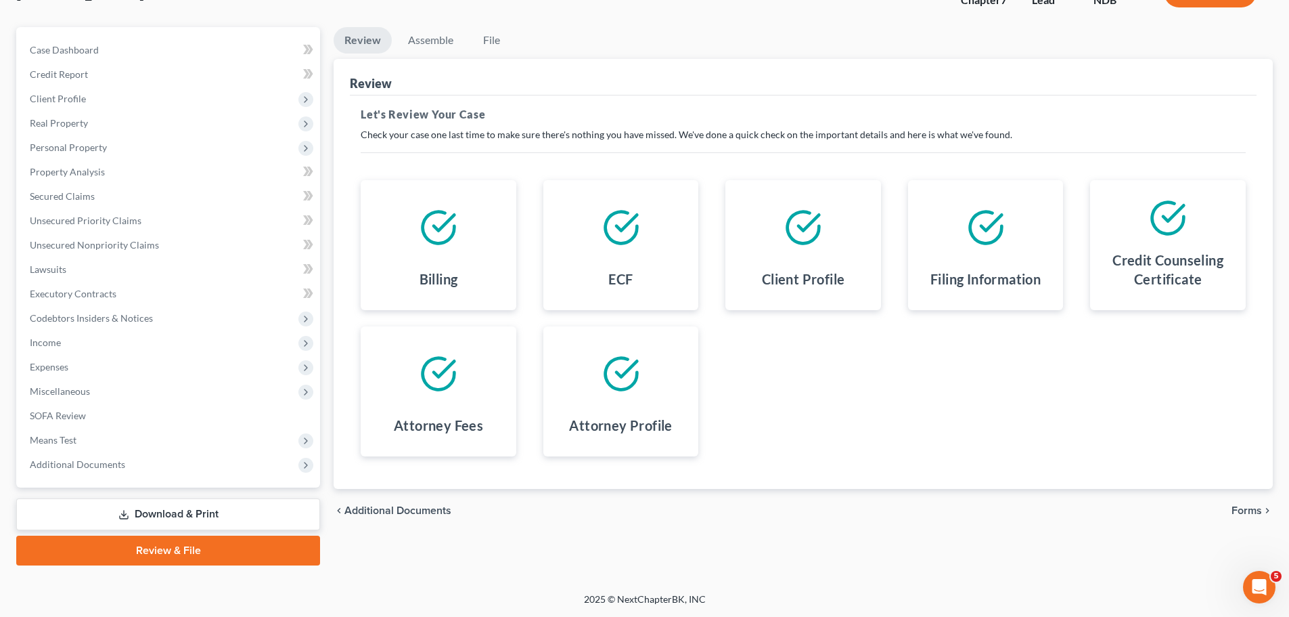
click at [1238, 510] on span "Forms" at bounding box center [1247, 510] width 30 height 11
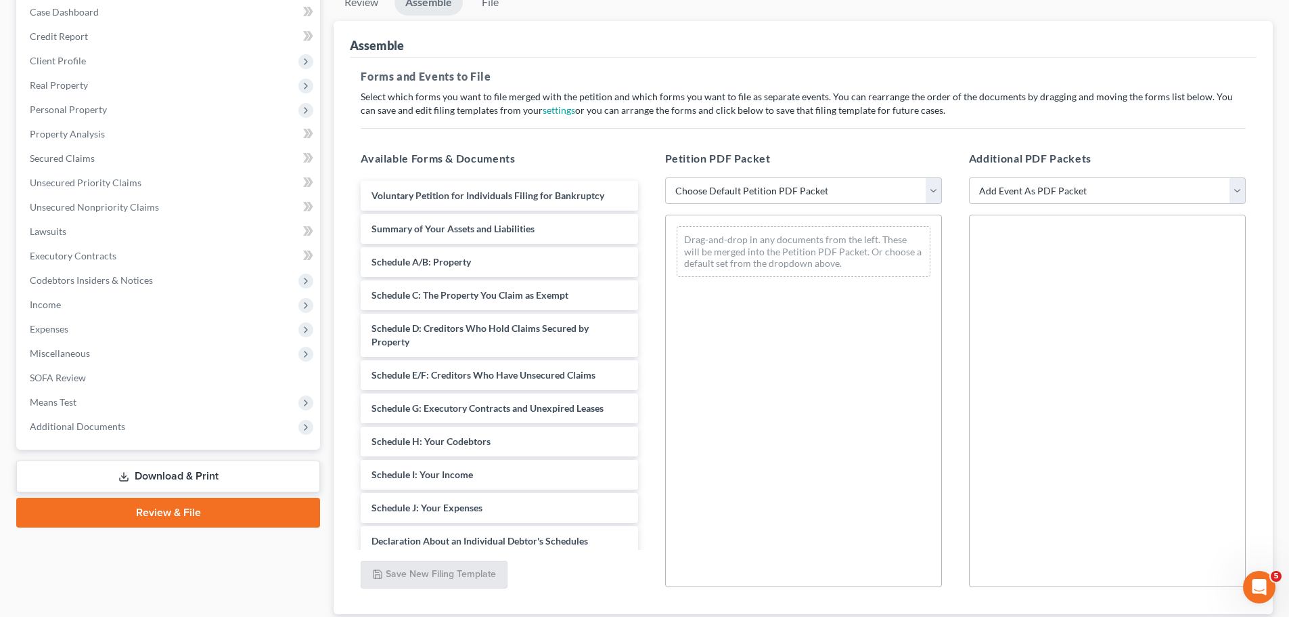
scroll to position [171, 0]
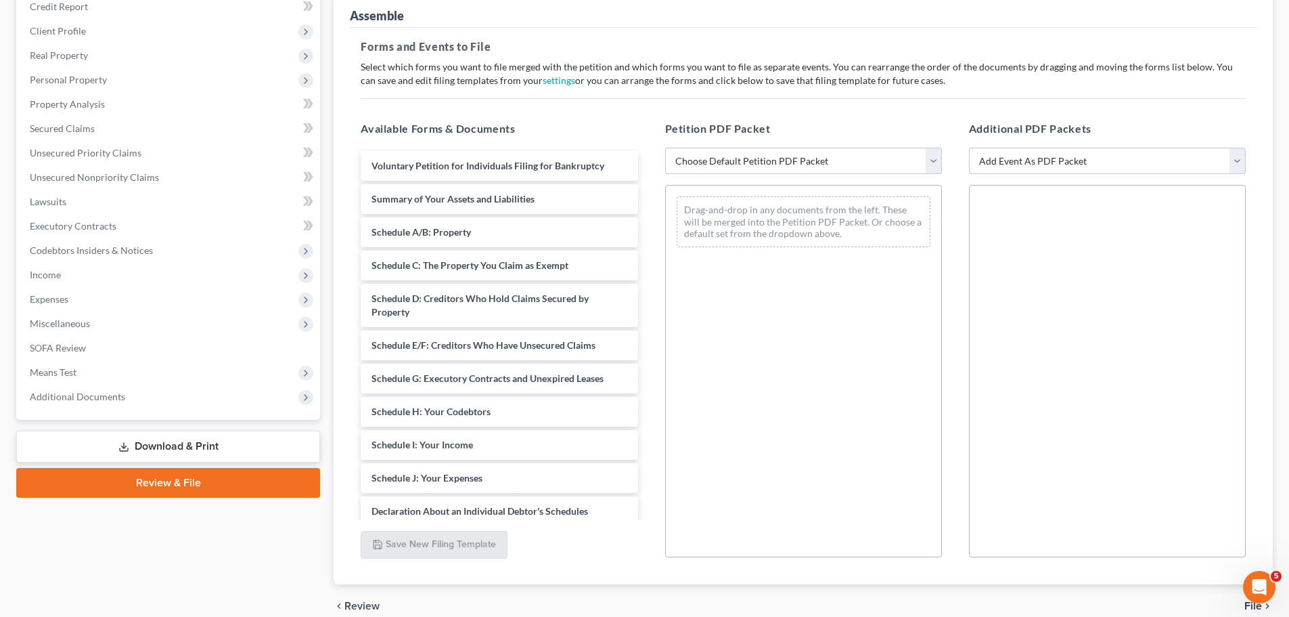
click at [803, 164] on select "Choose Default Petition PDF Packet Complete Bankruptcy Petition (all forms and …" at bounding box center [803, 161] width 277 height 27
select select "2"
click at [665, 148] on select "Choose Default Petition PDF Packet Complete Bankruptcy Petition (all forms and …" at bounding box center [803, 161] width 277 height 27
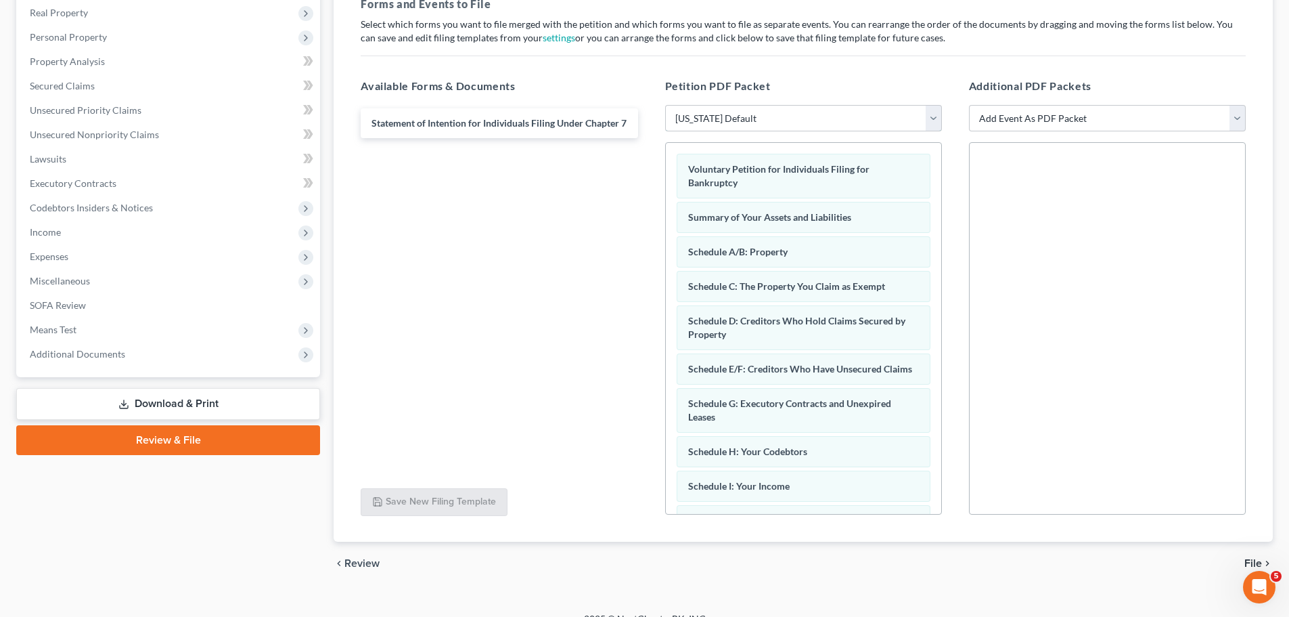
scroll to position [233, 0]
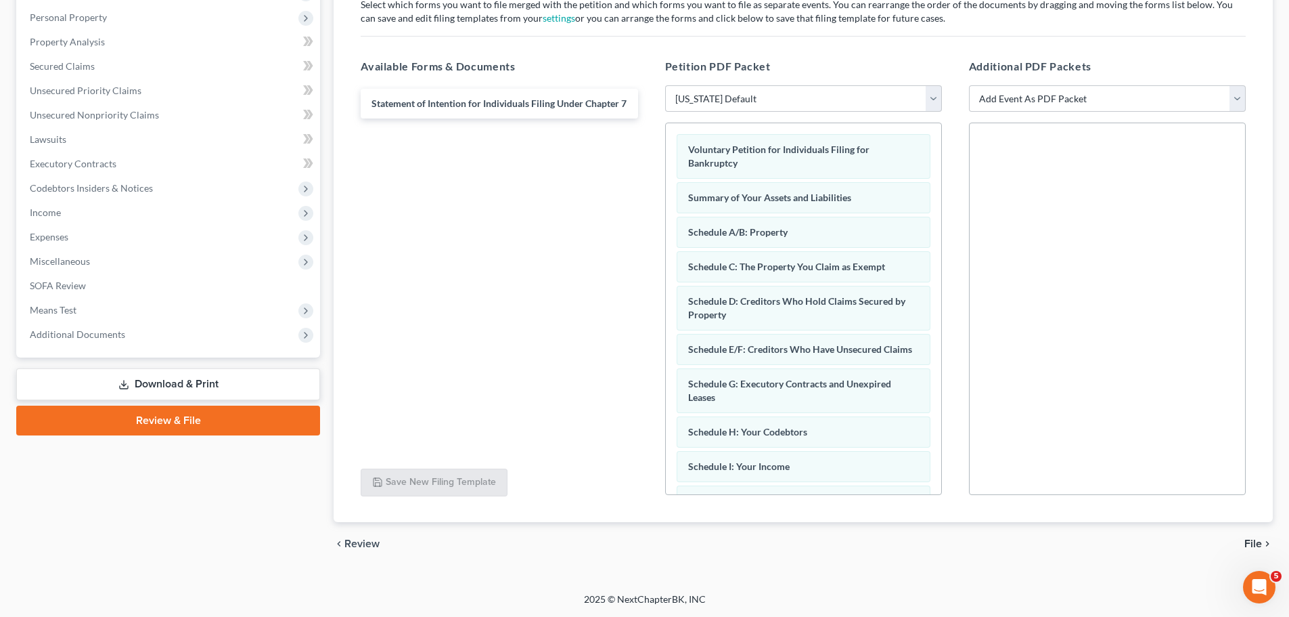
click at [1254, 544] on span "File" at bounding box center [1254, 543] width 18 height 11
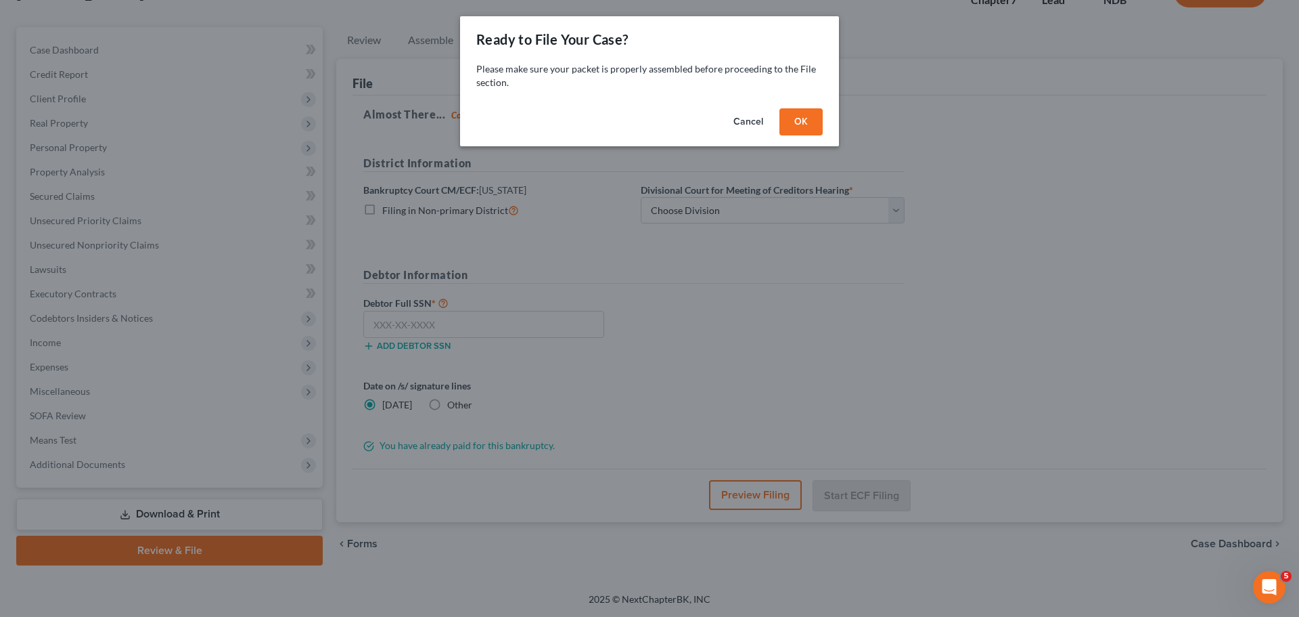
click at [805, 119] on button "OK" at bounding box center [801, 121] width 43 height 27
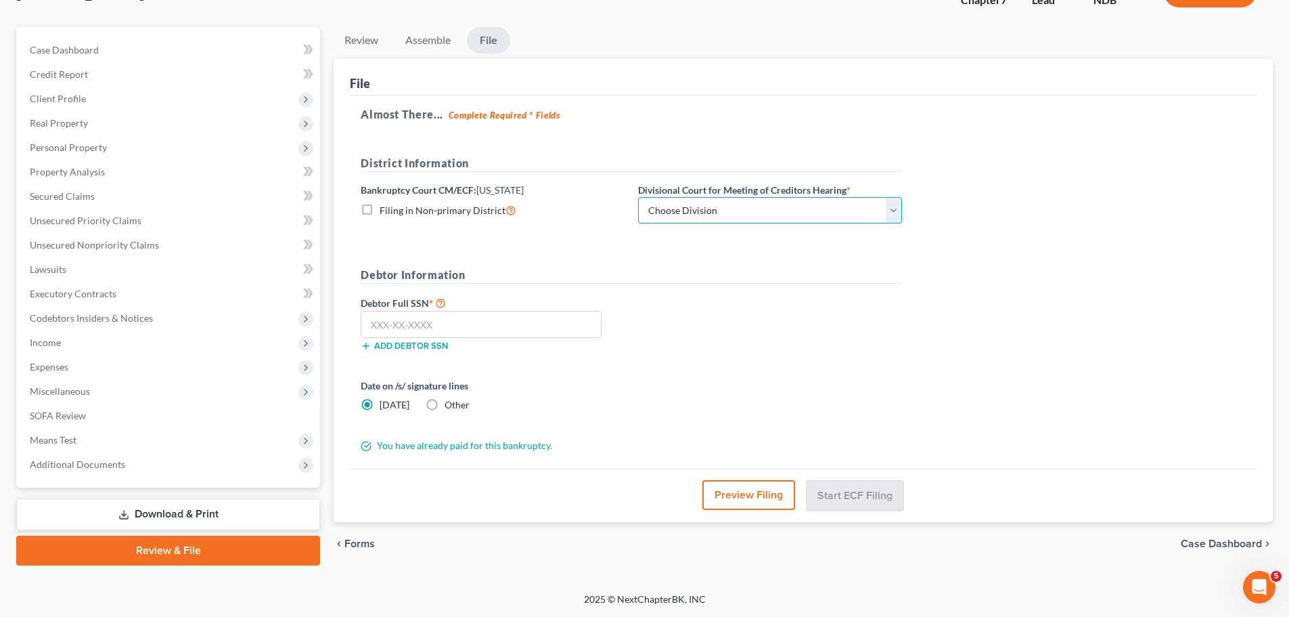
click at [779, 199] on select "Choose Division Fargo" at bounding box center [770, 210] width 264 height 27
select select "0"
click at [638, 197] on select "Choose Division Fargo" at bounding box center [770, 210] width 264 height 27
click at [421, 324] on input "text" at bounding box center [481, 324] width 241 height 27
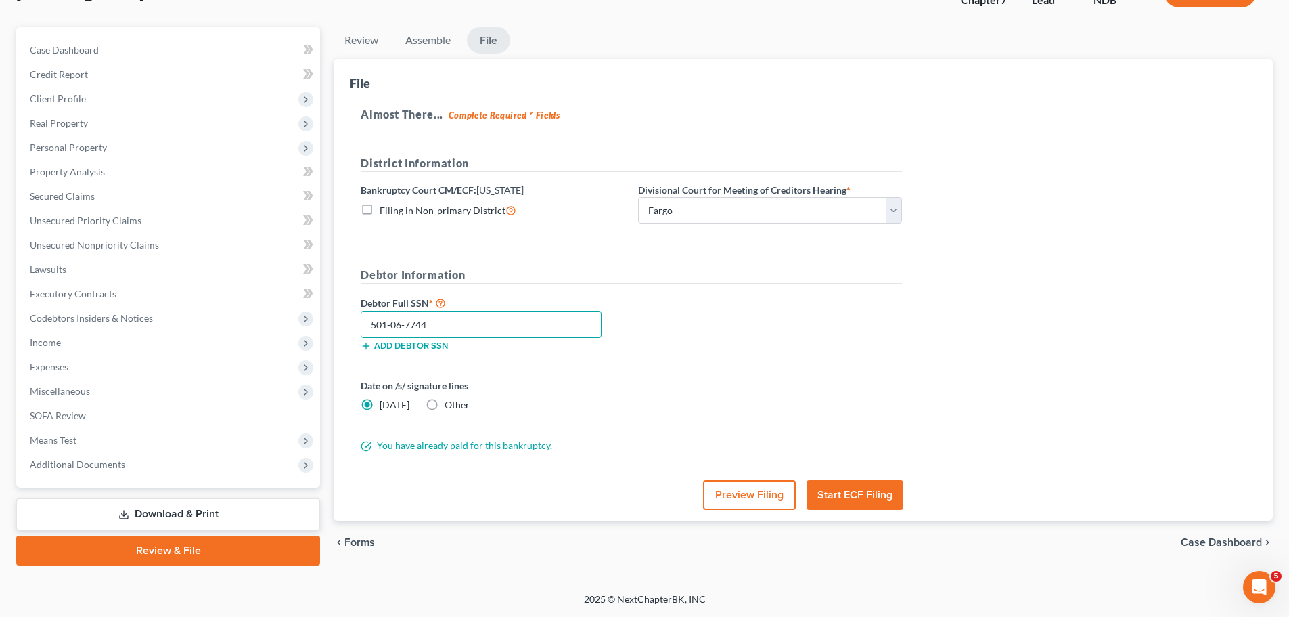
type input "501-06-7744"
click at [868, 495] on button "Start ECF Filing" at bounding box center [855, 495] width 97 height 30
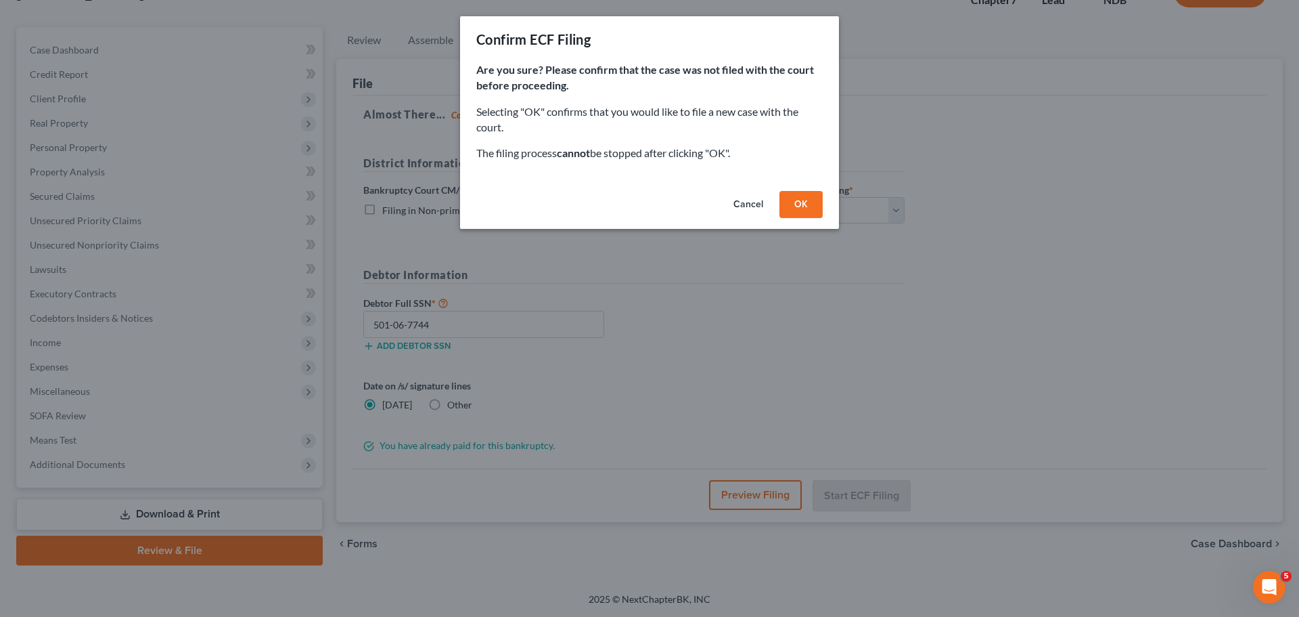
click at [797, 200] on button "OK" at bounding box center [801, 204] width 43 height 27
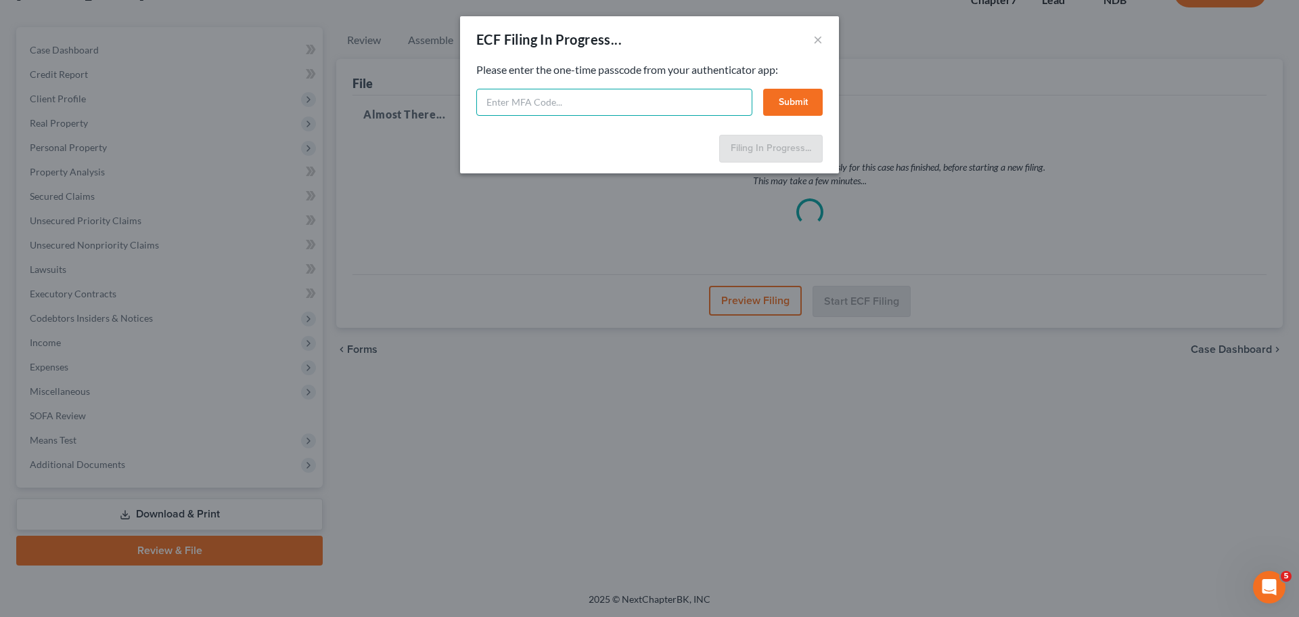
click at [627, 100] on input "text" at bounding box center [614, 102] width 276 height 27
type input "711106"
click at [791, 102] on button "Submit" at bounding box center [793, 102] width 60 height 27
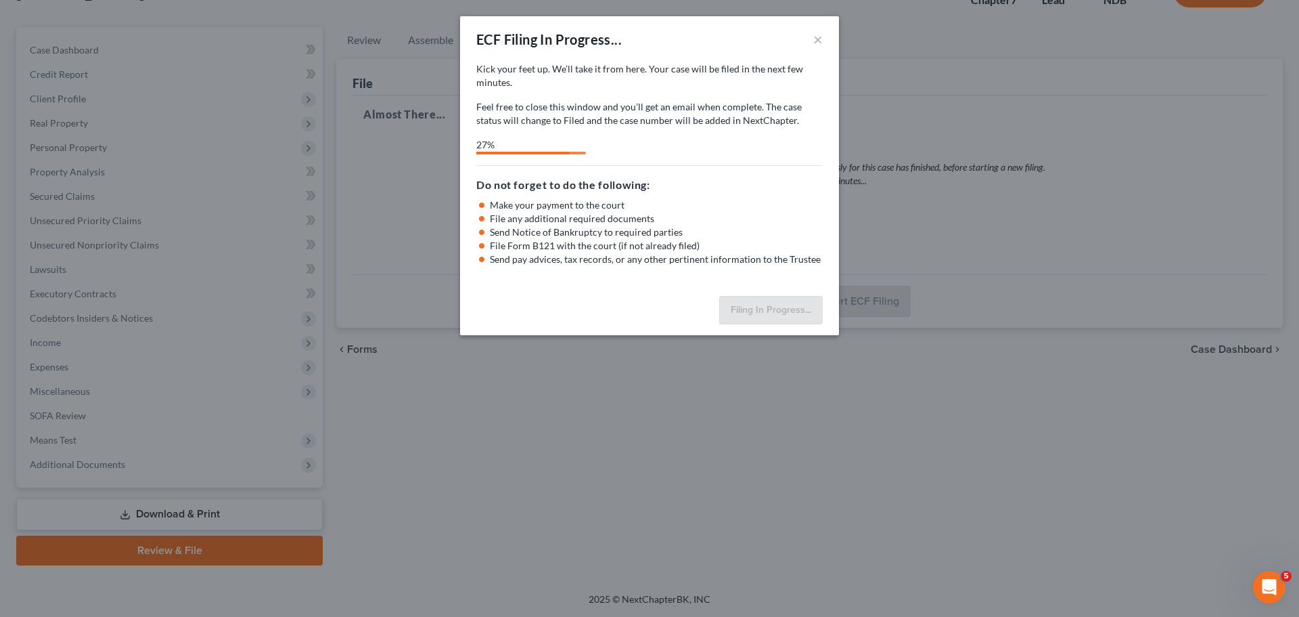
select select "0"
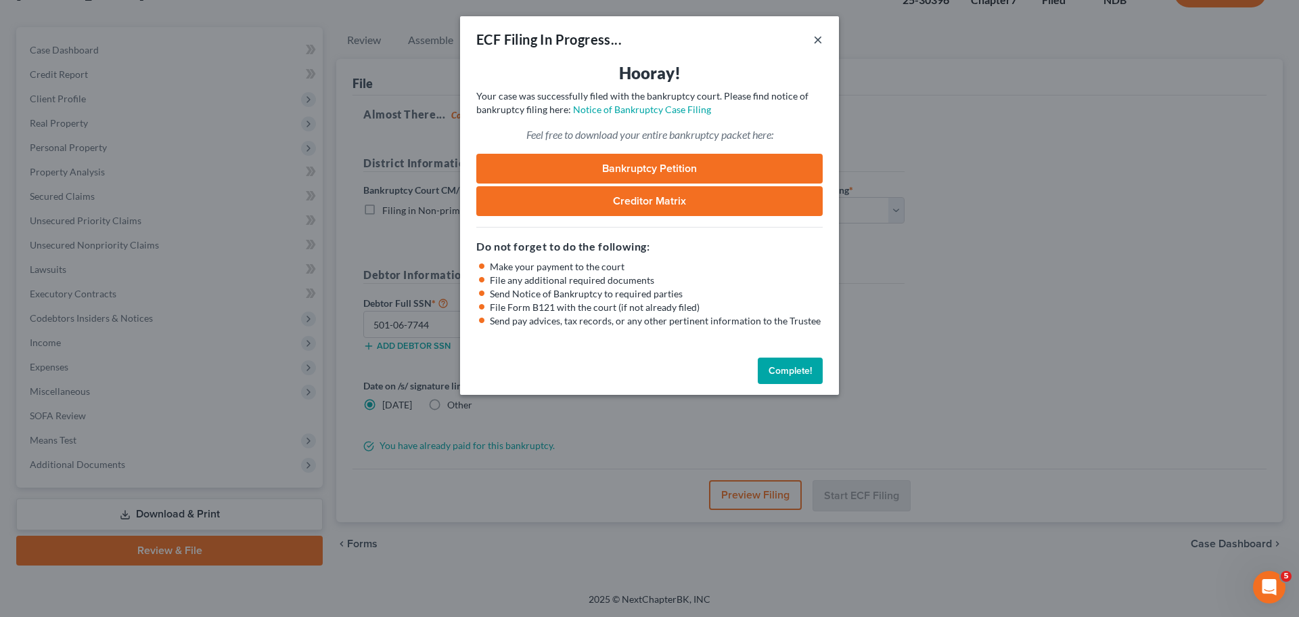
click at [820, 43] on button "×" at bounding box center [818, 39] width 9 height 16
